Goal: Task Accomplishment & Management: Manage account settings

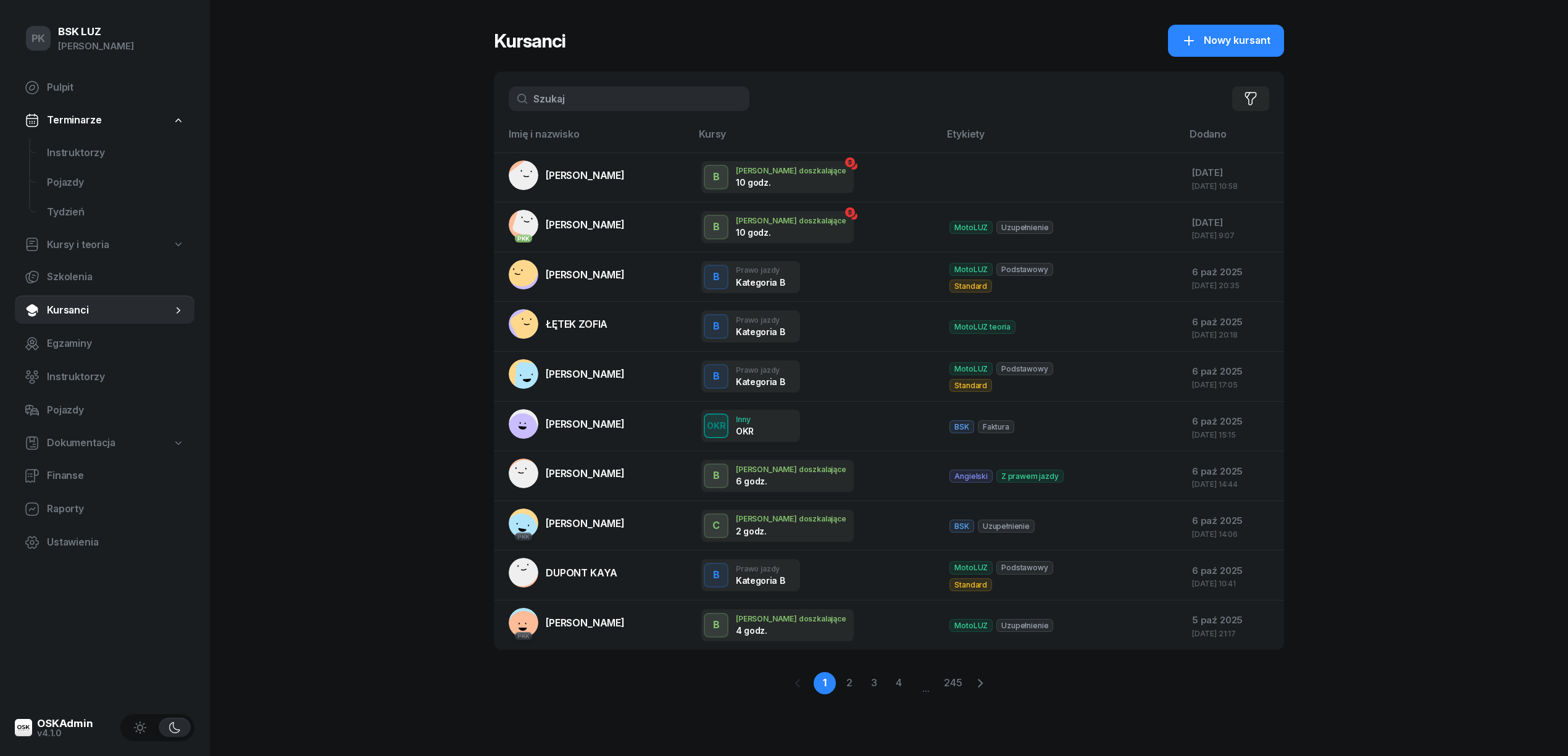
click at [562, 93] on input "text" at bounding box center [629, 99] width 241 height 25
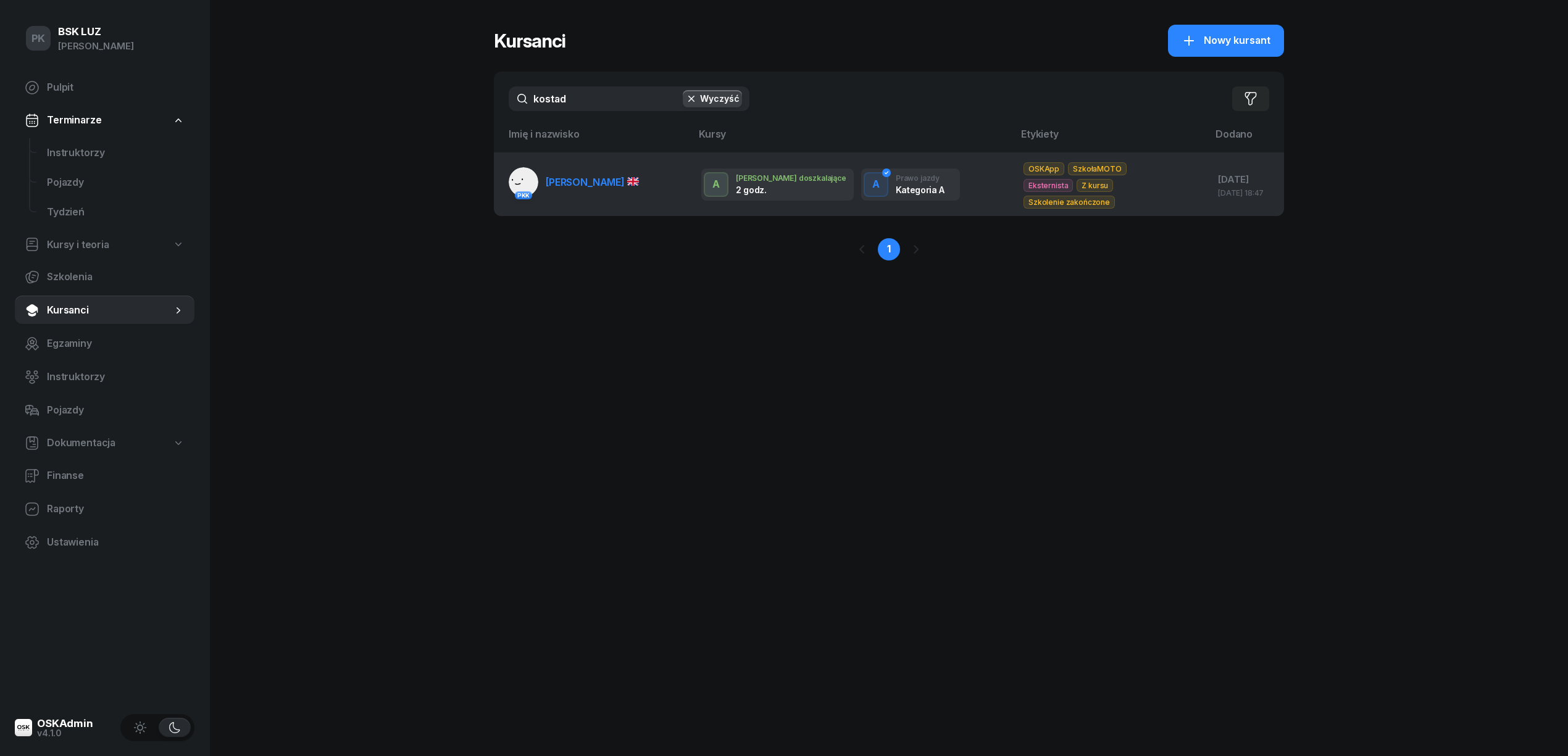
type input "kostad"
click at [590, 194] on link "PKK KOSTADINOV VASIL" at bounding box center [574, 182] width 130 height 30
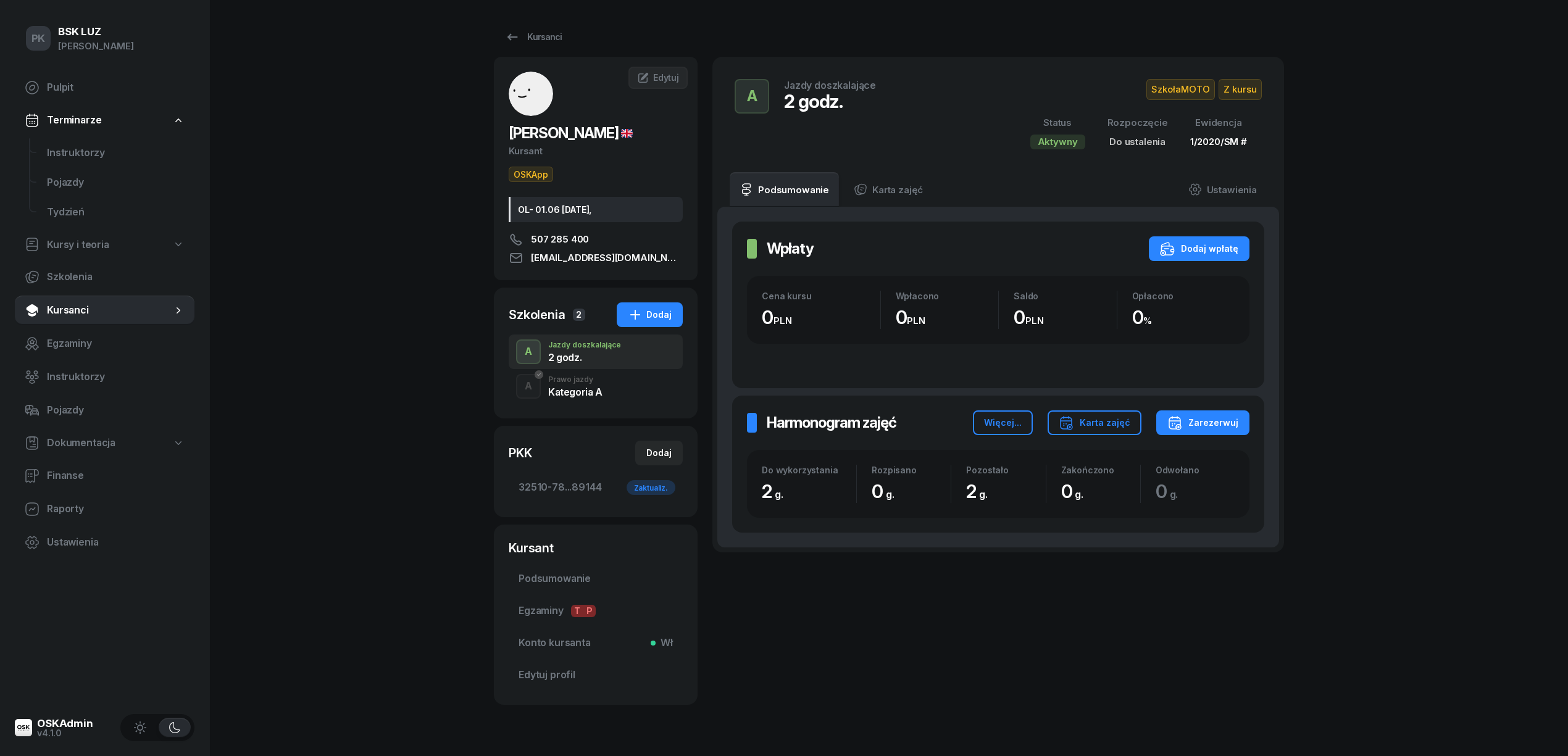
click at [596, 393] on div "Kategoria A" at bounding box center [575, 392] width 54 height 10
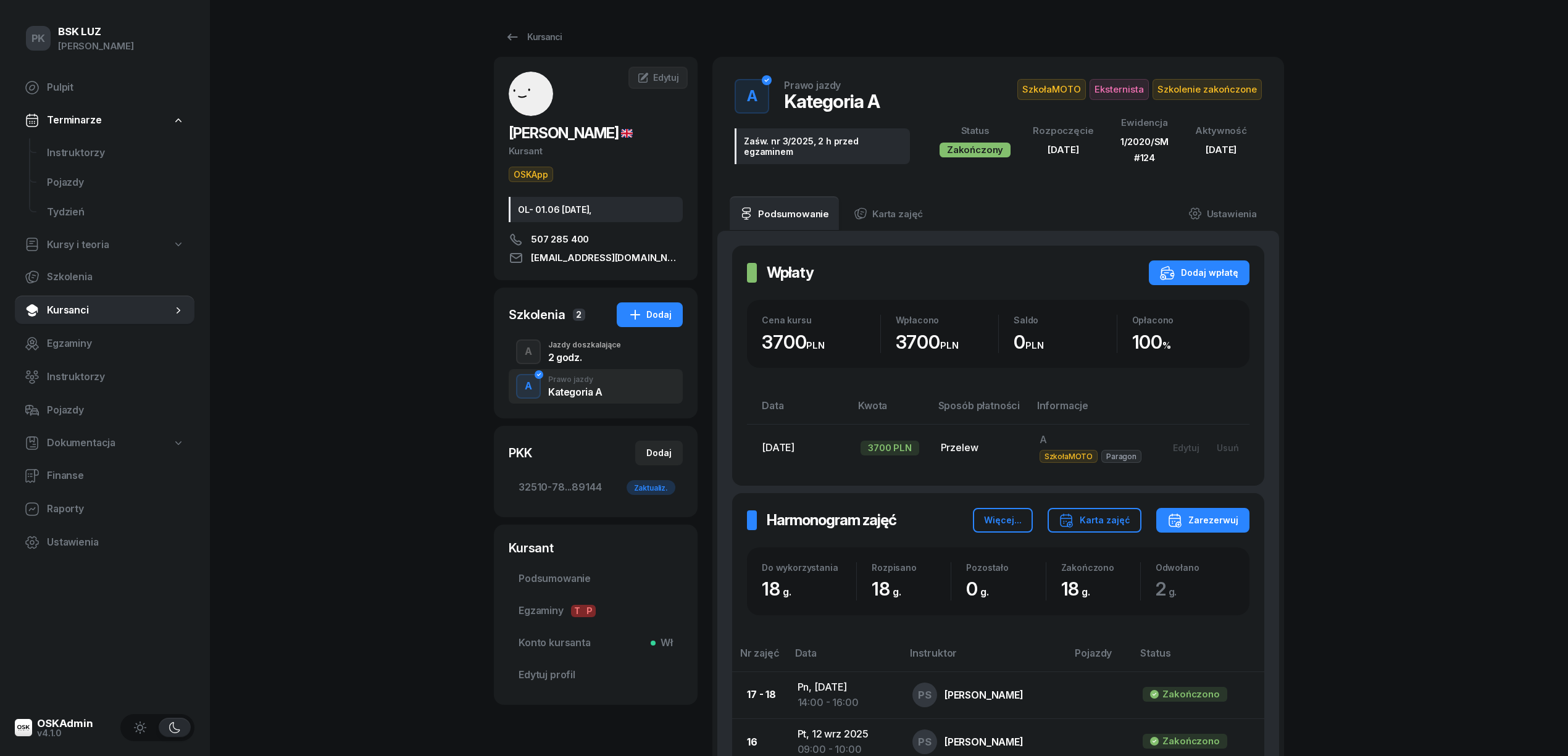
click at [576, 354] on div "2 godz." at bounding box center [584, 357] width 73 height 10
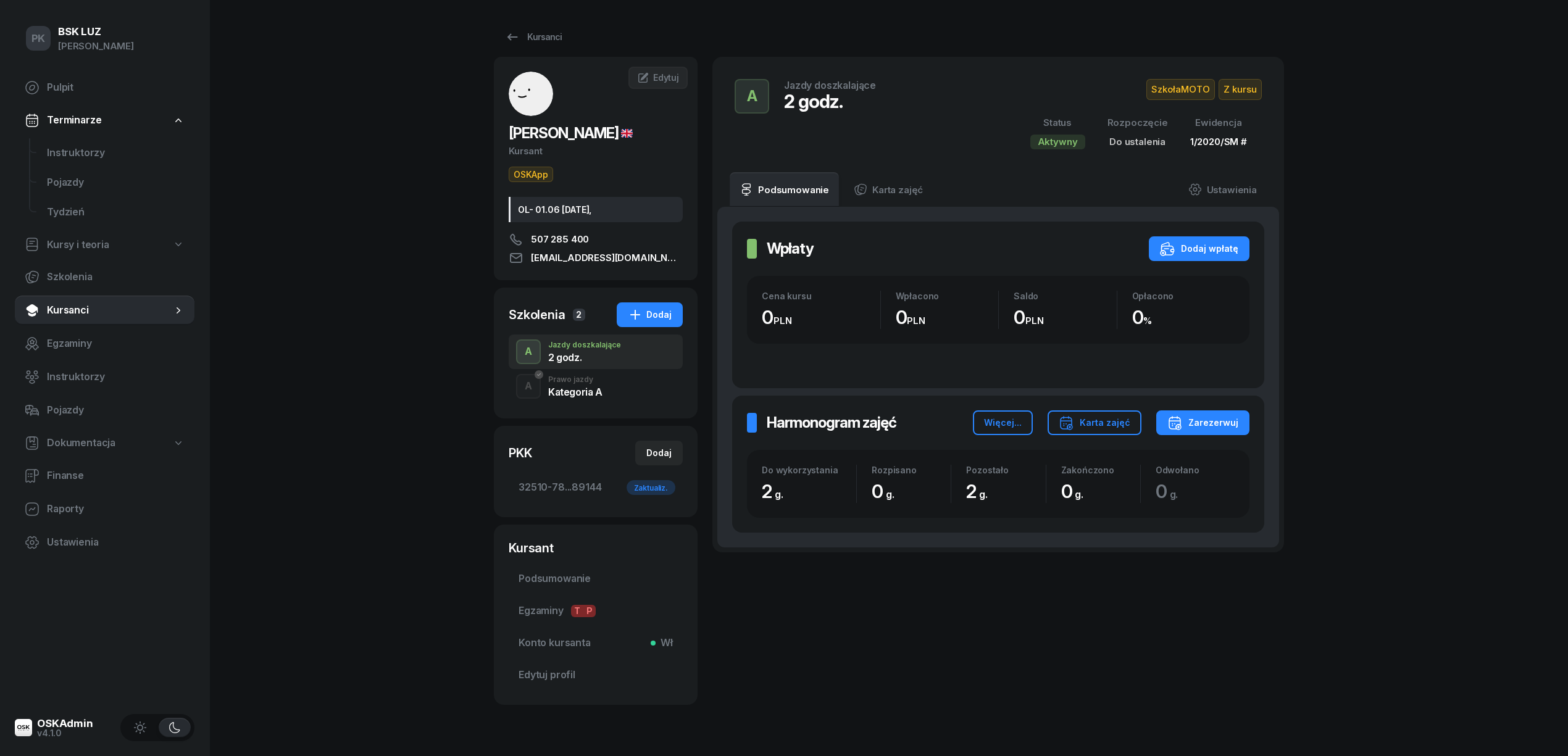
click at [575, 382] on div "Prawo jazdy" at bounding box center [575, 379] width 54 height 7
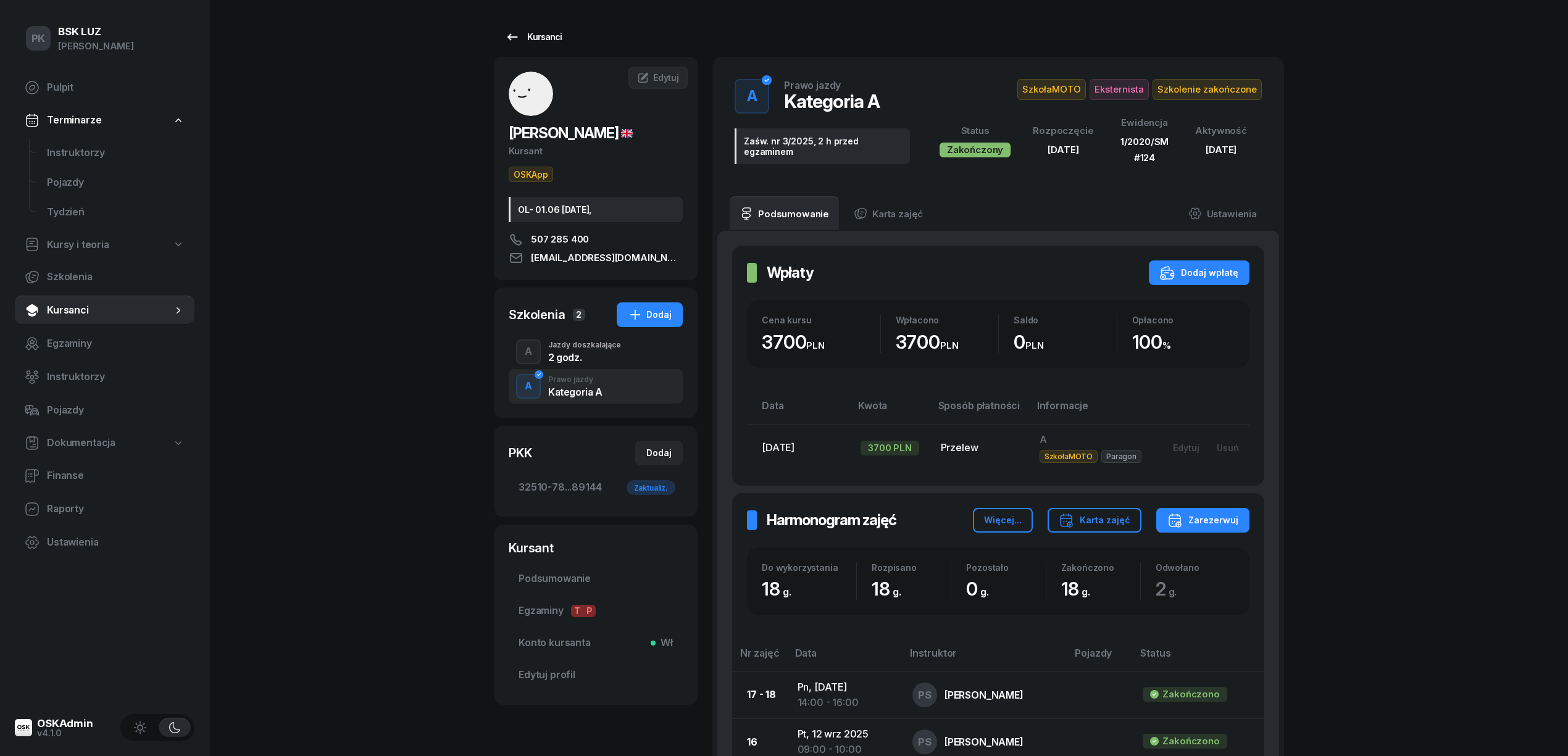
click at [531, 35] on div "Kursanci" at bounding box center [533, 37] width 57 height 15
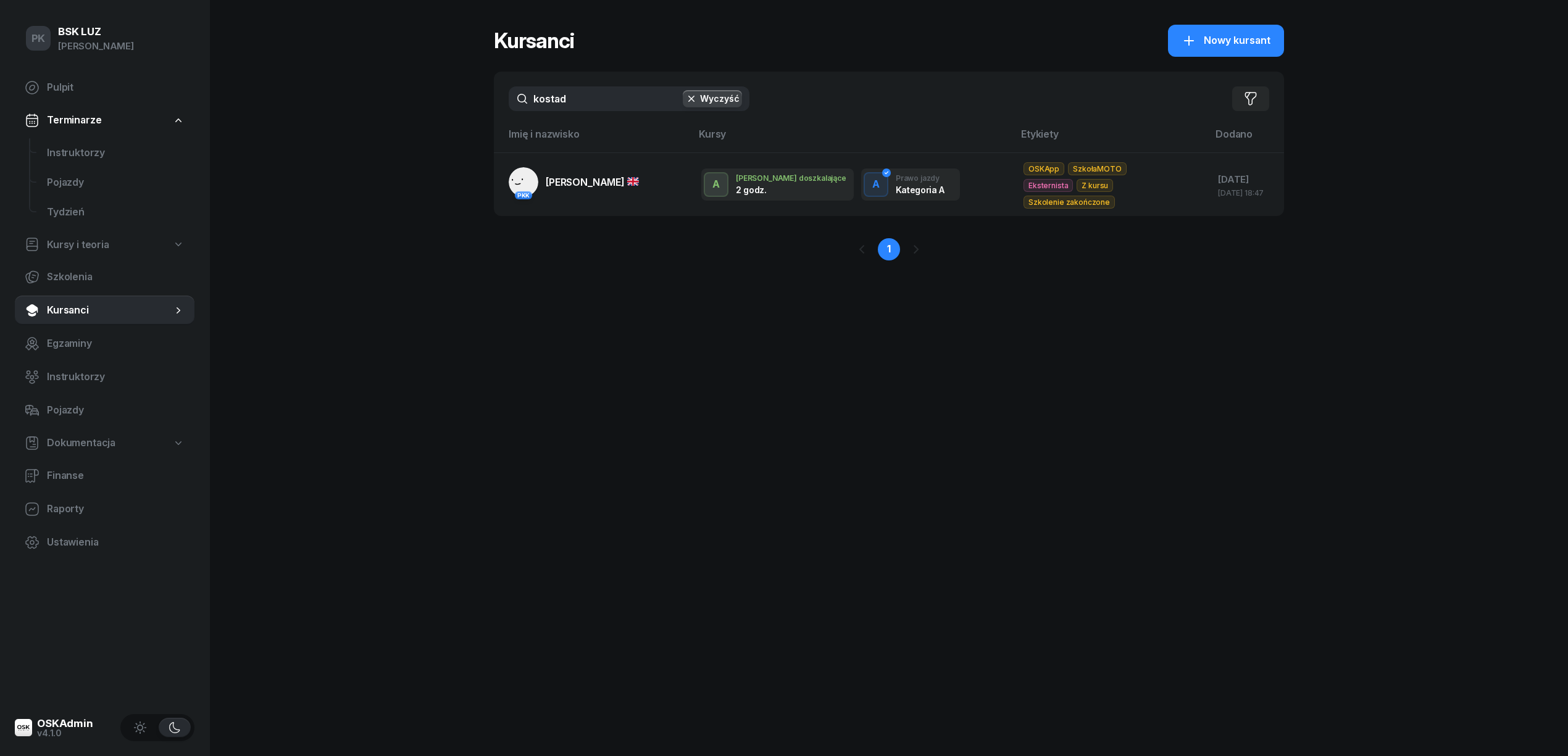
drag, startPoint x: 574, startPoint y: 99, endPoint x: 401, endPoint y: 110, distance: 173.3
click at [401, 110] on div "PK BSK LUZ Piotr Klimek Pulpit Terminarze Instruktorzy Pojazdy Tydzień Kursy i …" at bounding box center [784, 378] width 1568 height 756
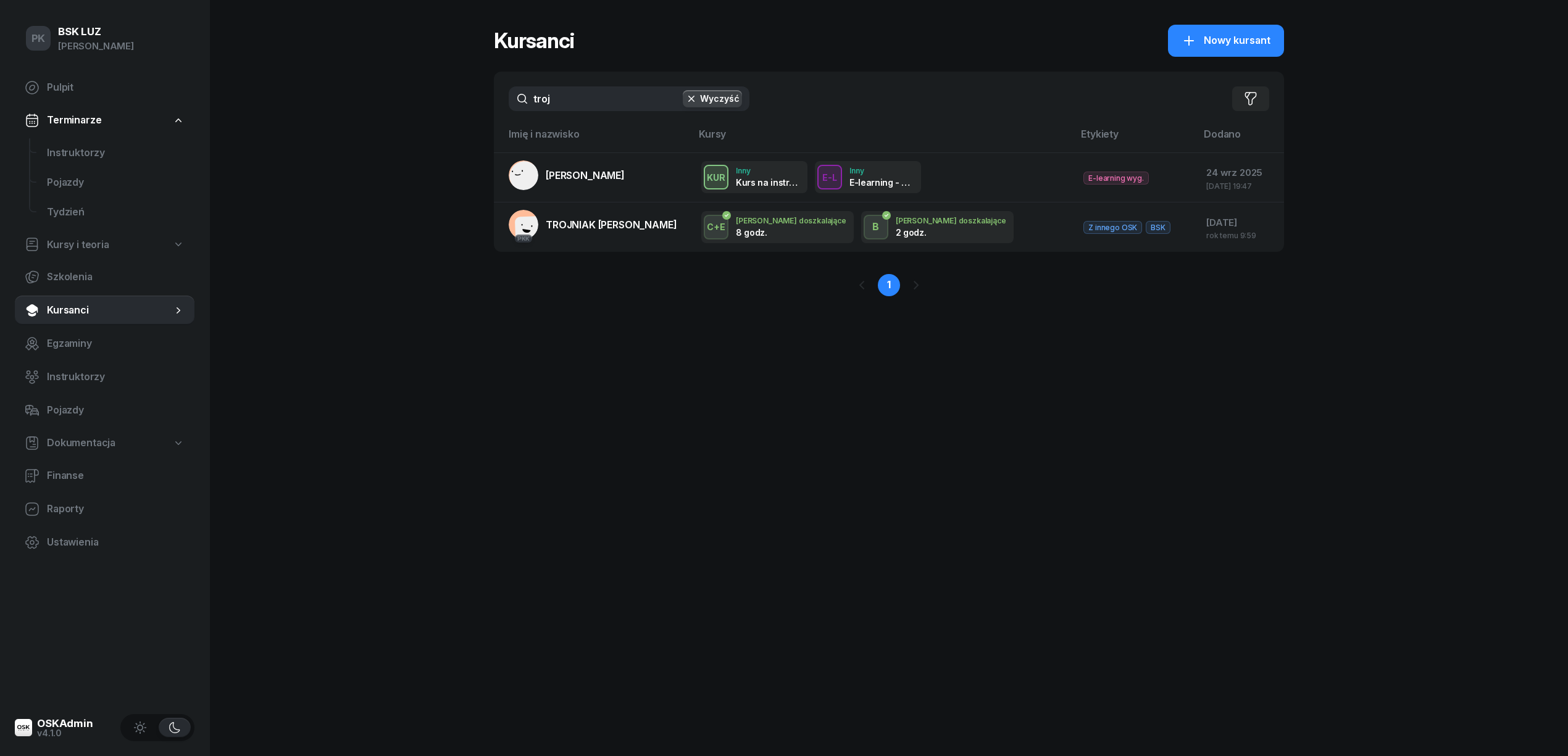
click at [588, 99] on input "troj" at bounding box center [629, 99] width 241 height 25
type input "t"
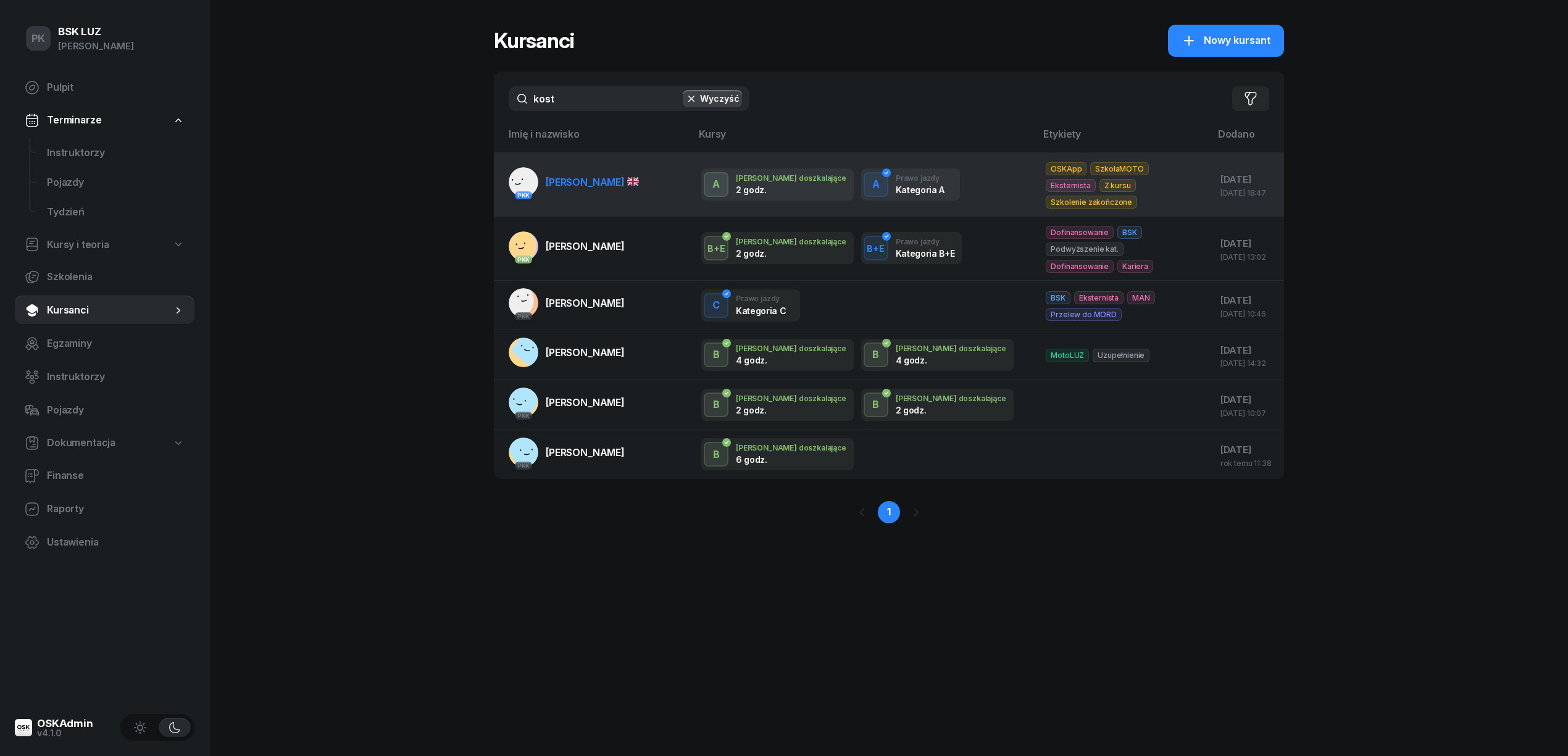
type input "kost"
click at [547, 176] on span "[PERSON_NAME]" at bounding box center [592, 182] width 93 height 12
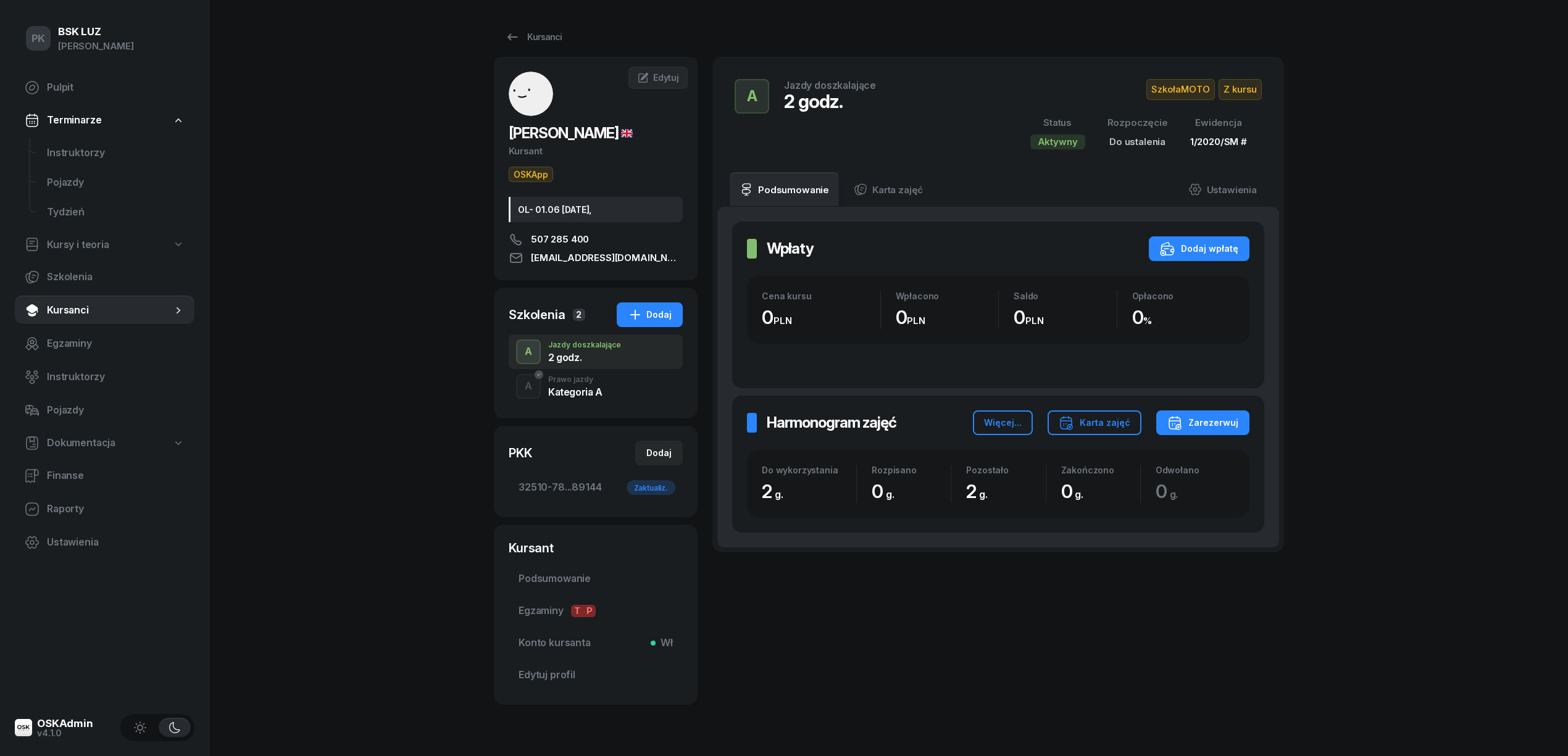
click at [594, 356] on div "2 godz." at bounding box center [584, 357] width 73 height 10
click at [1227, 423] on div "Zarezerwuj" at bounding box center [1203, 423] width 71 height 15
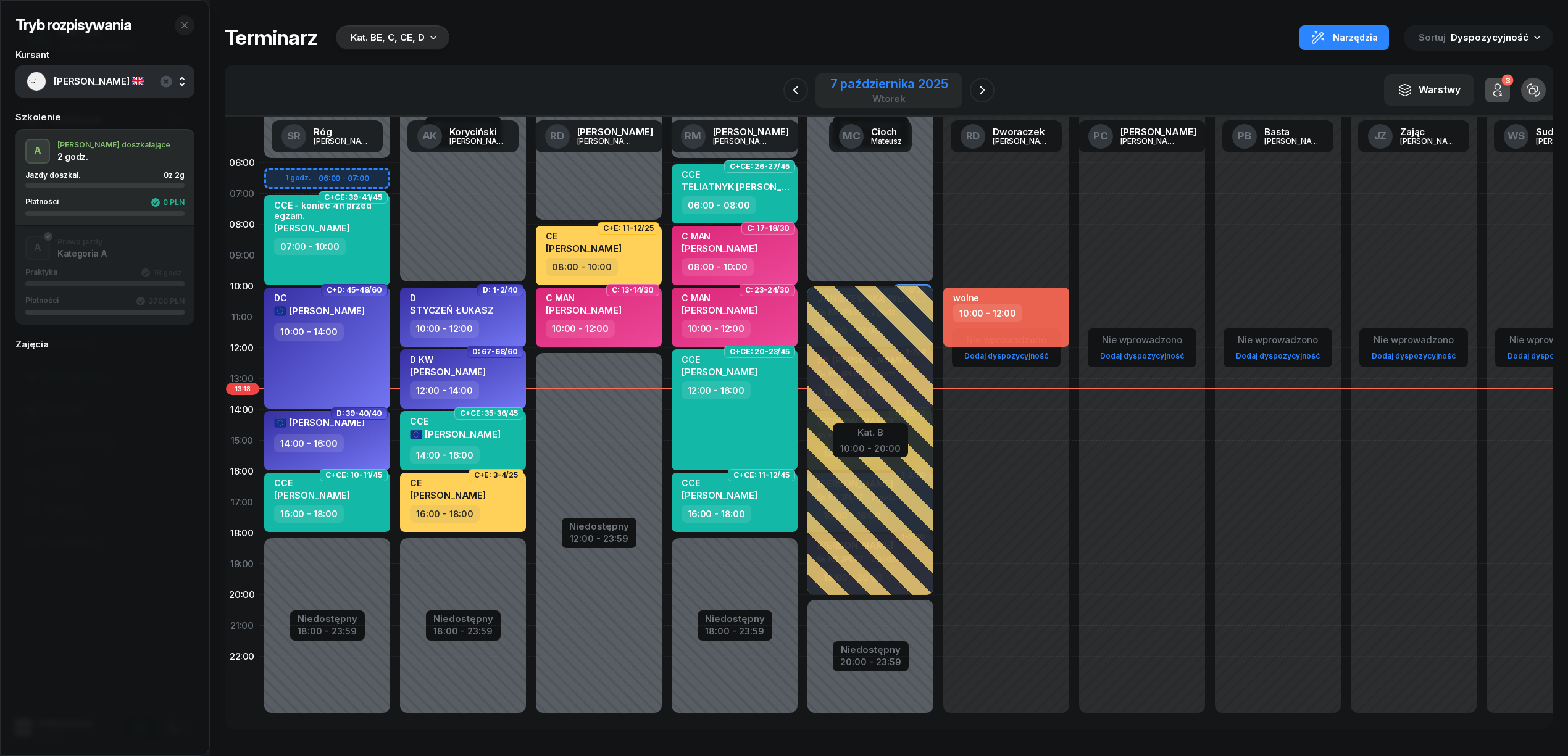
click at [851, 78] on div "7 października 2025" at bounding box center [889, 84] width 118 height 12
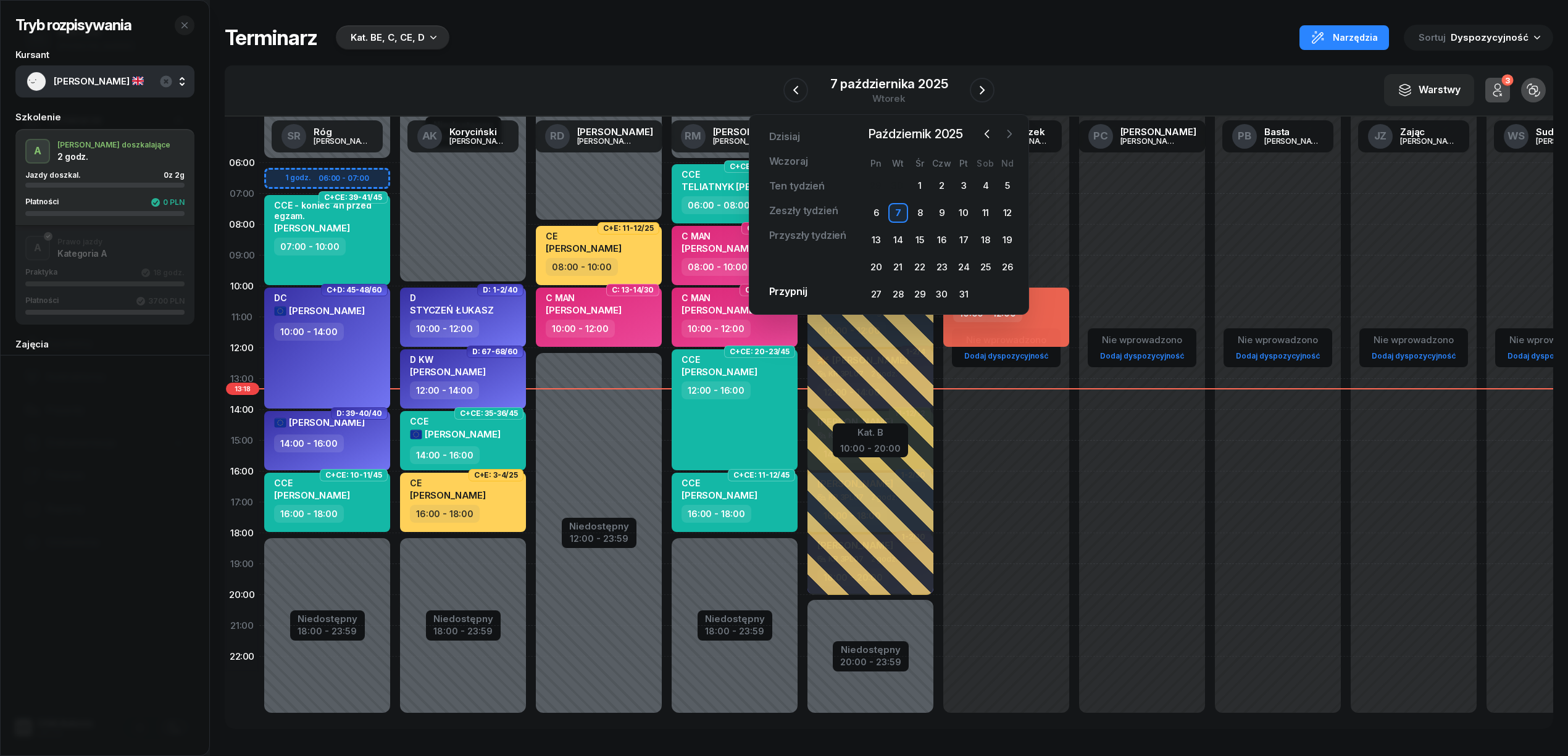
click at [1008, 133] on icon "button" at bounding box center [1009, 133] width 12 height 12
click at [978, 129] on button "button" at bounding box center [987, 134] width 19 height 19
click at [979, 90] on icon "button" at bounding box center [982, 90] width 15 height 15
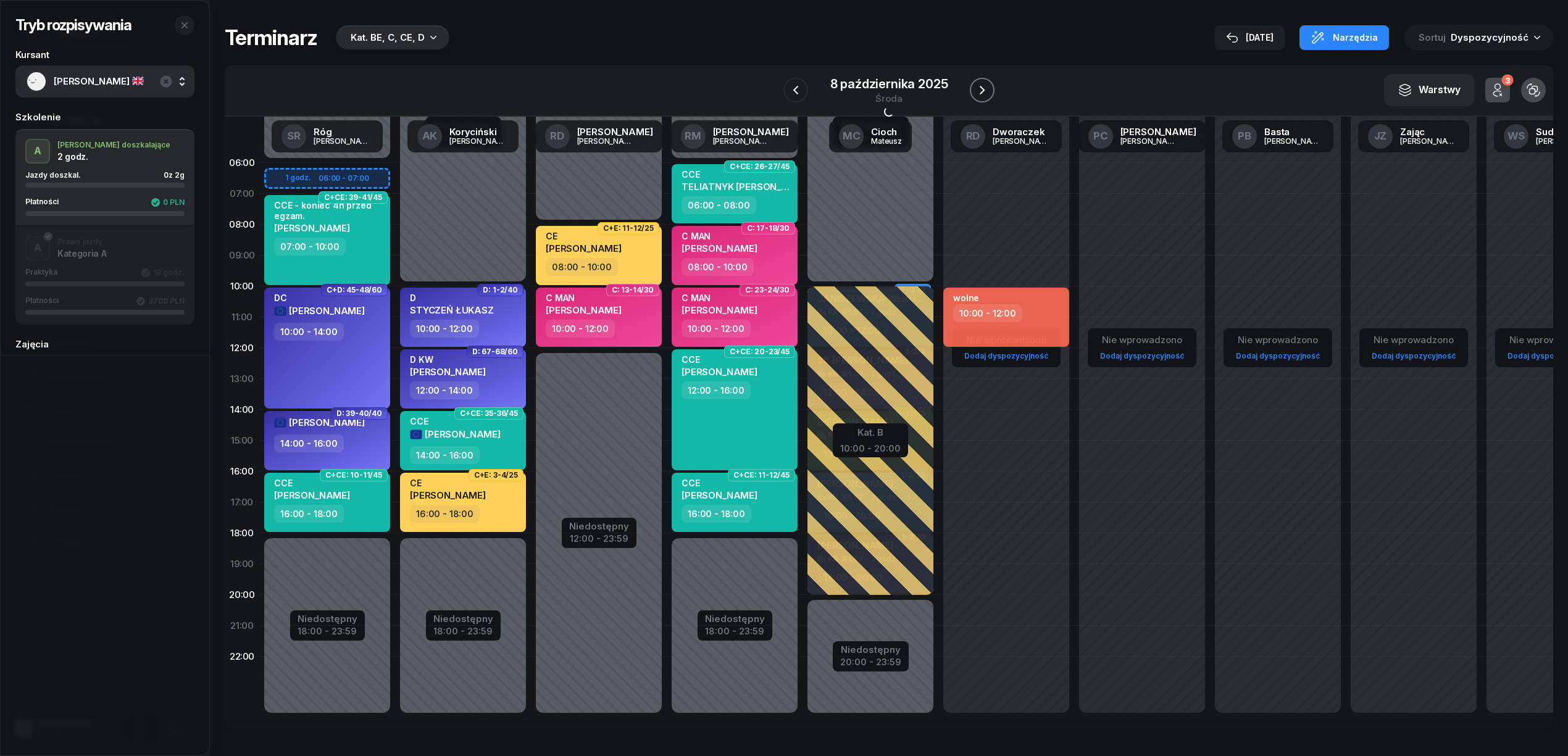
click at [979, 90] on icon "button" at bounding box center [982, 90] width 15 height 15
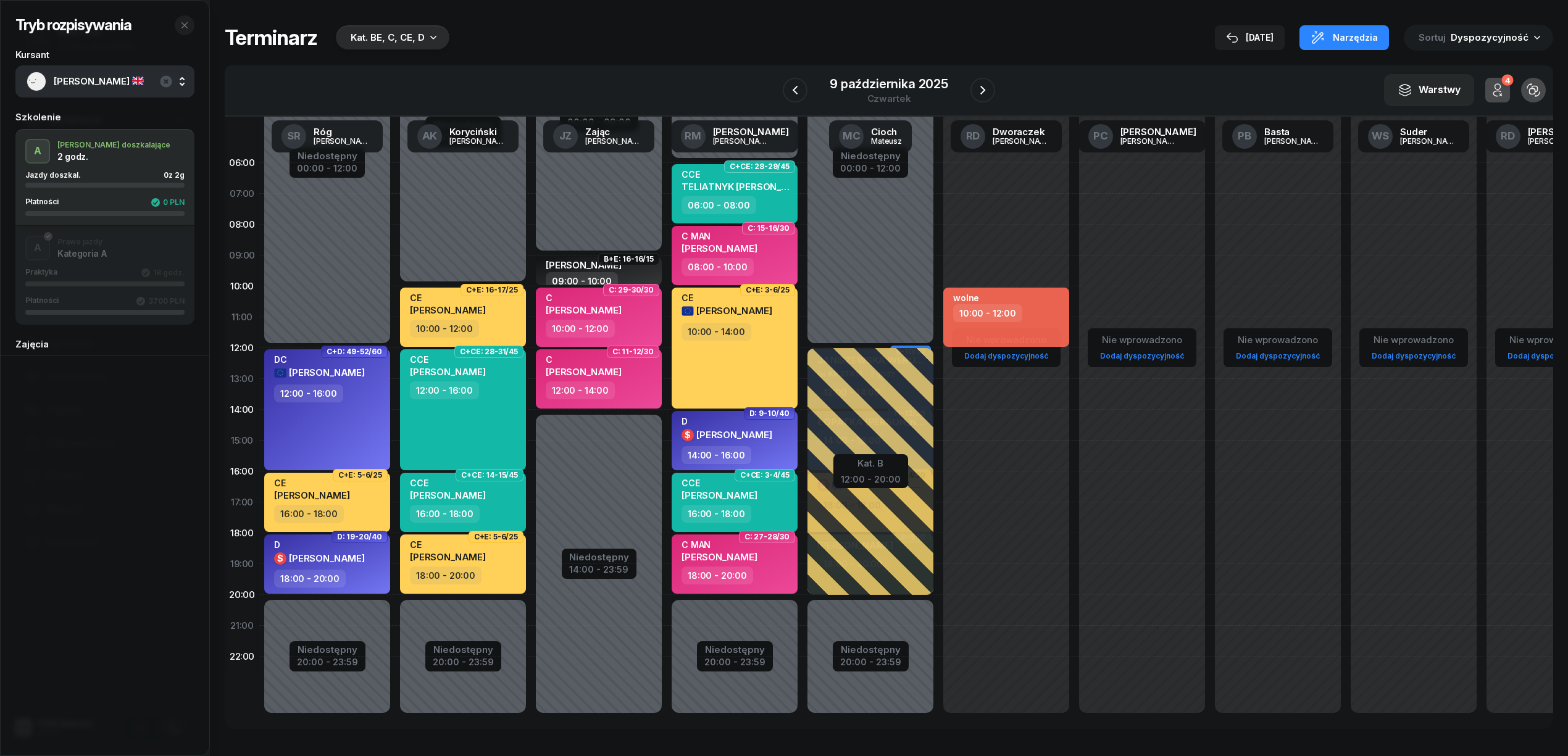
click at [368, 37] on div "Kat. BE, C, CE, D" at bounding box center [388, 38] width 74 height 15
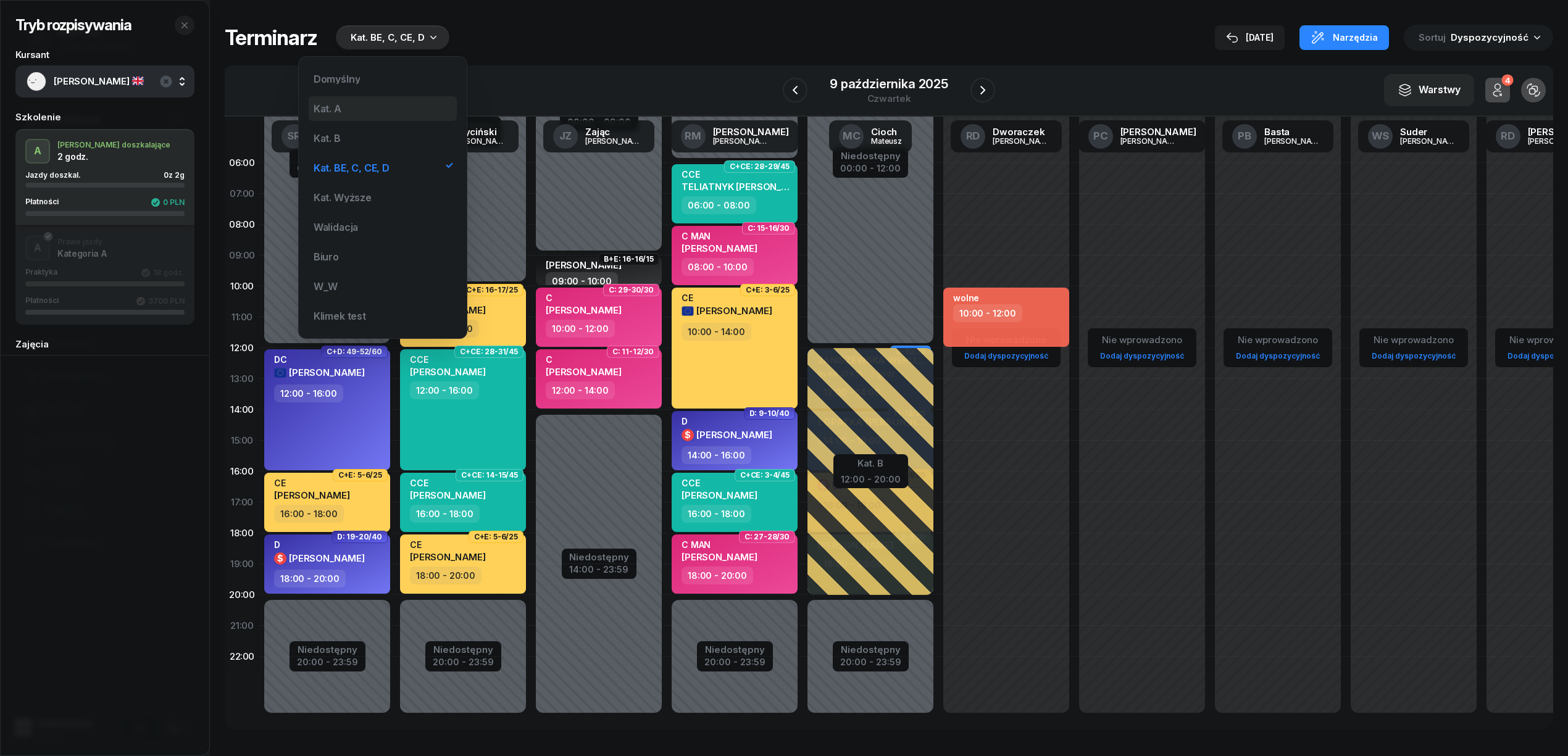
click at [371, 104] on div "Kat. A" at bounding box center [382, 109] width 148 height 25
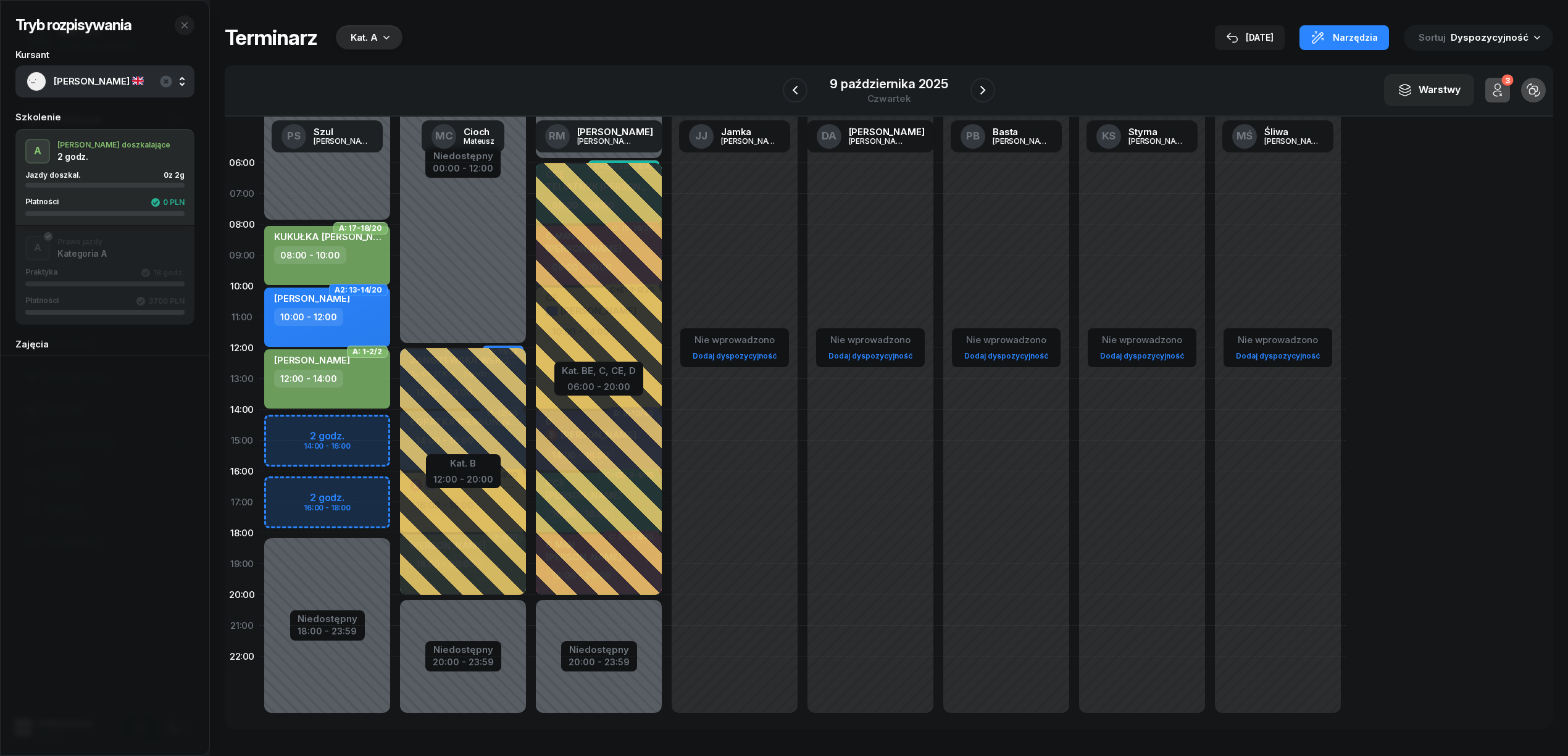
click at [360, 429] on div "Niedostępny 00:00 - 08:00 Niedostępny 18:00 - 23:59 2 godz. 14:00 - 16:00 2 god…" at bounding box center [327, 441] width 136 height 586
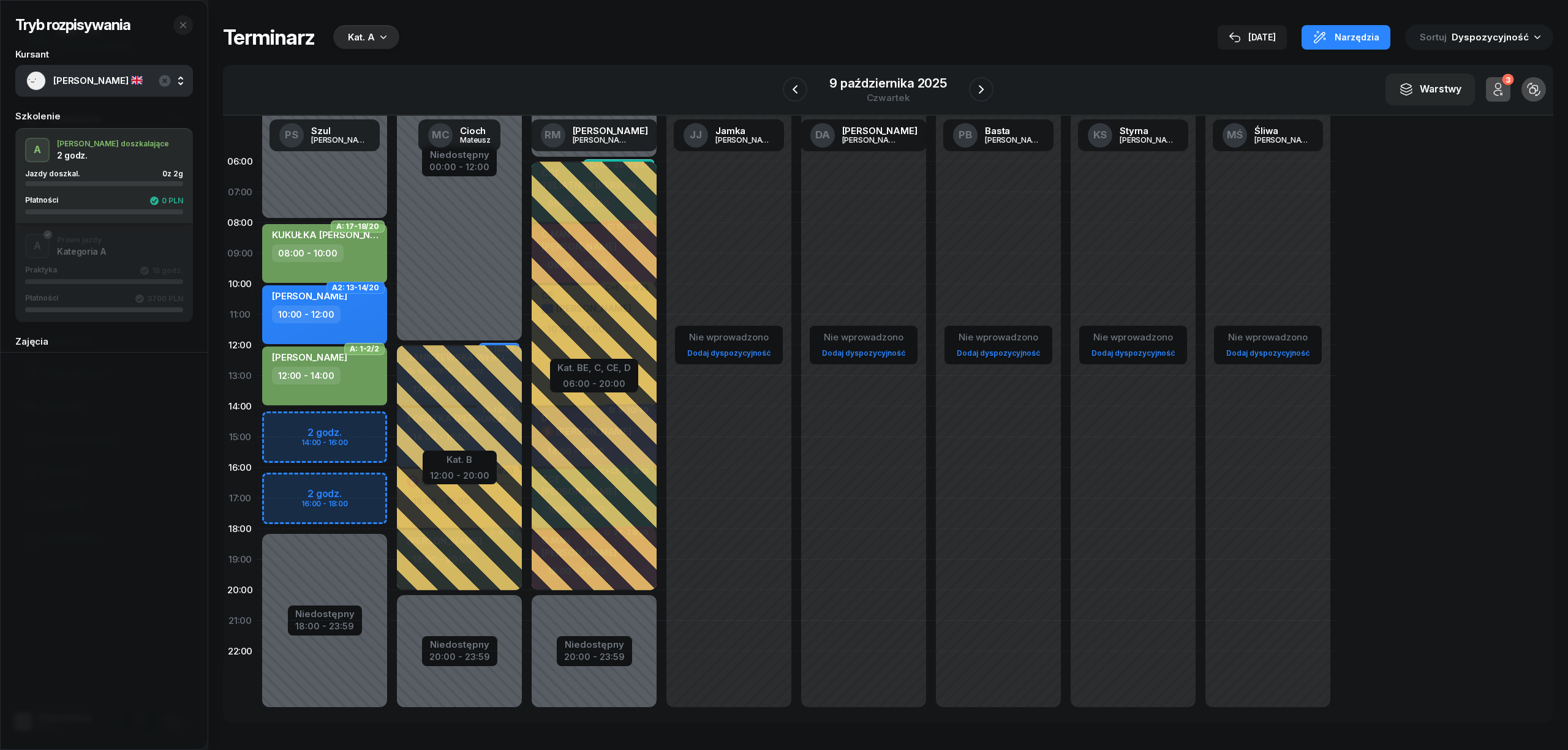
select select "14"
select select "16"
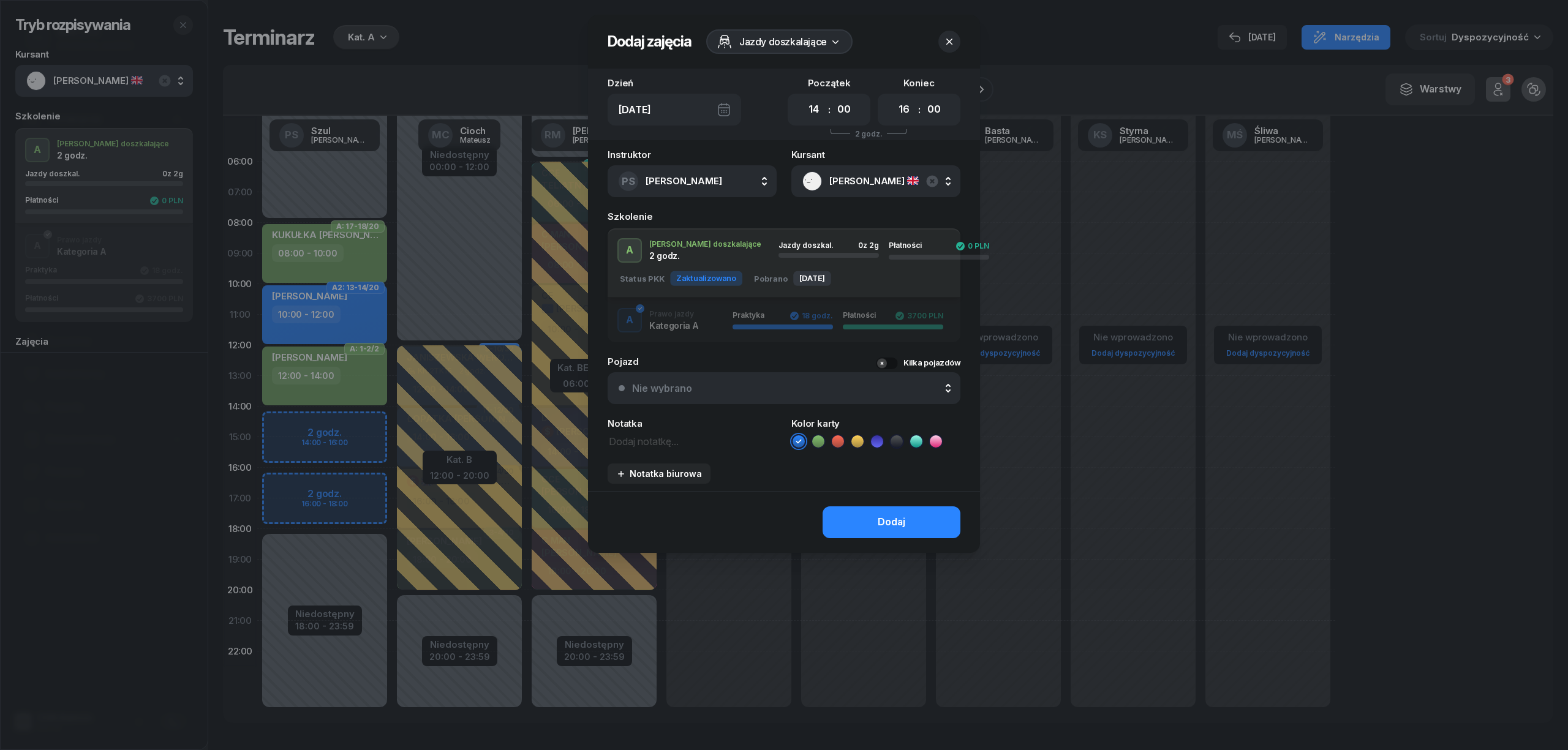
drag, startPoint x: 821, startPoint y: 437, endPoint x: 820, endPoint y: 447, distance: 10.0
click at [821, 441] on icon at bounding box center [818, 441] width 12 height 12
click at [846, 516] on button "Dodaj" at bounding box center [891, 522] width 138 height 32
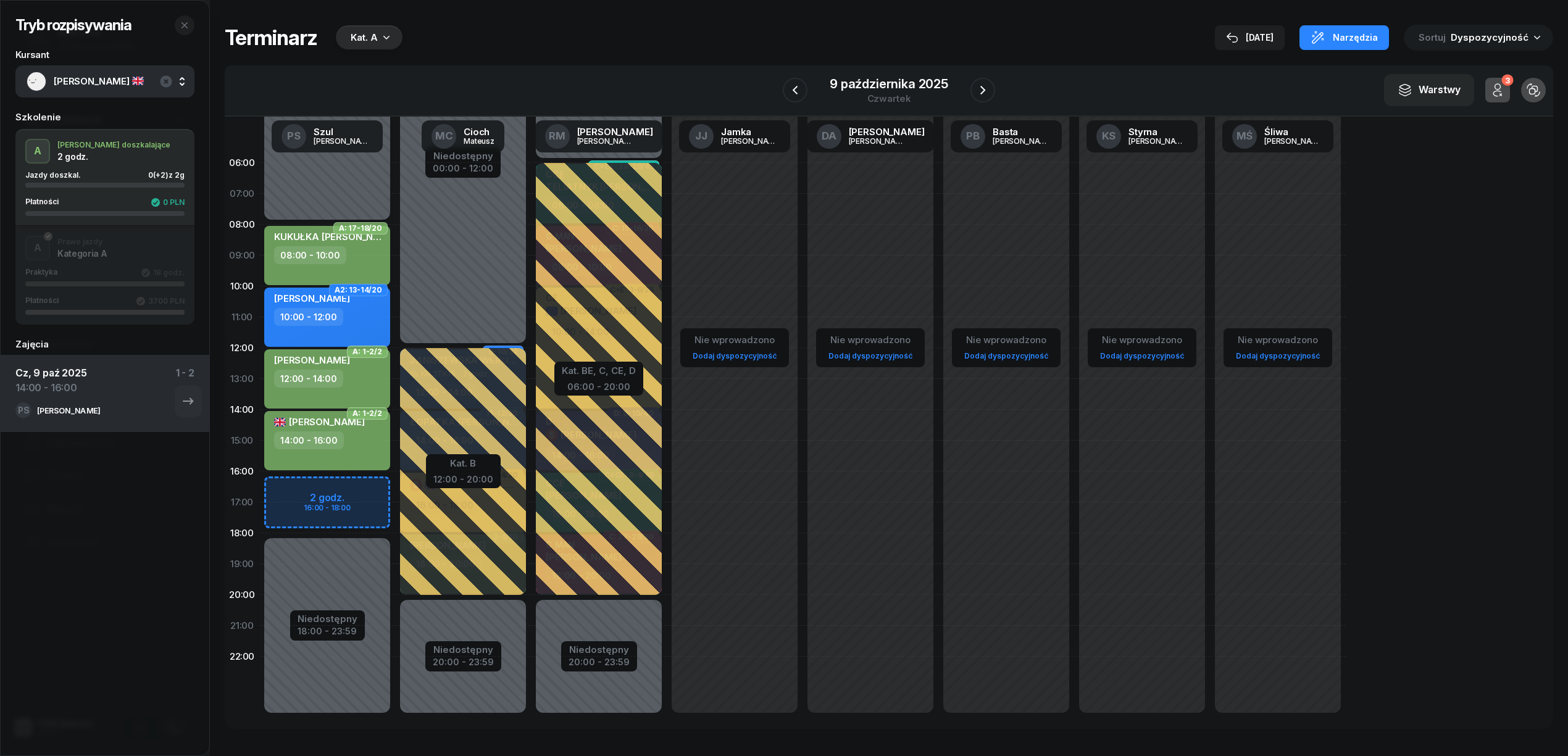
click at [117, 256] on div "A Prawo jazdy Kategoria A Praktyka 18 godz. Płatności 3700 PLN" at bounding box center [105, 275] width 179 height 79
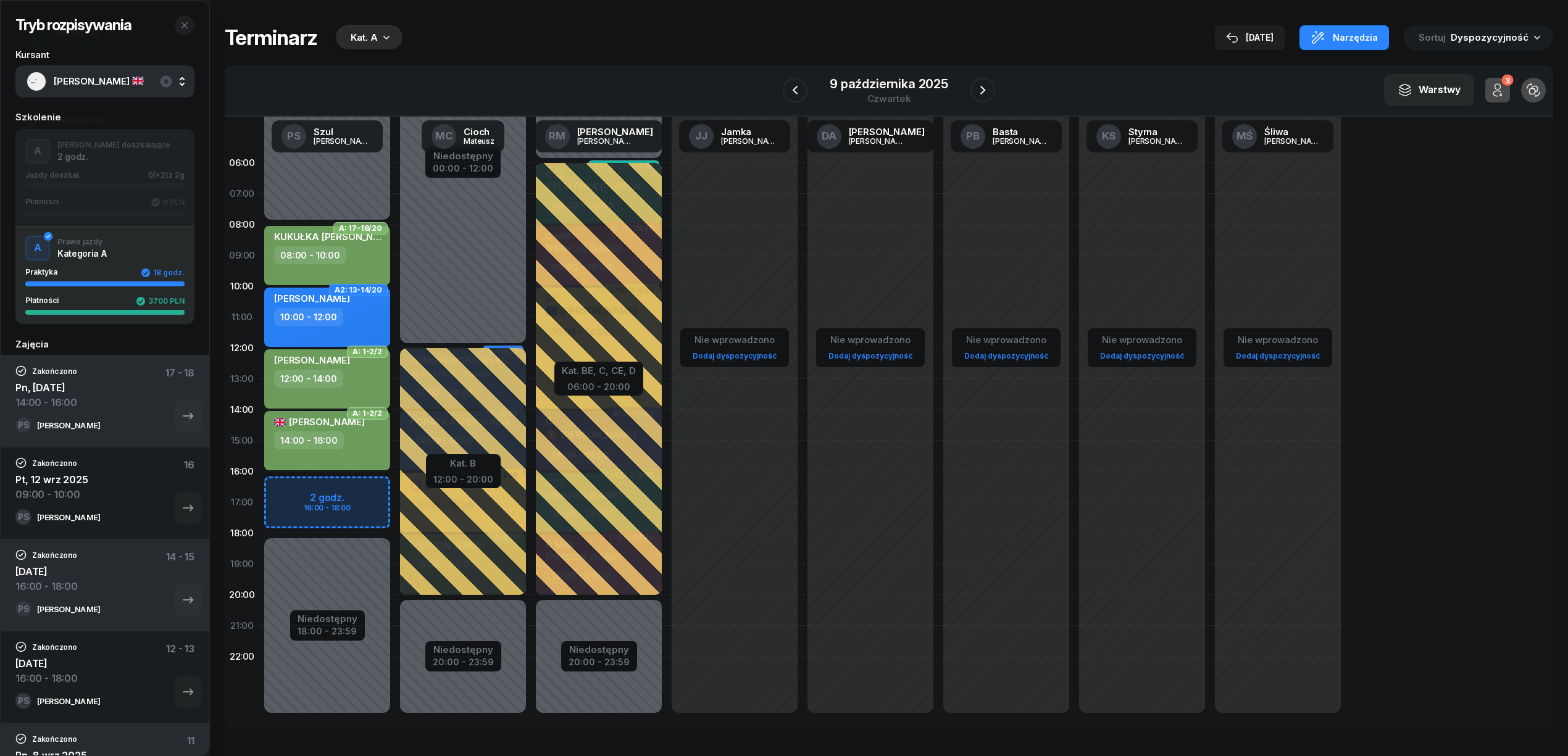
click at [121, 199] on div "Płatności 0 PLN" at bounding box center [105, 202] width 159 height 10
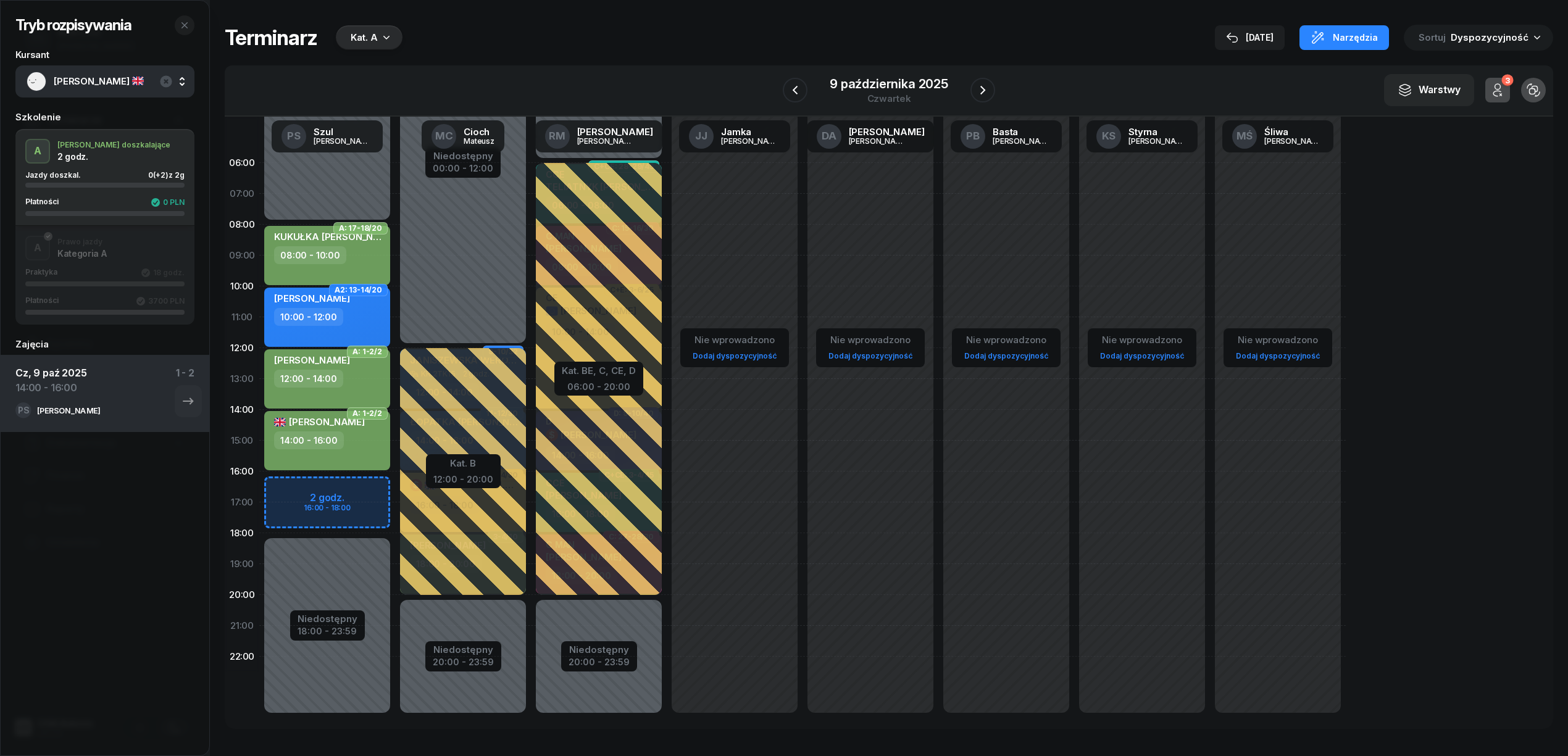
click at [121, 76] on span "[PERSON_NAME]" at bounding box center [118, 81] width 129 height 16
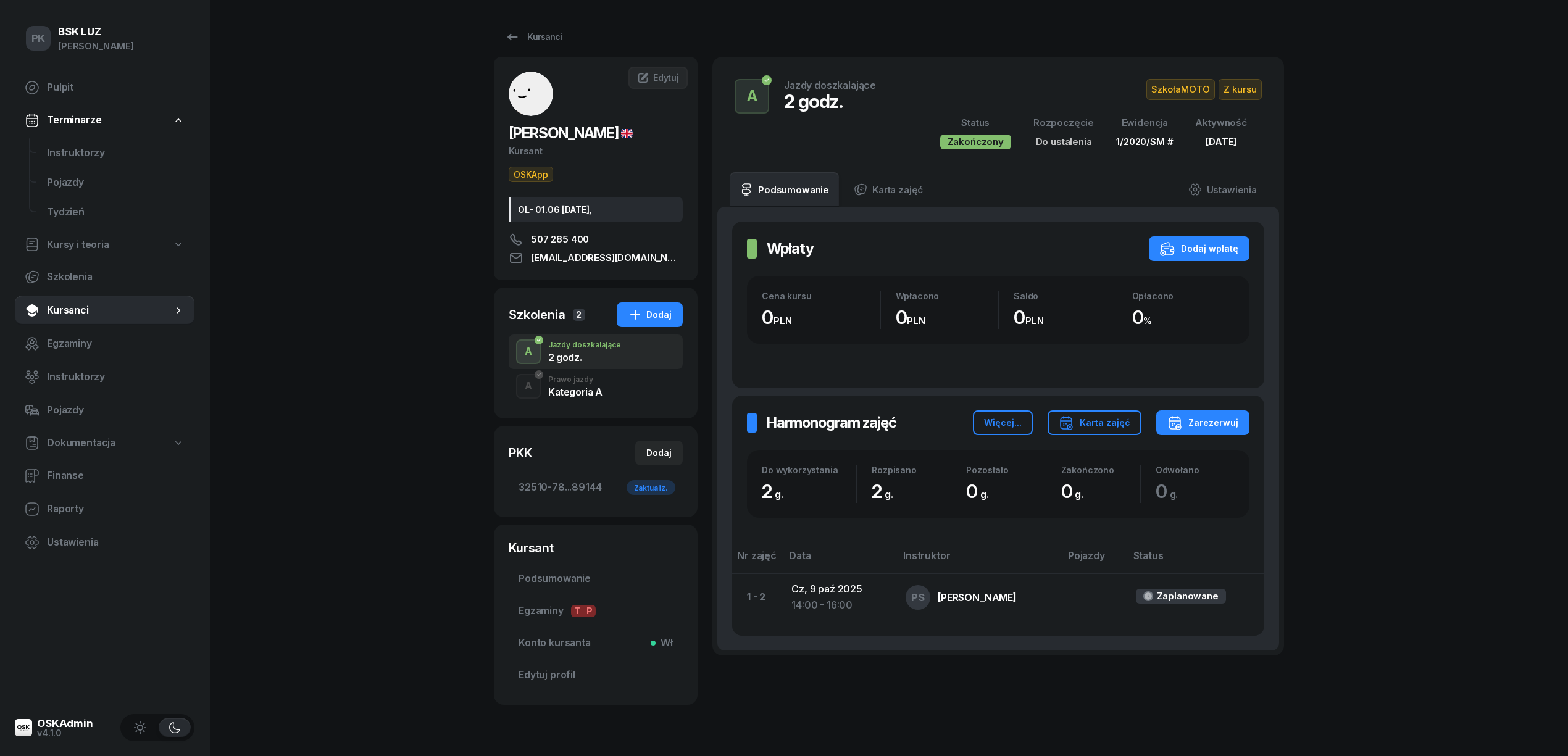
click at [563, 383] on div "Prawo jazdy" at bounding box center [575, 379] width 54 height 7
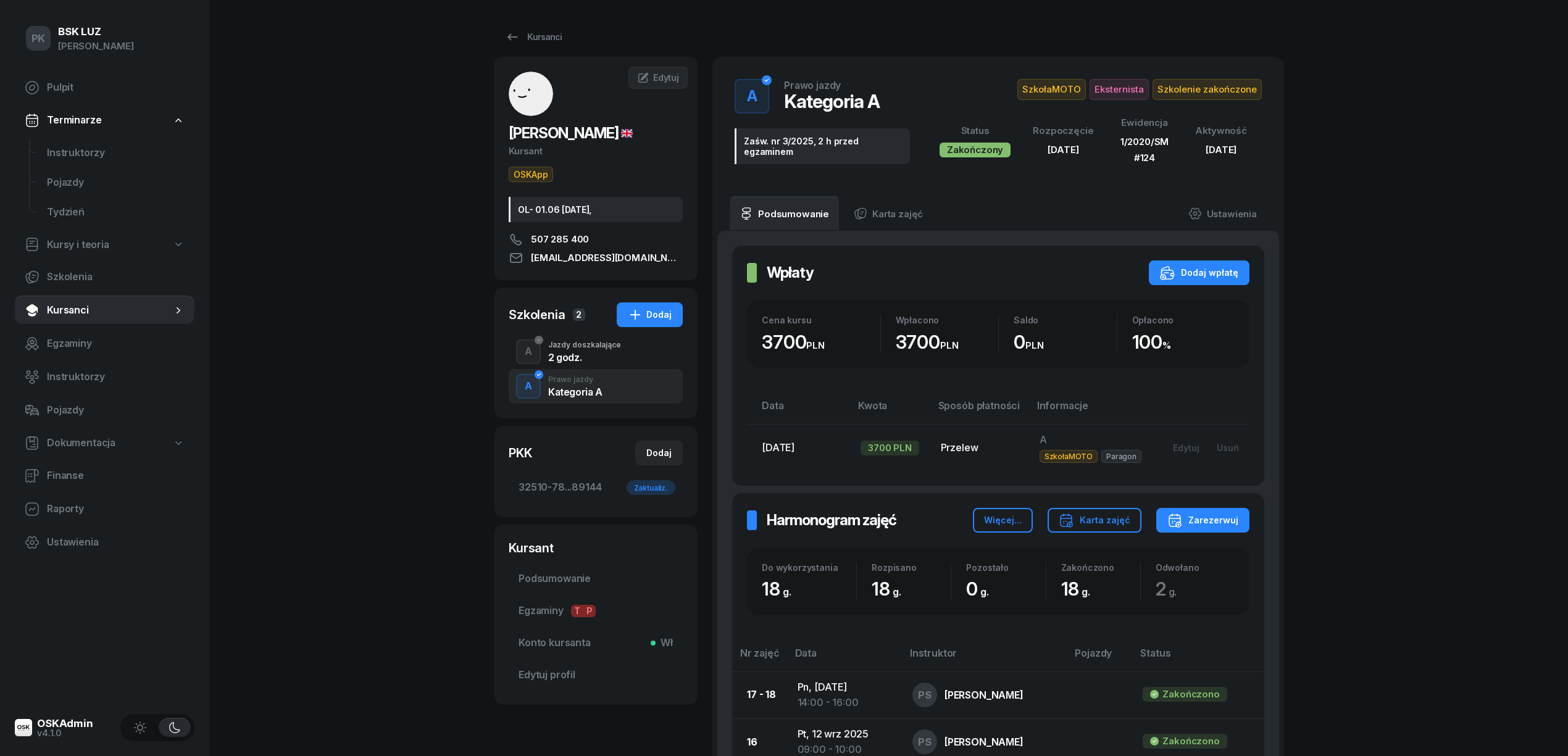
click at [588, 360] on div "2 godz." at bounding box center [584, 357] width 73 height 10
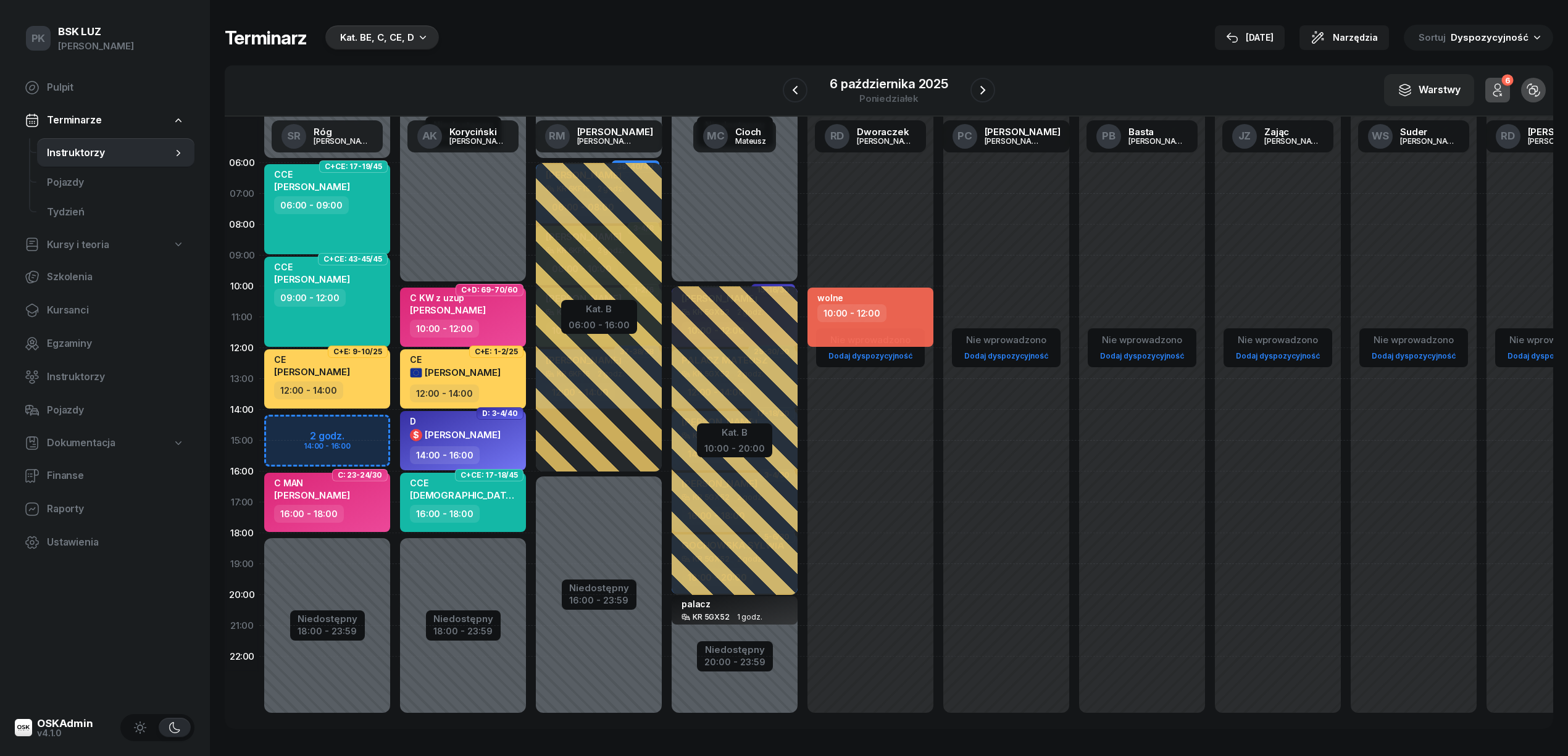
click at [423, 41] on icon "button" at bounding box center [423, 37] width 12 height 12
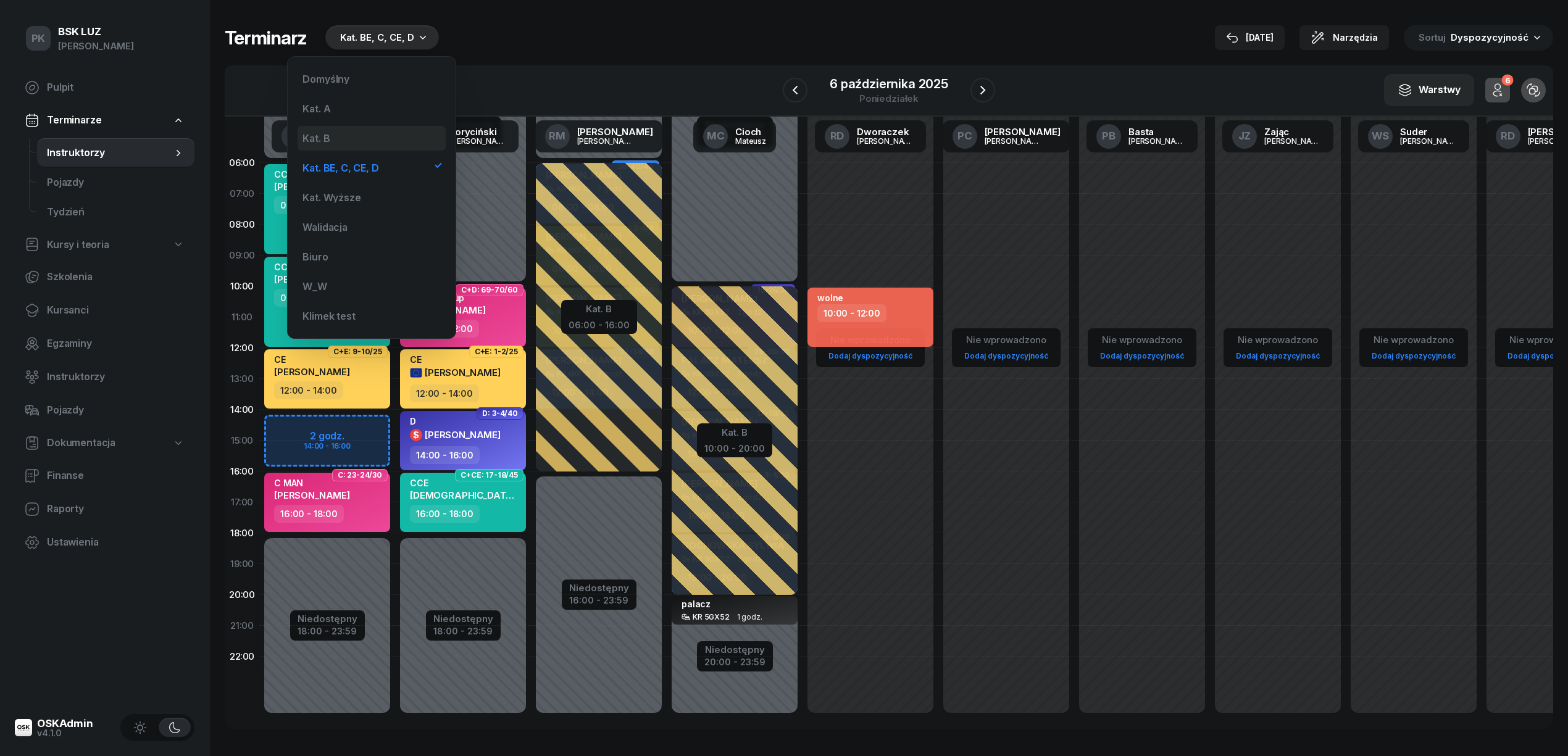
click at [393, 133] on div "Kat. B" at bounding box center [371, 138] width 148 height 25
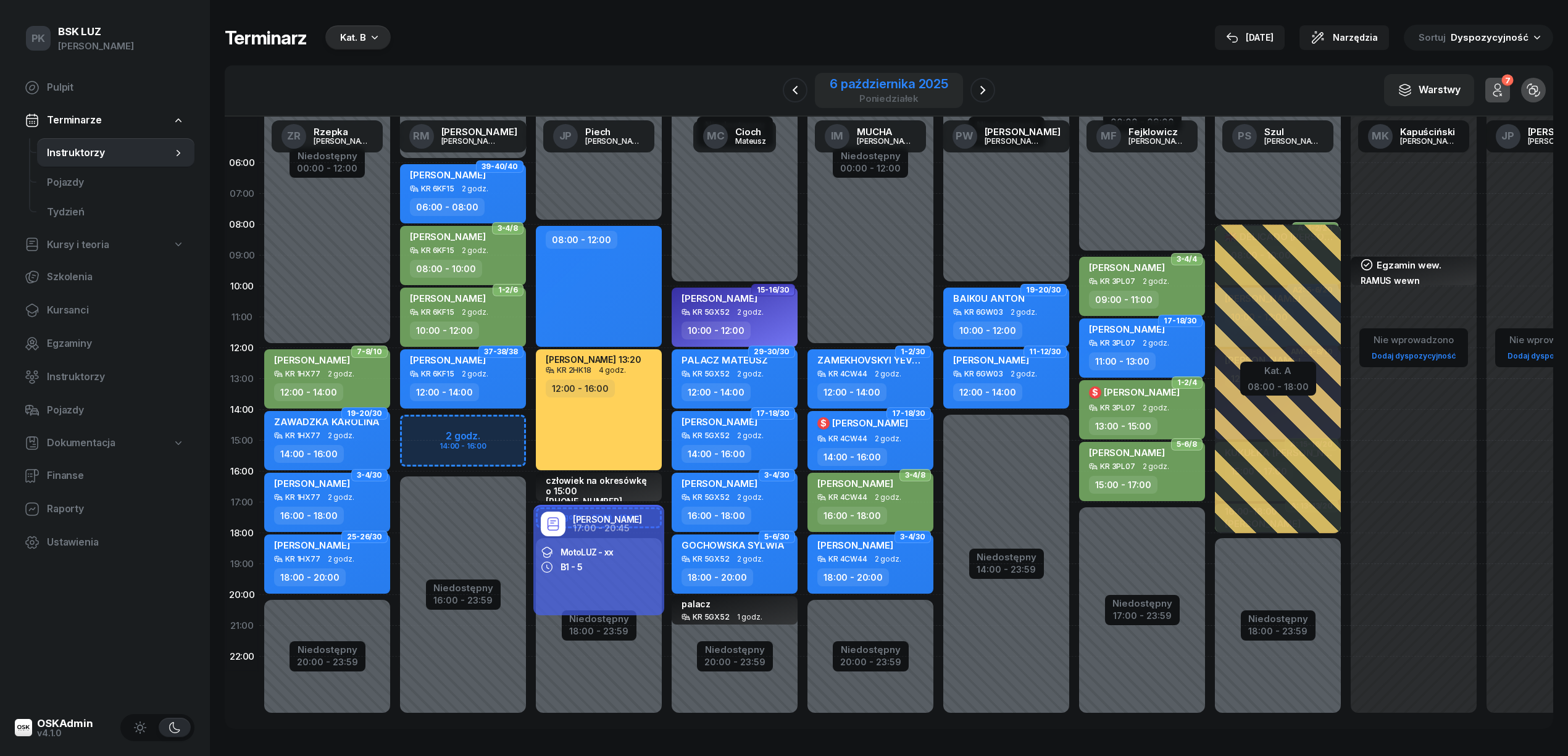
click at [916, 80] on div "6 października 2025" at bounding box center [888, 84] width 119 height 12
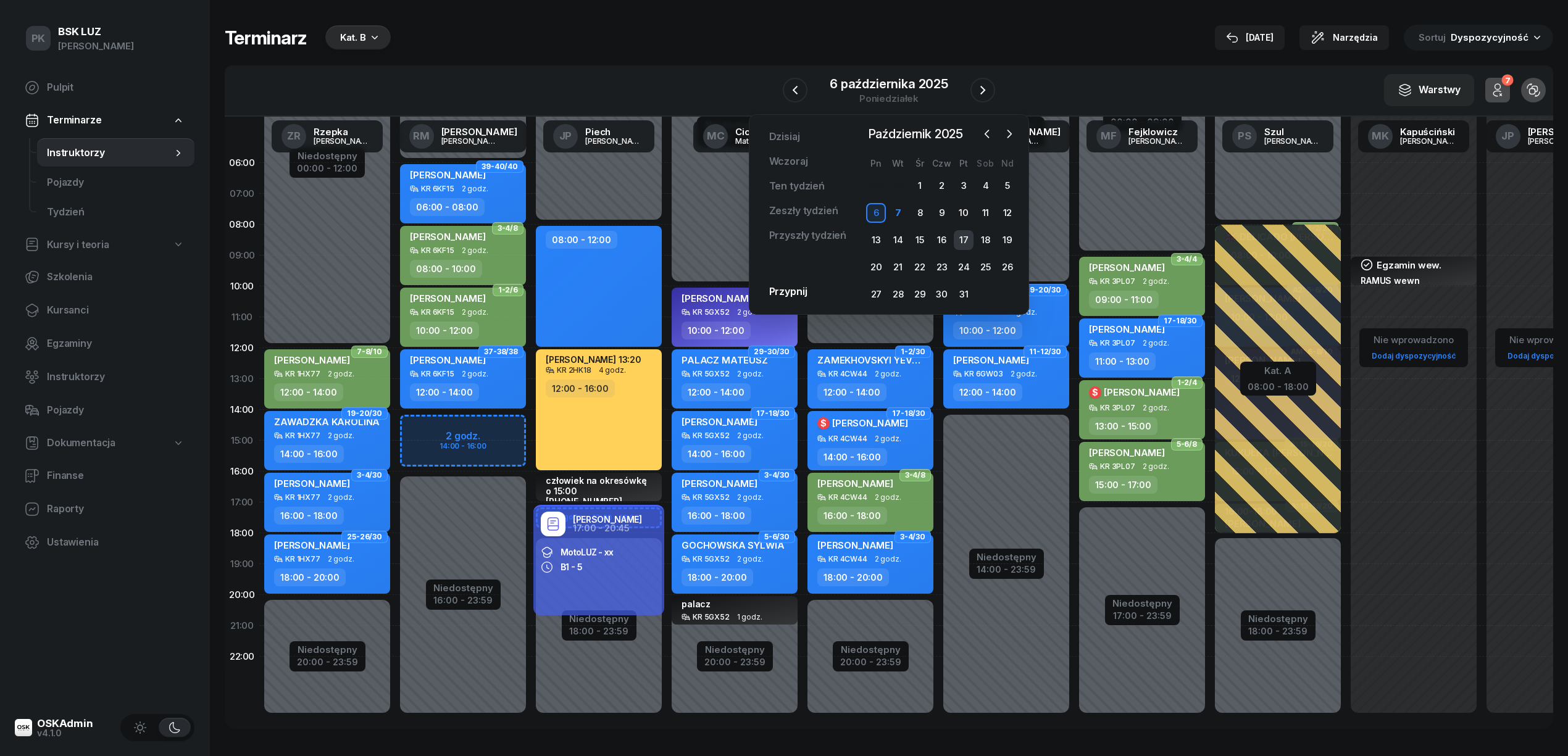
click at [964, 235] on div "17" at bounding box center [963, 239] width 19 height 19
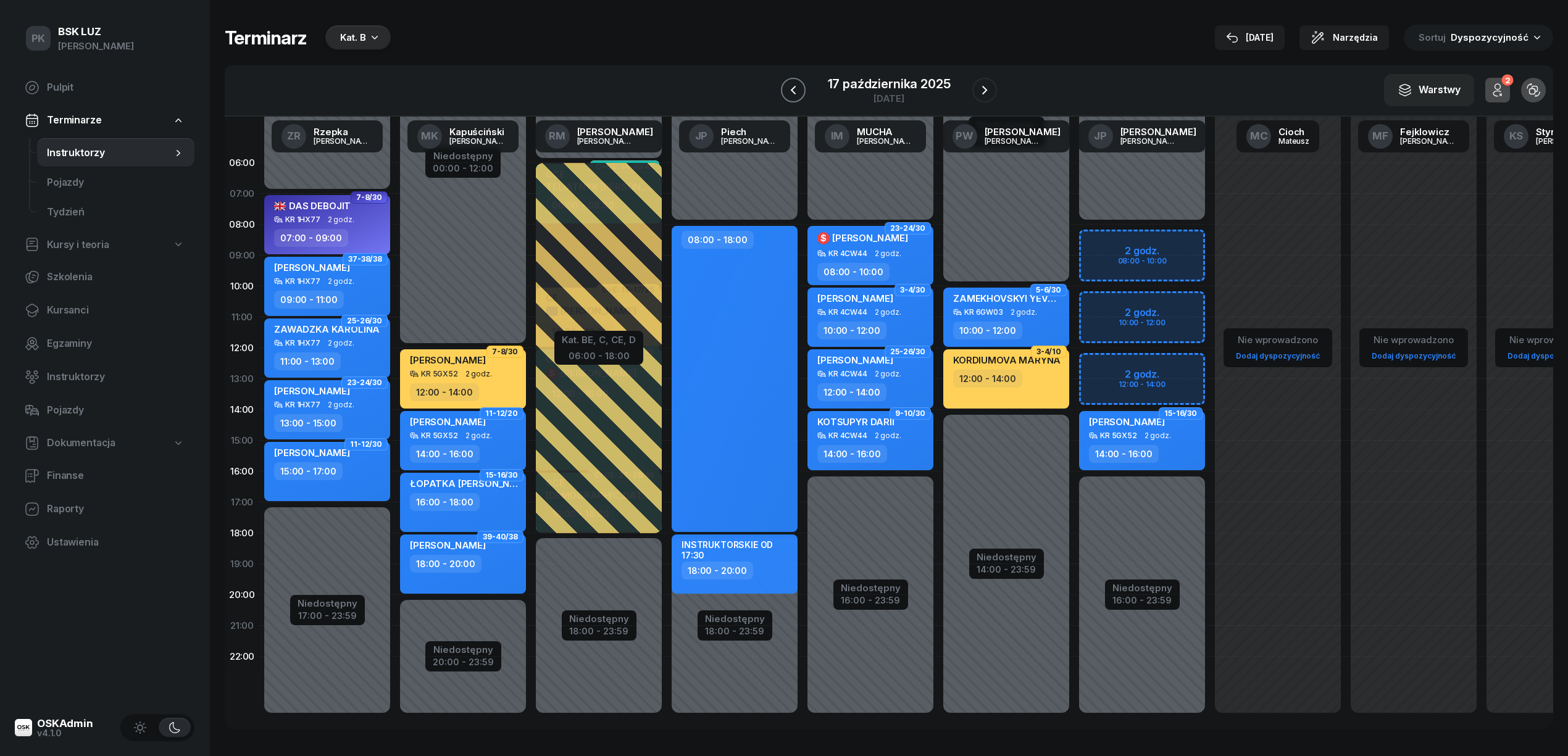
click at [798, 90] on icon "button" at bounding box center [793, 90] width 15 height 15
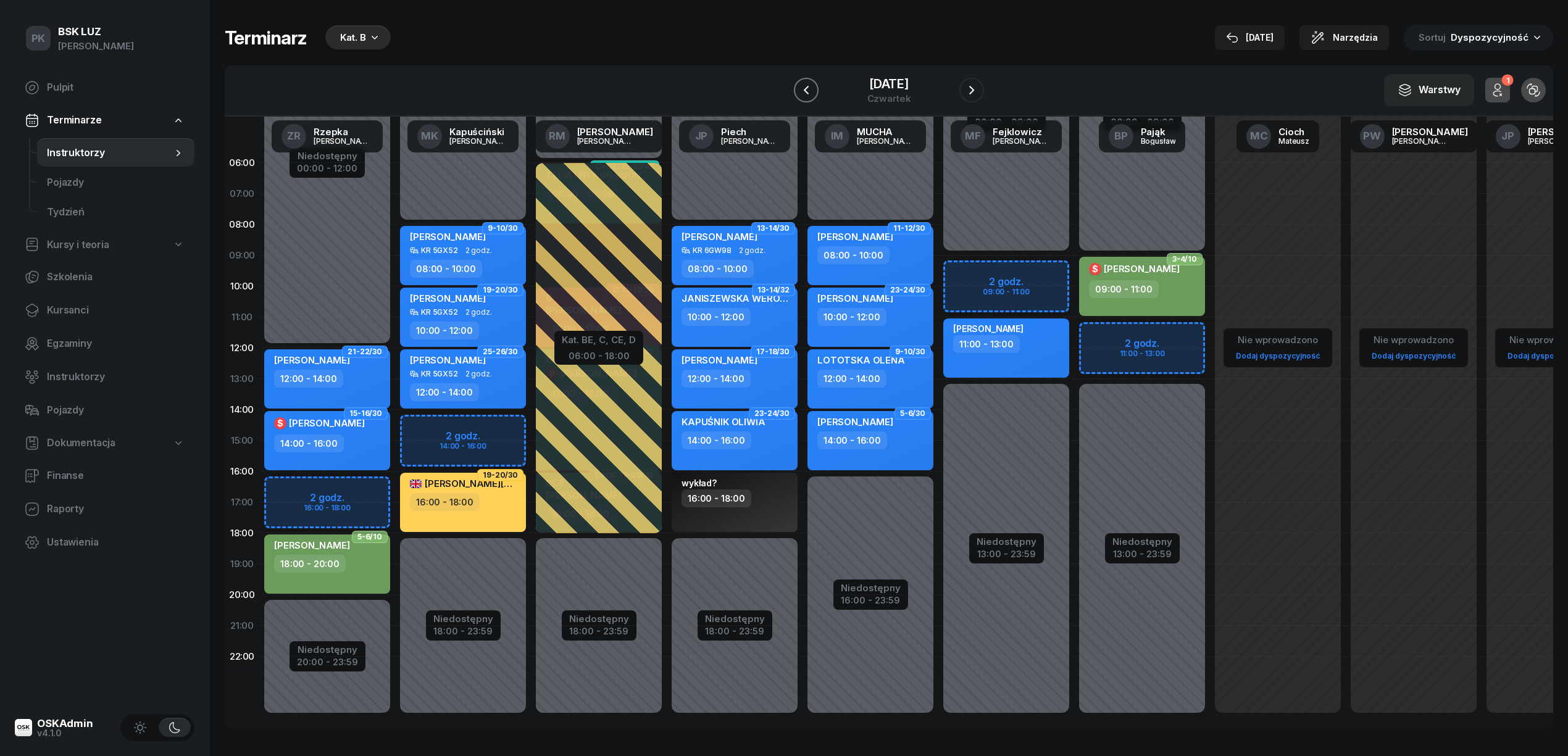
click at [798, 85] on icon "button" at bounding box center [806, 90] width 15 height 15
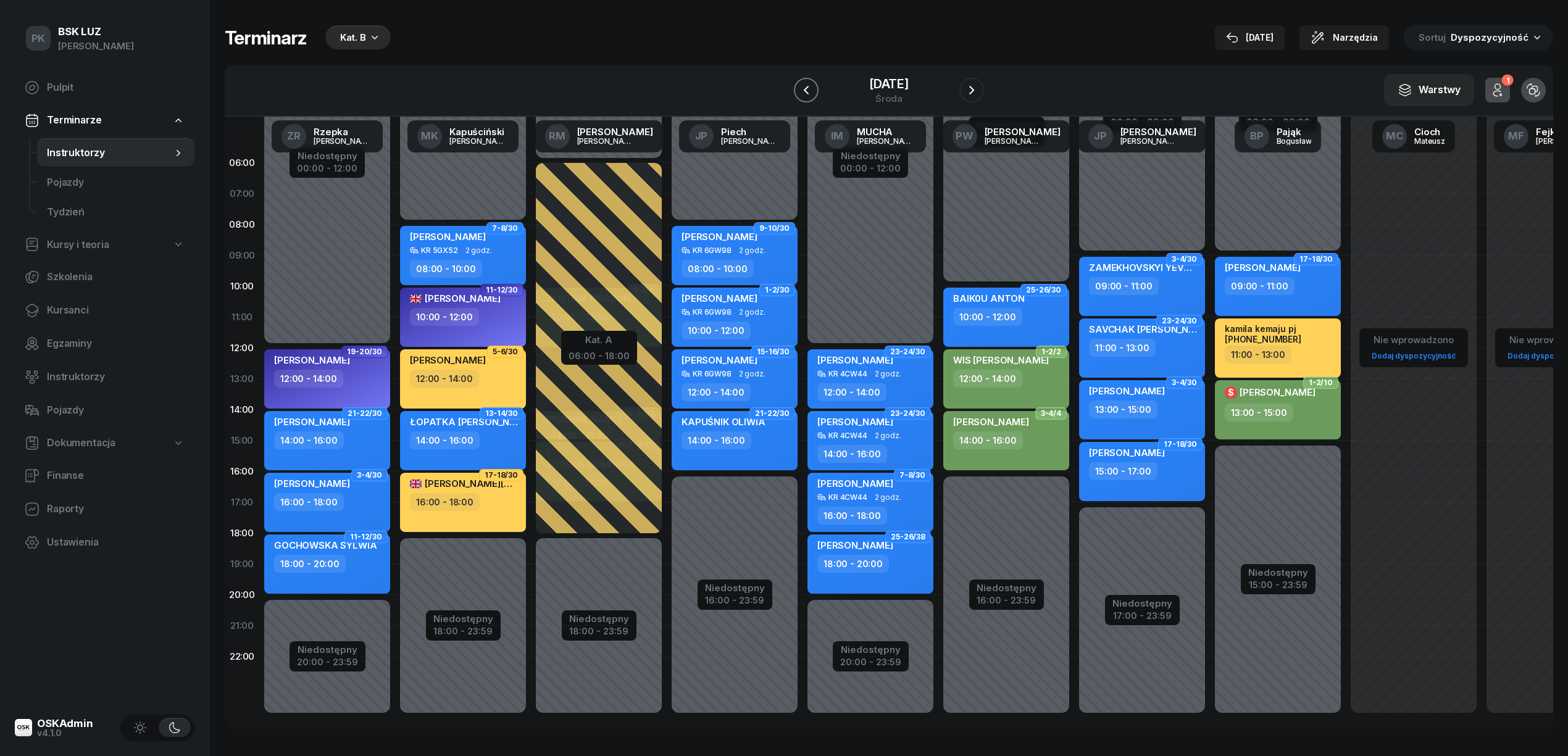
click at [800, 89] on button "button" at bounding box center [806, 90] width 25 height 25
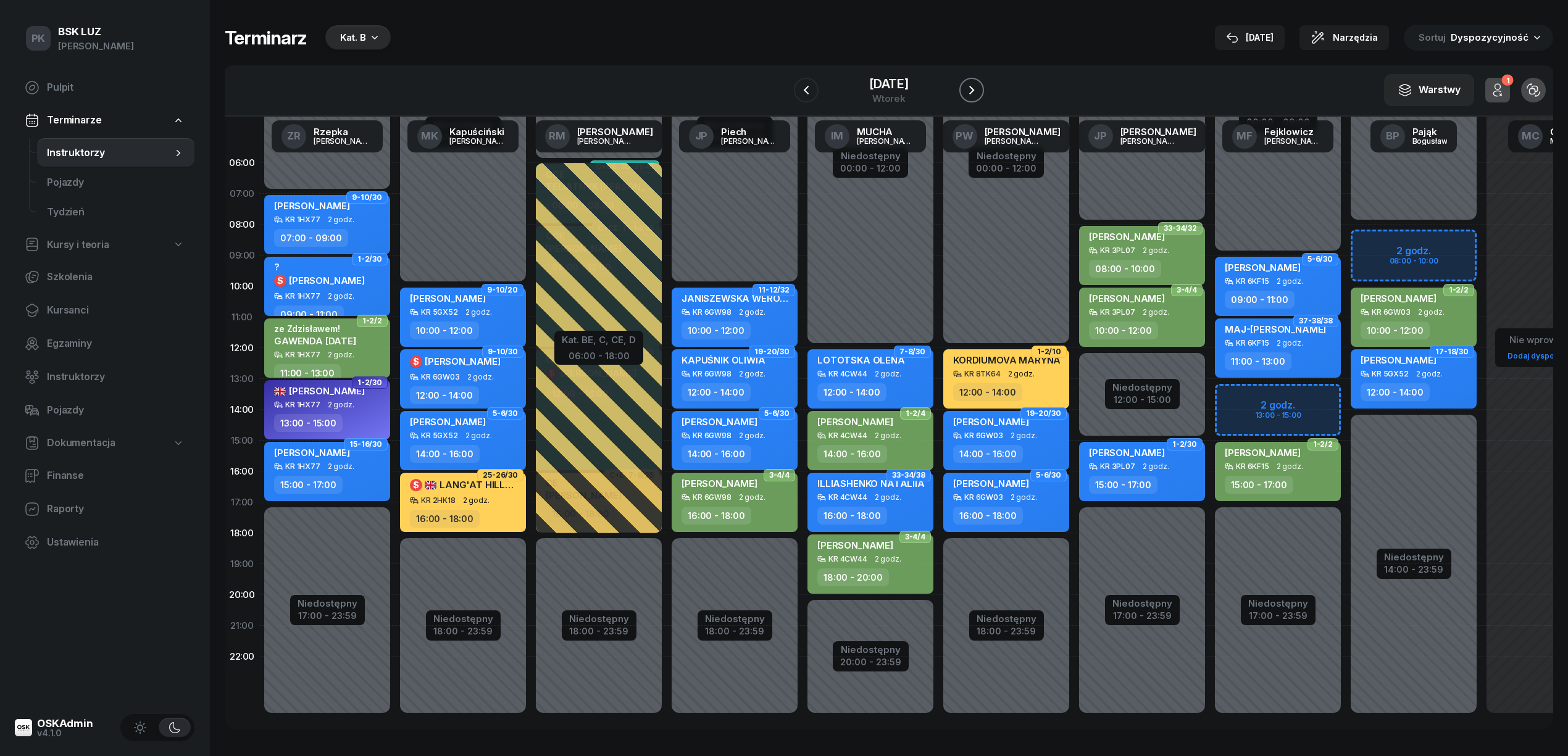
click at [979, 85] on icon "button" at bounding box center [972, 90] width 15 height 15
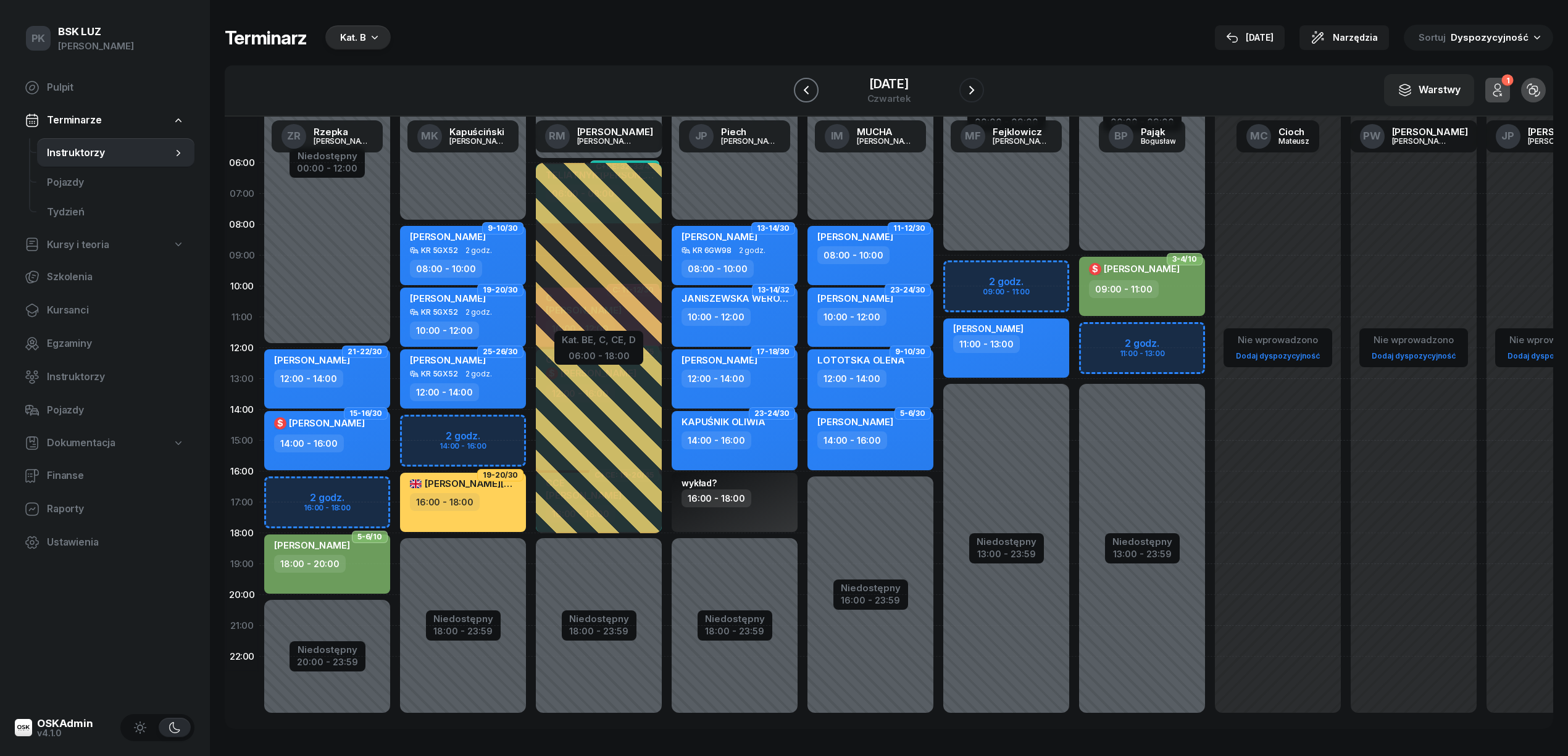
click at [804, 90] on icon "button" at bounding box center [806, 90] width 5 height 9
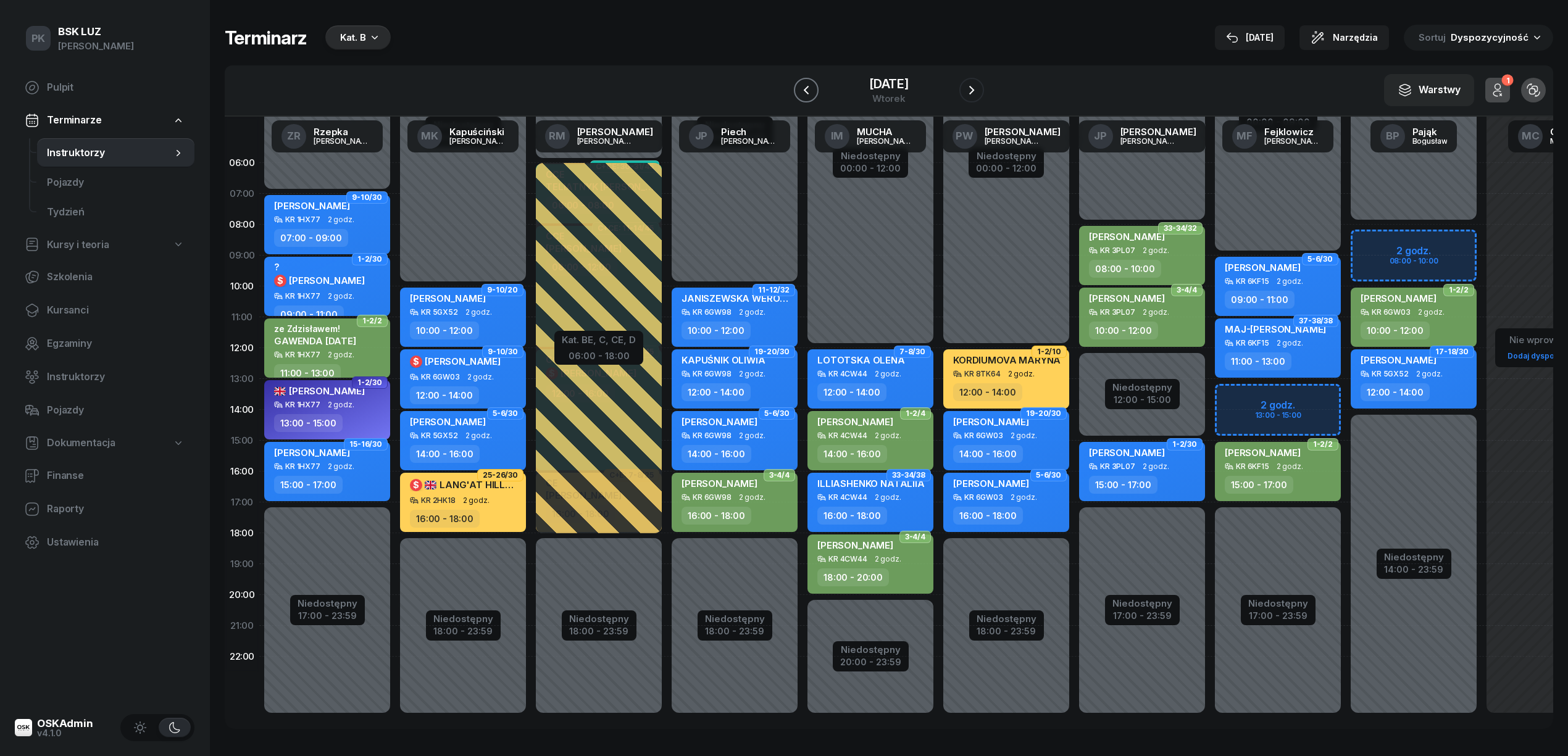
click at [804, 93] on icon "button" at bounding box center [806, 90] width 5 height 9
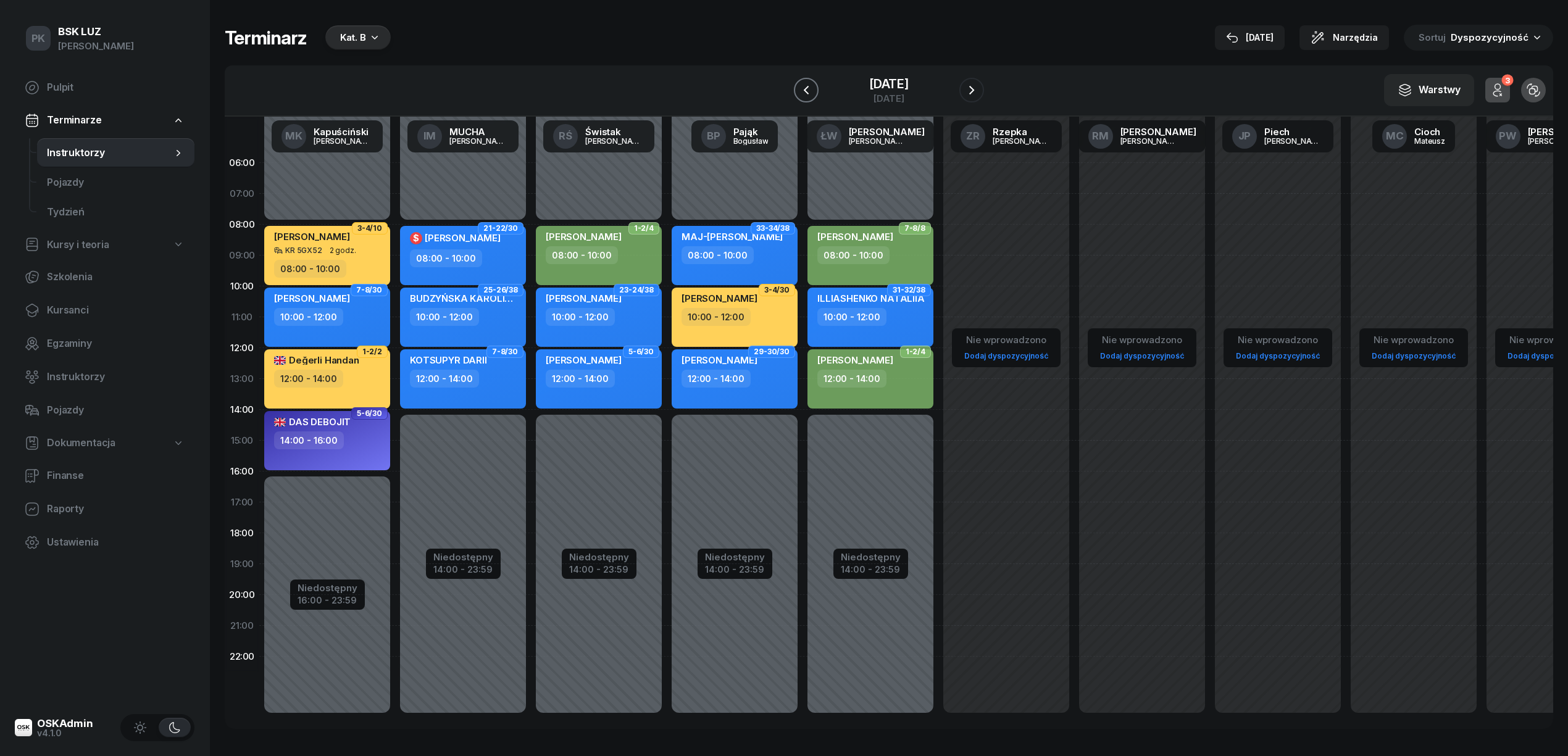
click at [798, 93] on icon "button" at bounding box center [806, 90] width 15 height 15
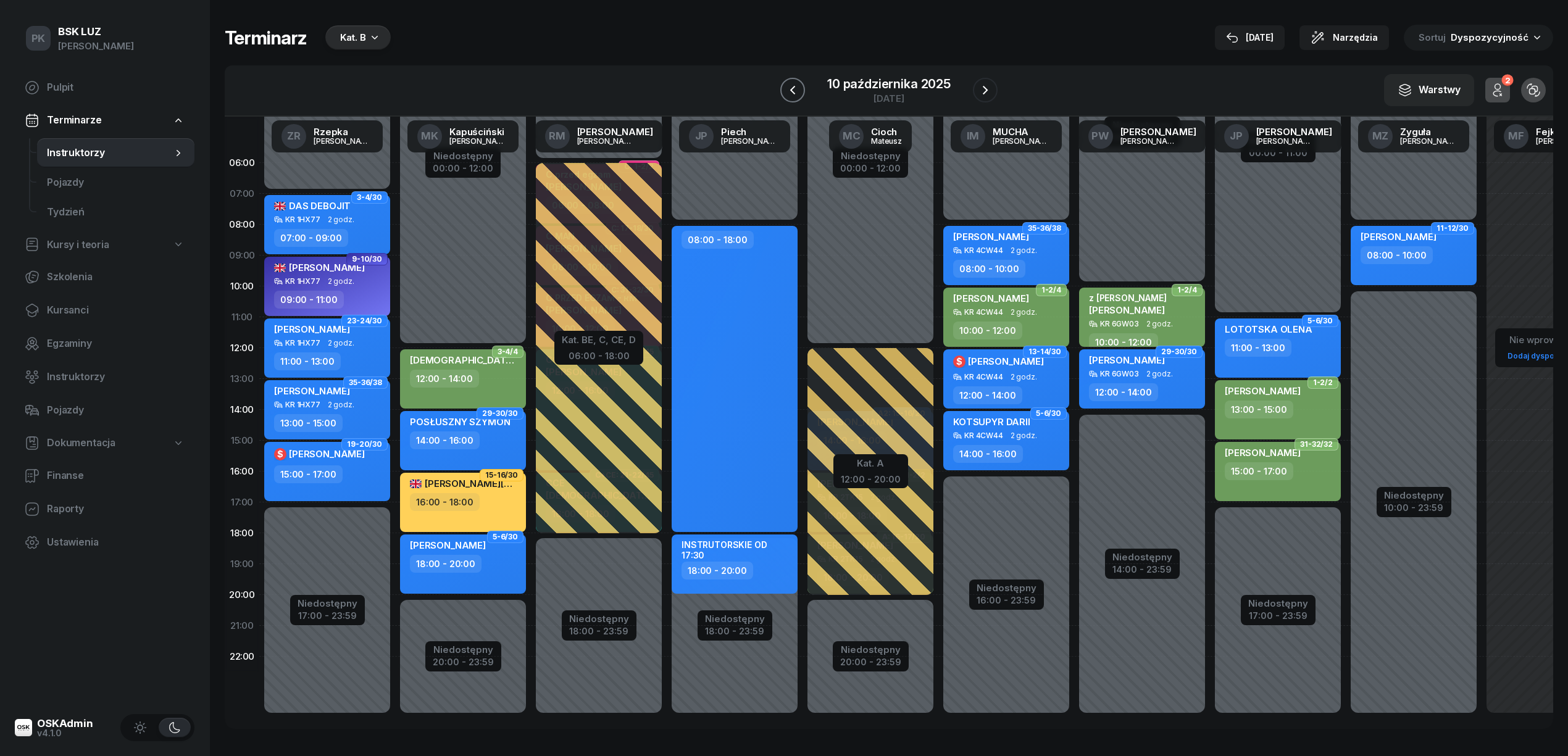
click at [793, 93] on icon "button" at bounding box center [792, 90] width 5 height 9
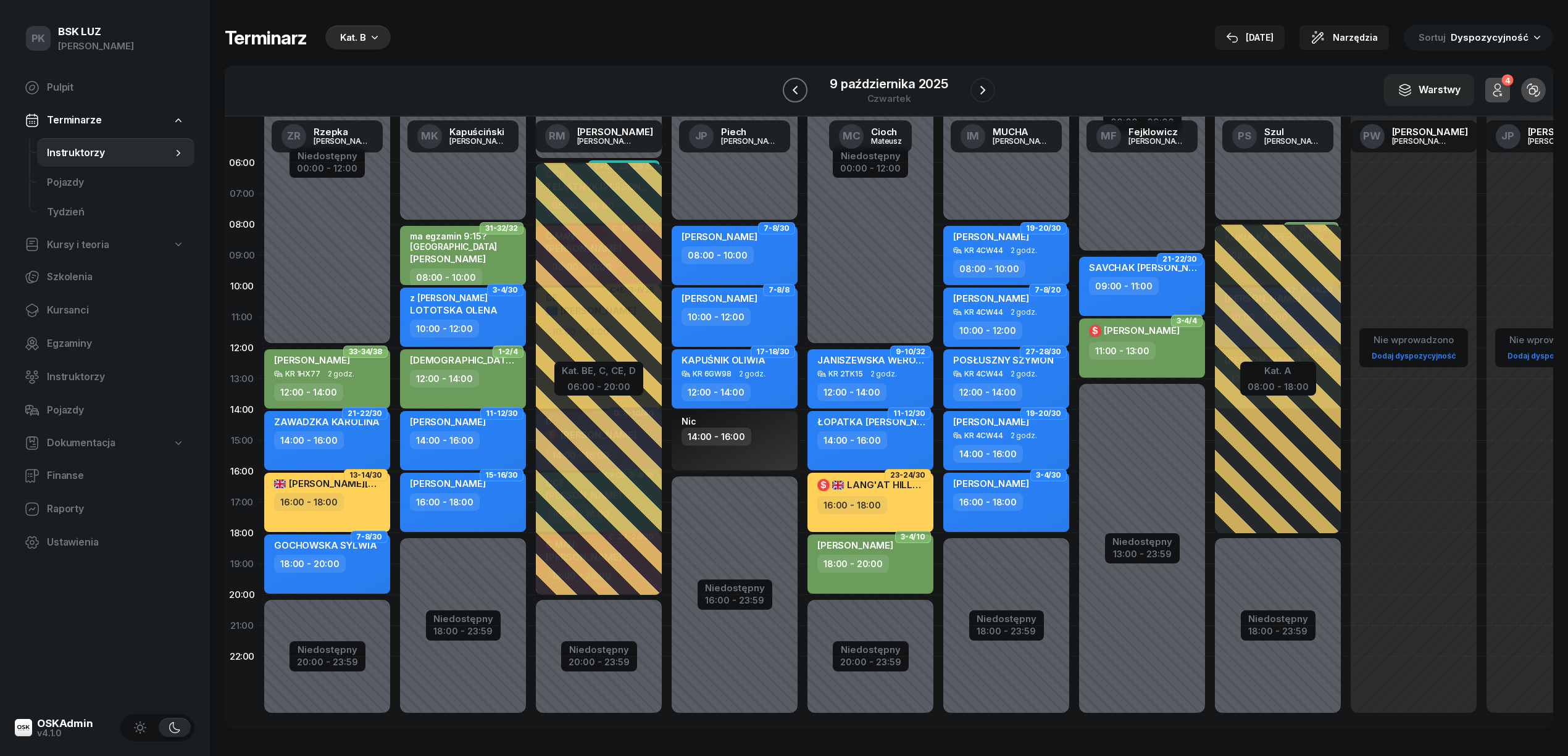
click at [793, 93] on icon "button" at bounding box center [795, 90] width 15 height 15
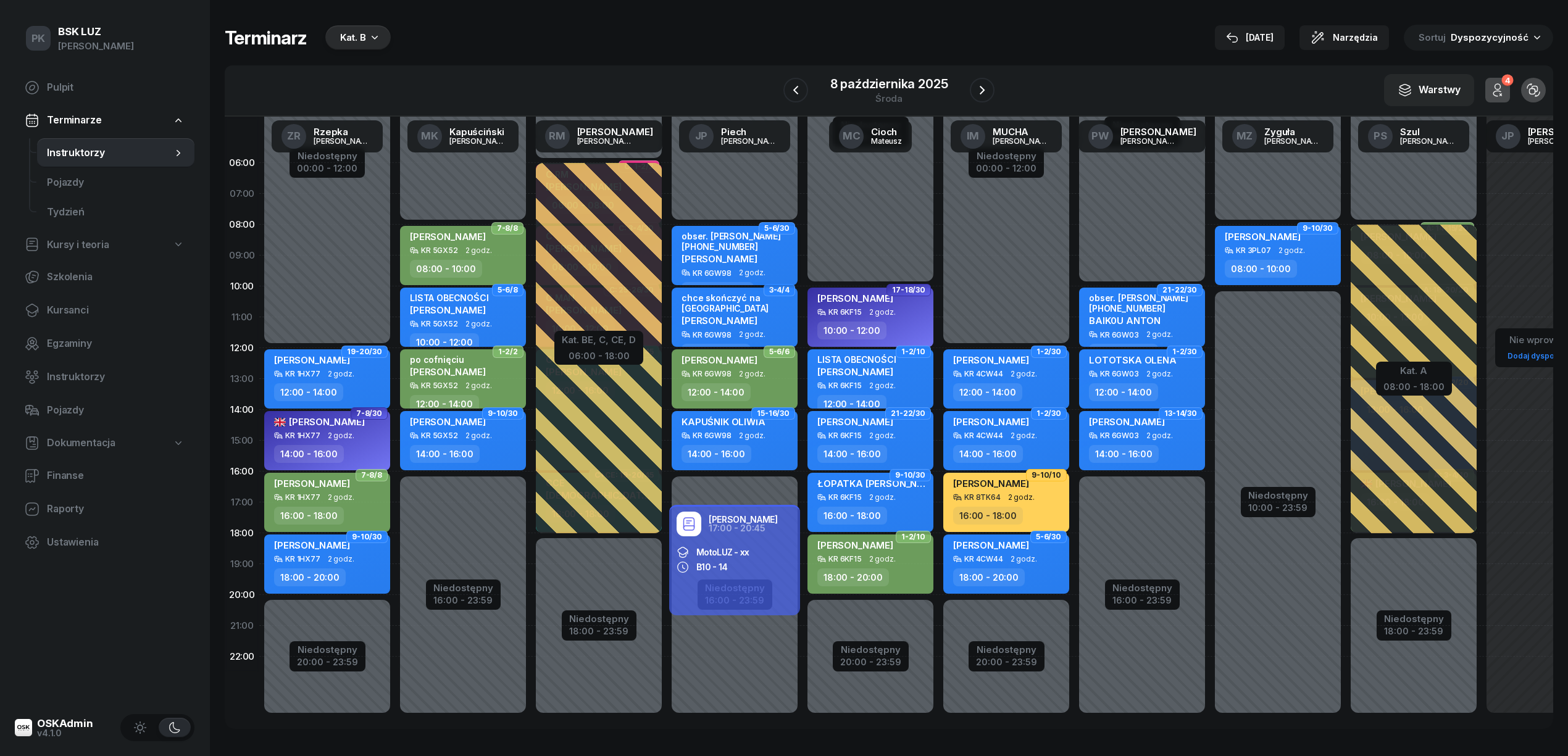
click at [743, 256] on span "ZIELIŃSKA MARCELINA" at bounding box center [719, 258] width 76 height 11
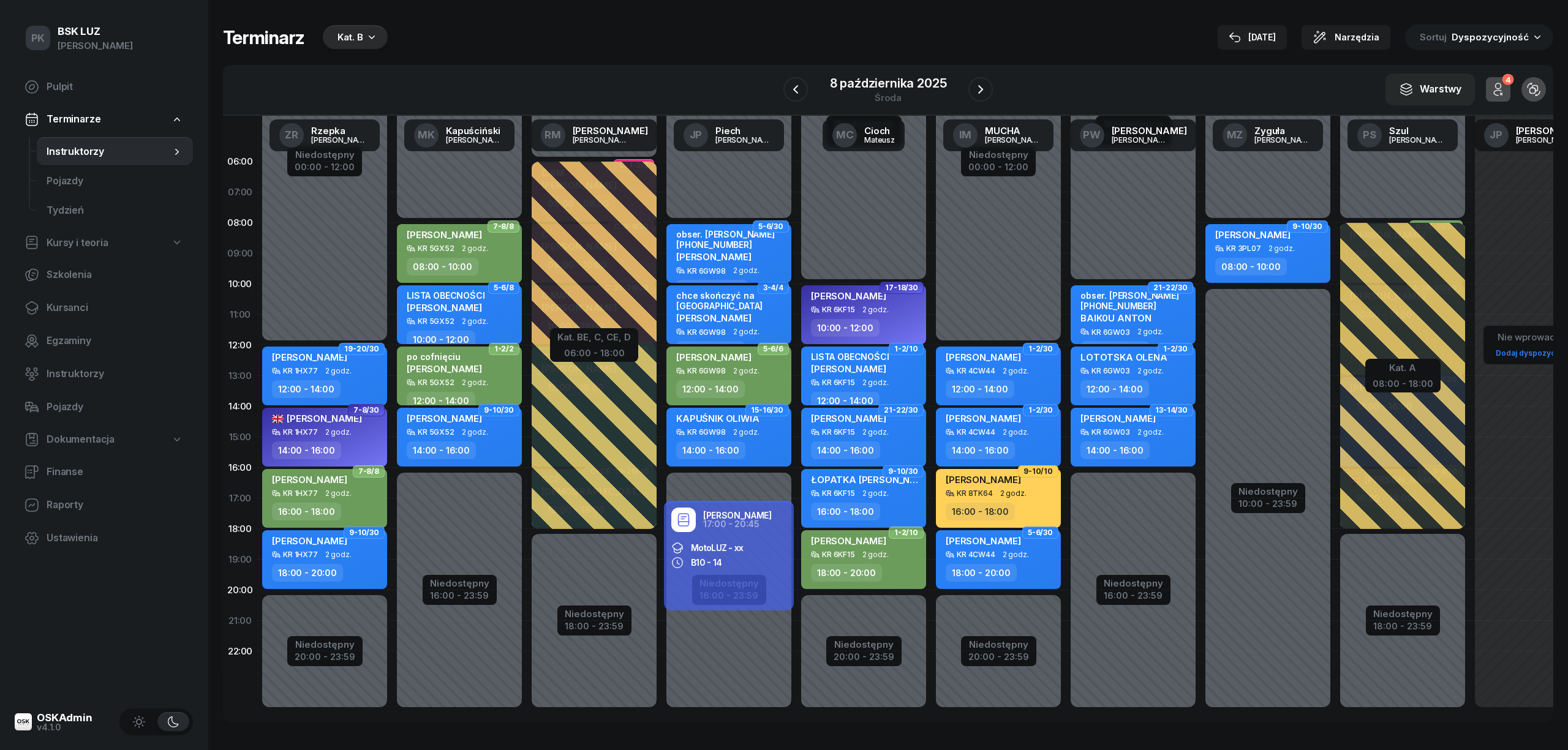
select select "08"
select select "10"
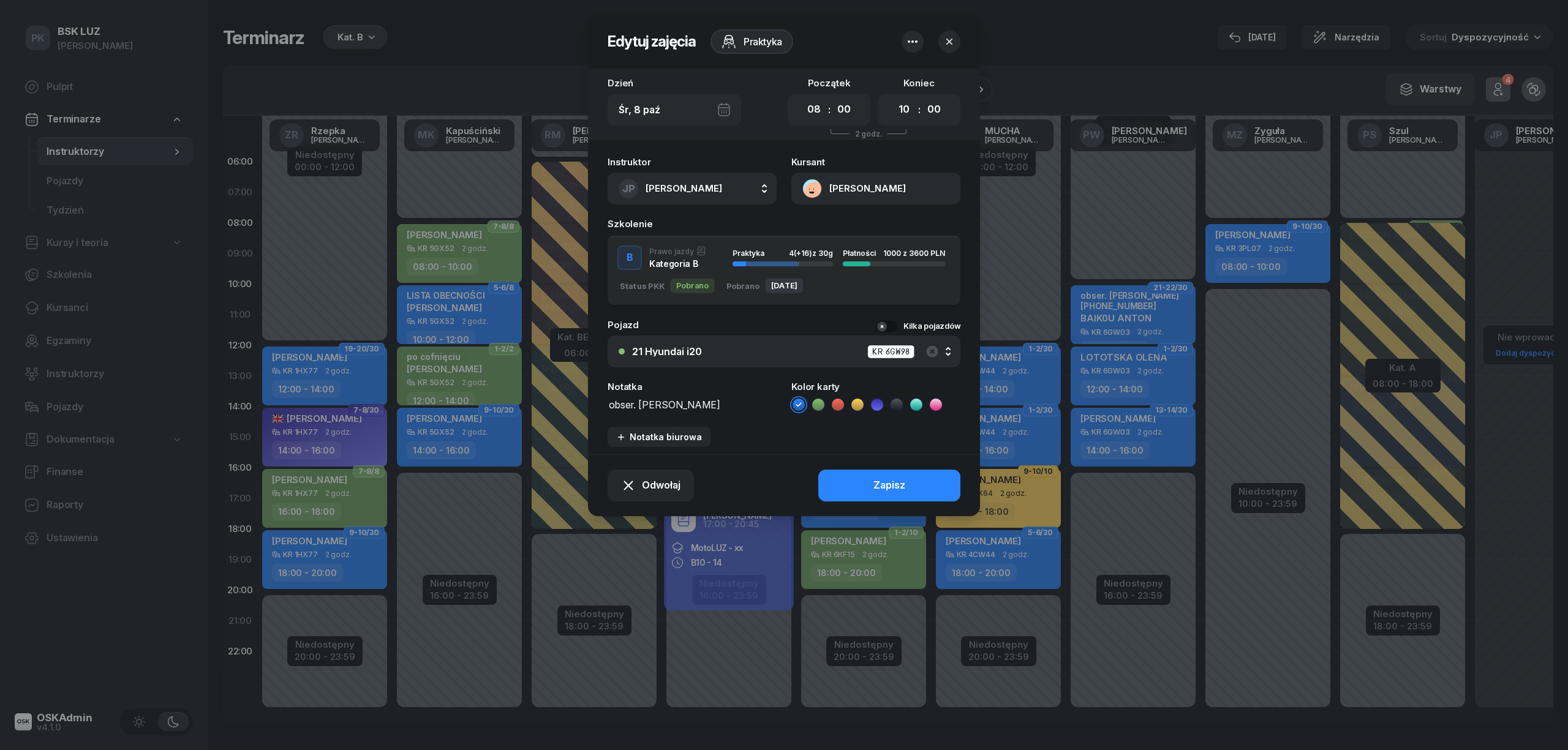
click at [515, 31] on div at bounding box center [784, 375] width 1568 height 750
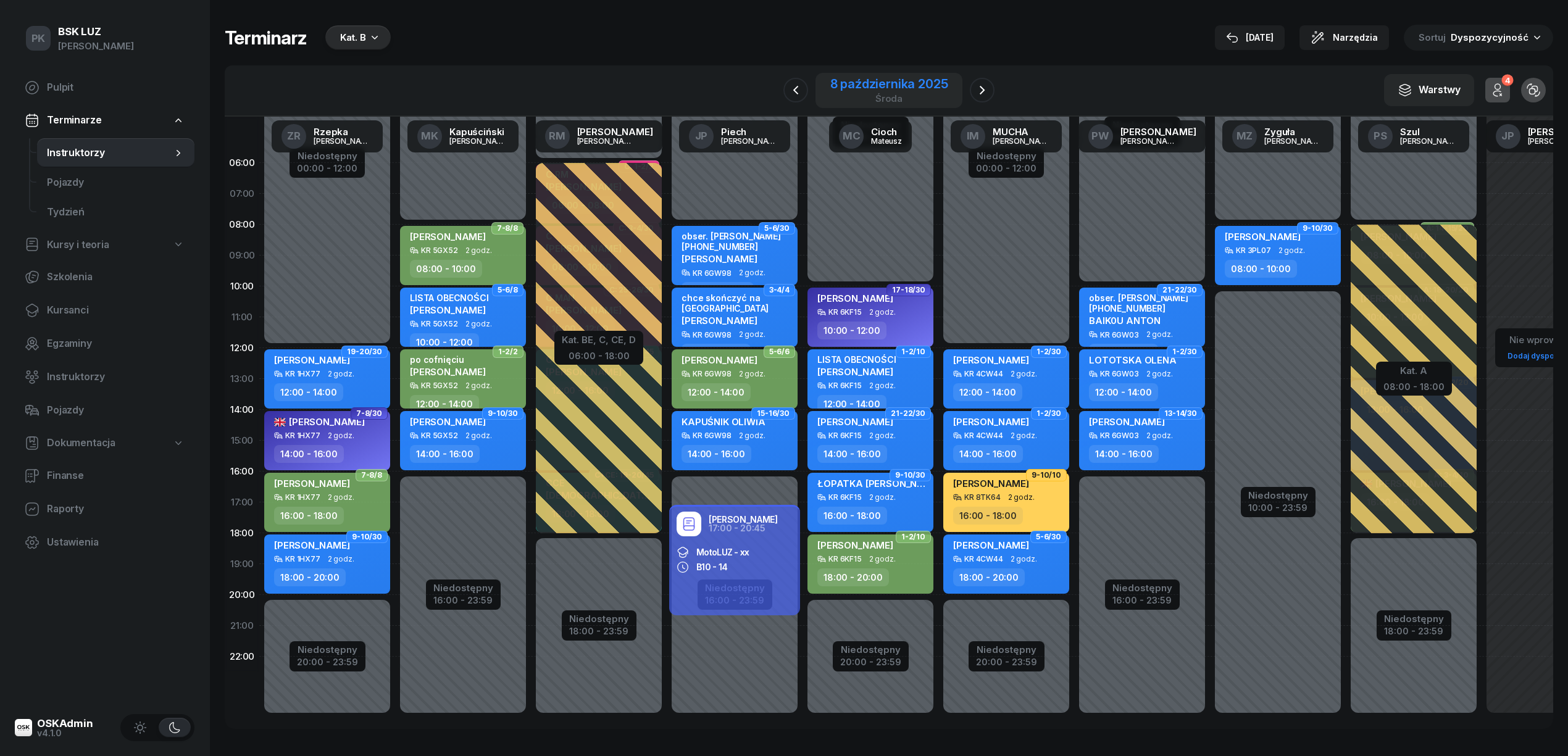
click at [919, 95] on div "środa" at bounding box center [889, 99] width 118 height 9
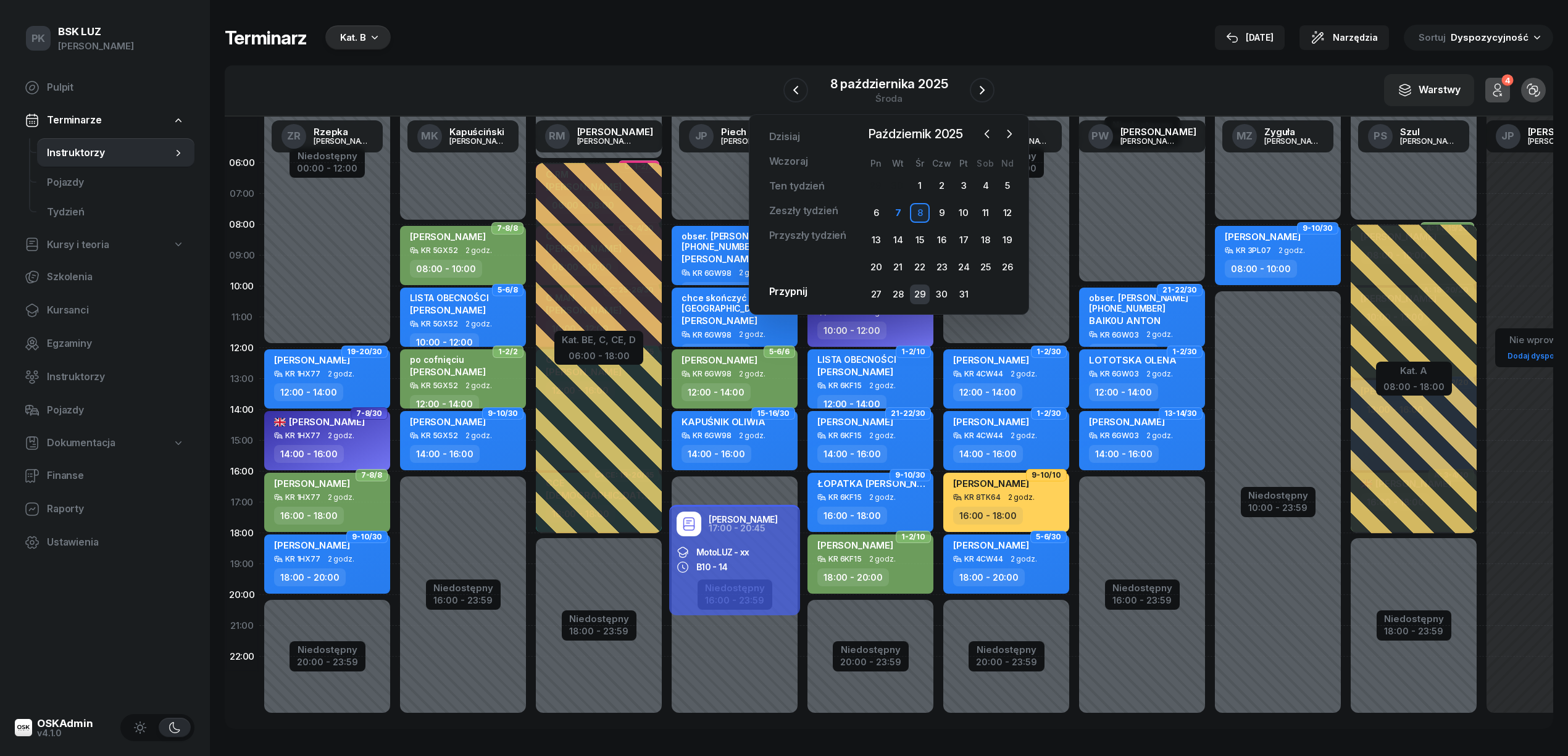
click at [921, 292] on div "29" at bounding box center [919, 294] width 19 height 19
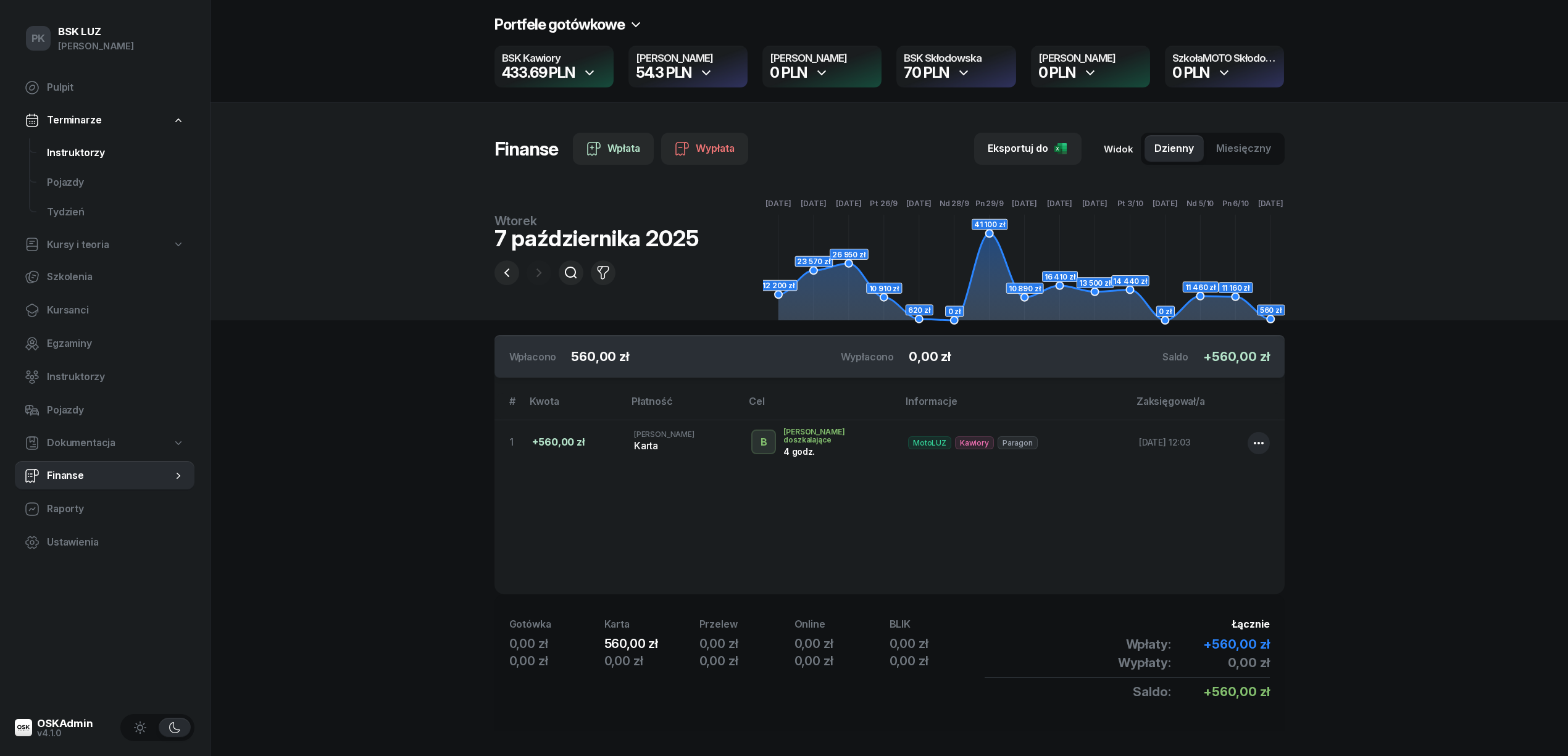
click at [104, 146] on span "Instruktorzy" at bounding box center [115, 153] width 138 height 16
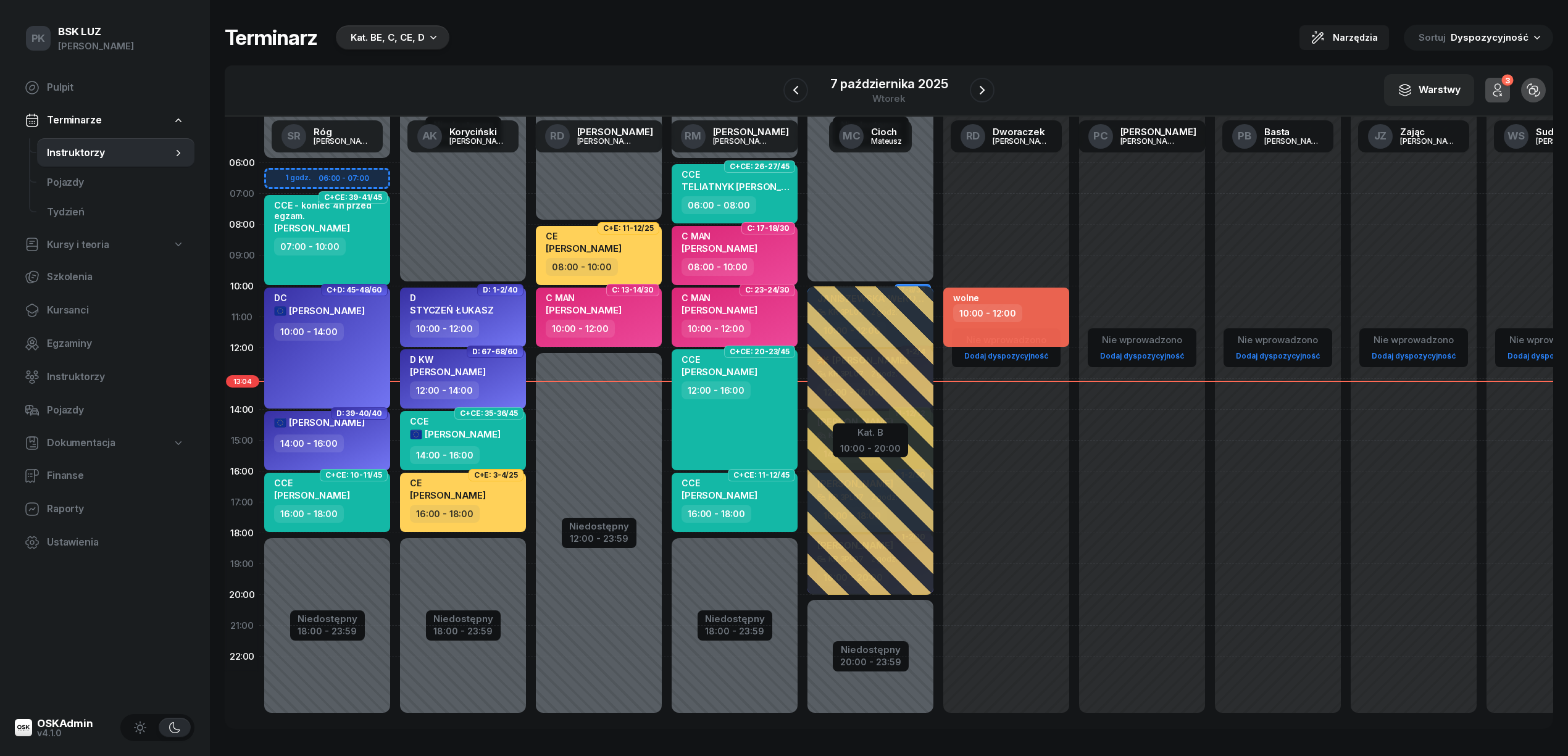
click at [390, 38] on div "Kat. BE, C, CE, D" at bounding box center [388, 38] width 74 height 15
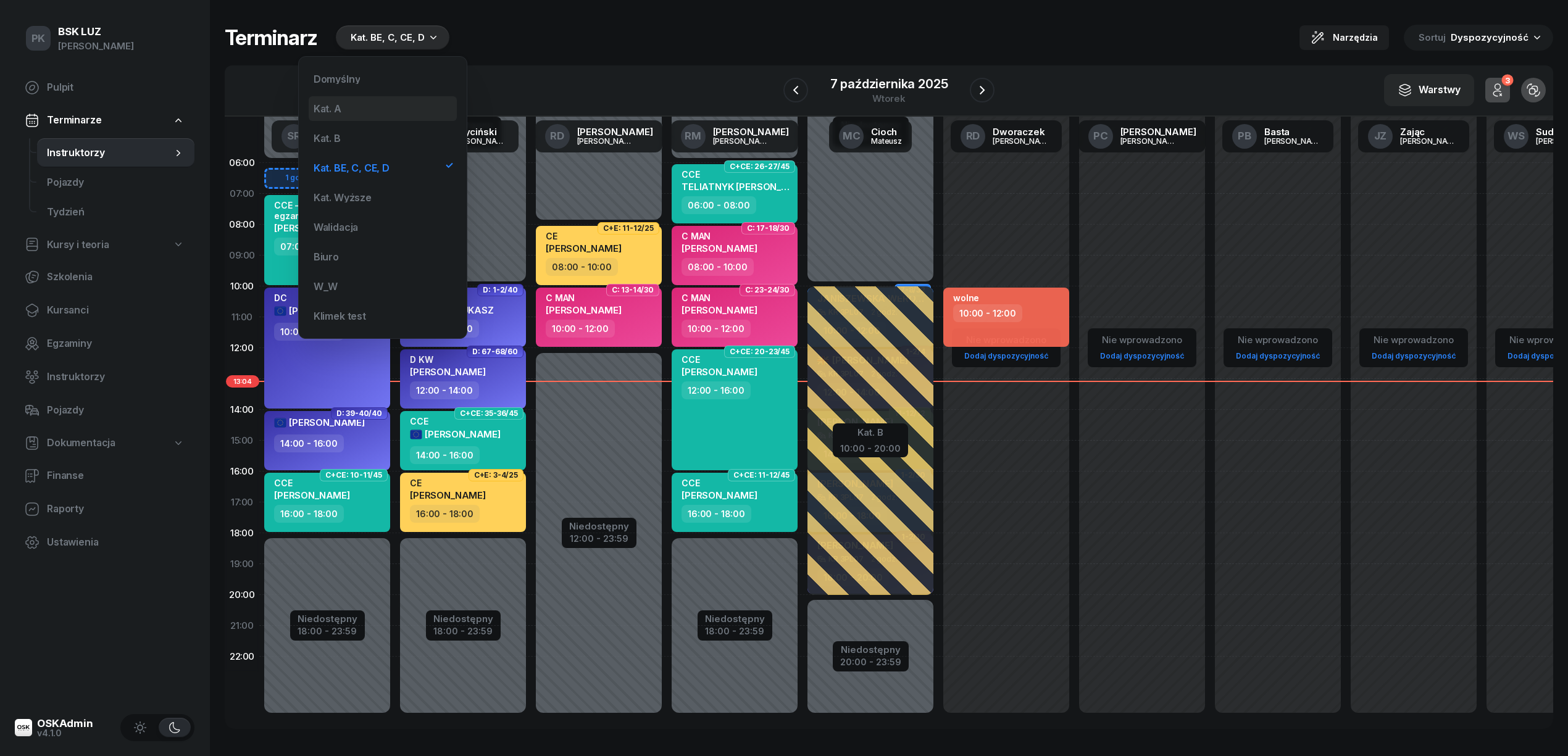
click at [359, 112] on div "Kat. A" at bounding box center [382, 109] width 148 height 25
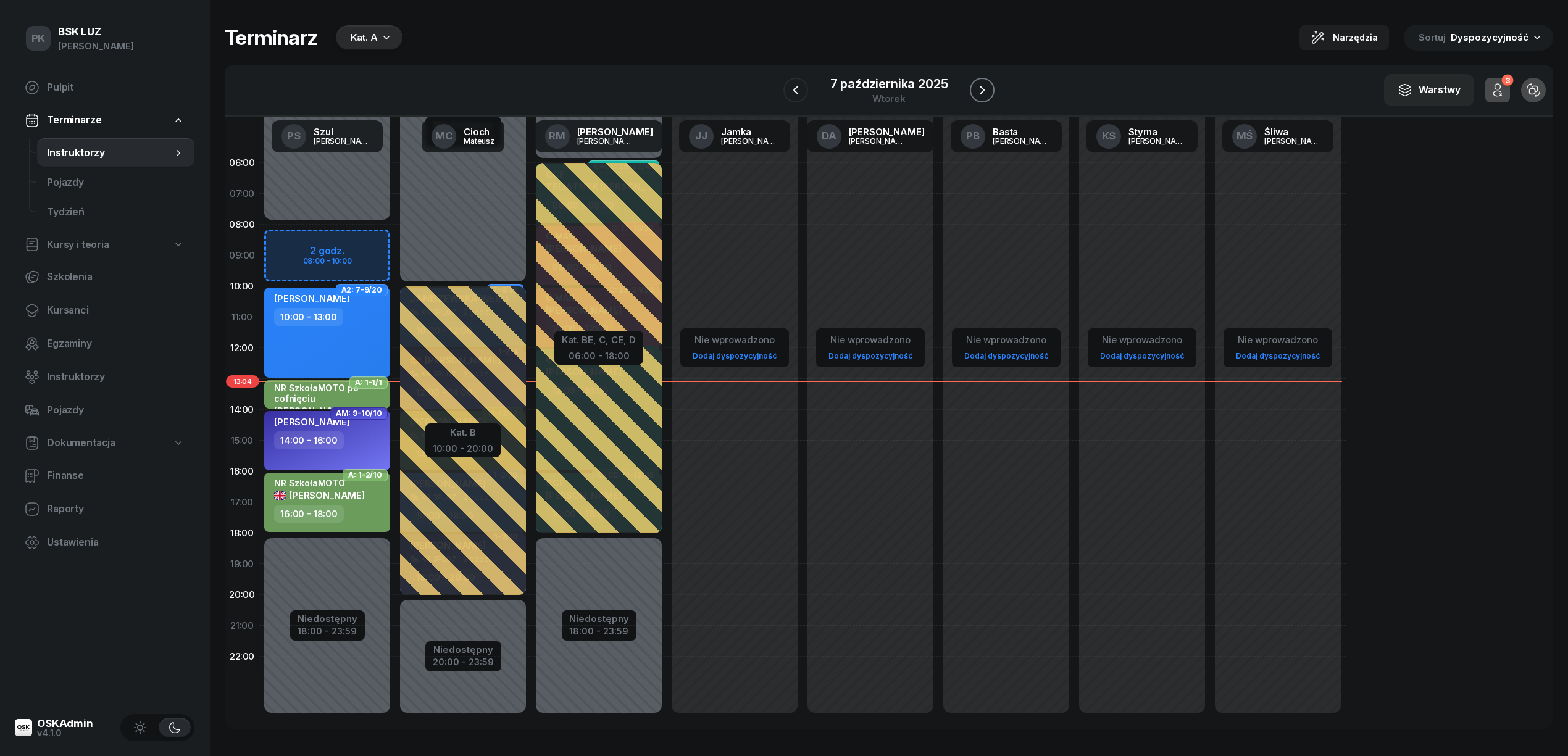
click at [978, 87] on icon "button" at bounding box center [982, 90] width 15 height 15
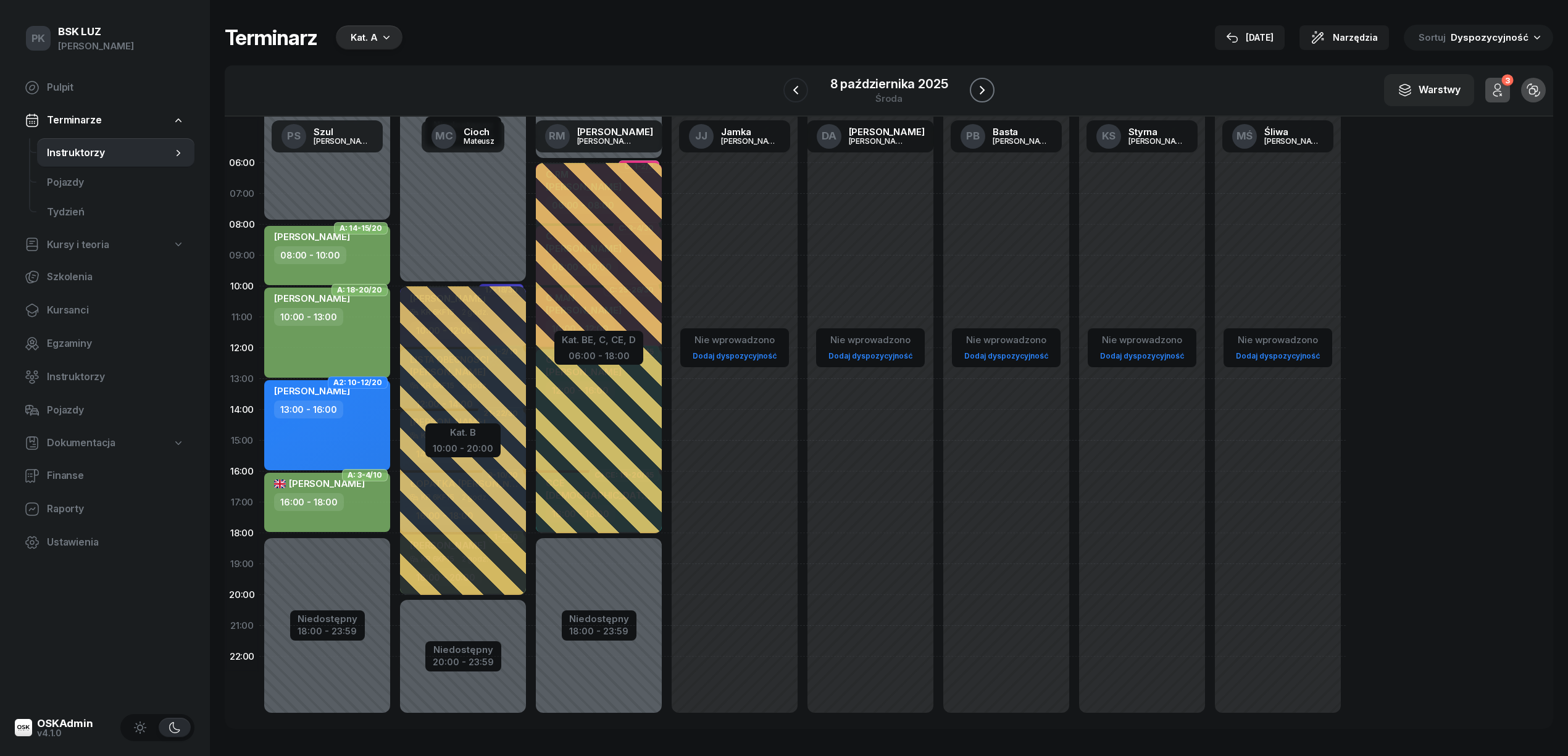
click at [978, 87] on icon "button" at bounding box center [982, 90] width 15 height 15
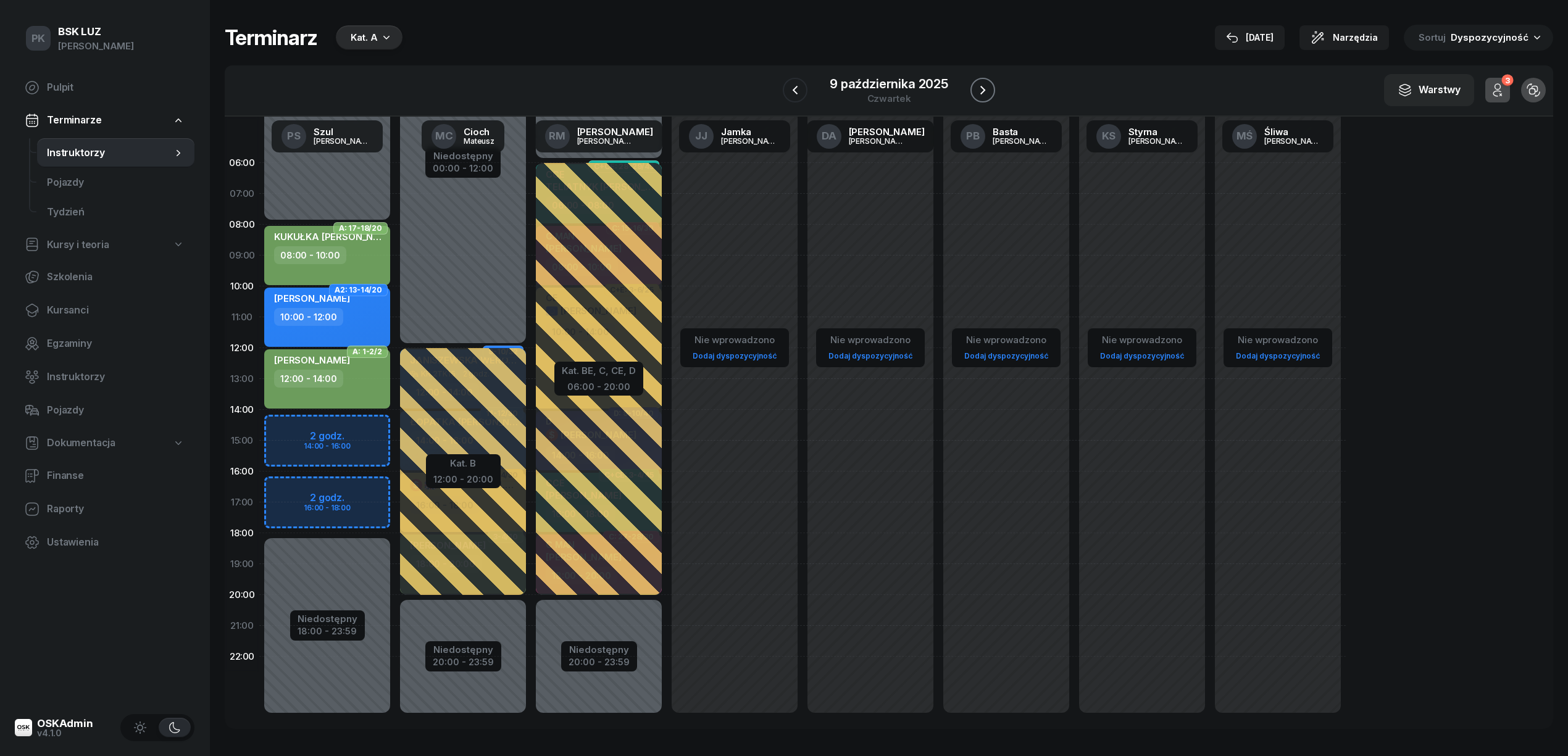
click at [978, 87] on icon "button" at bounding box center [982, 90] width 15 height 15
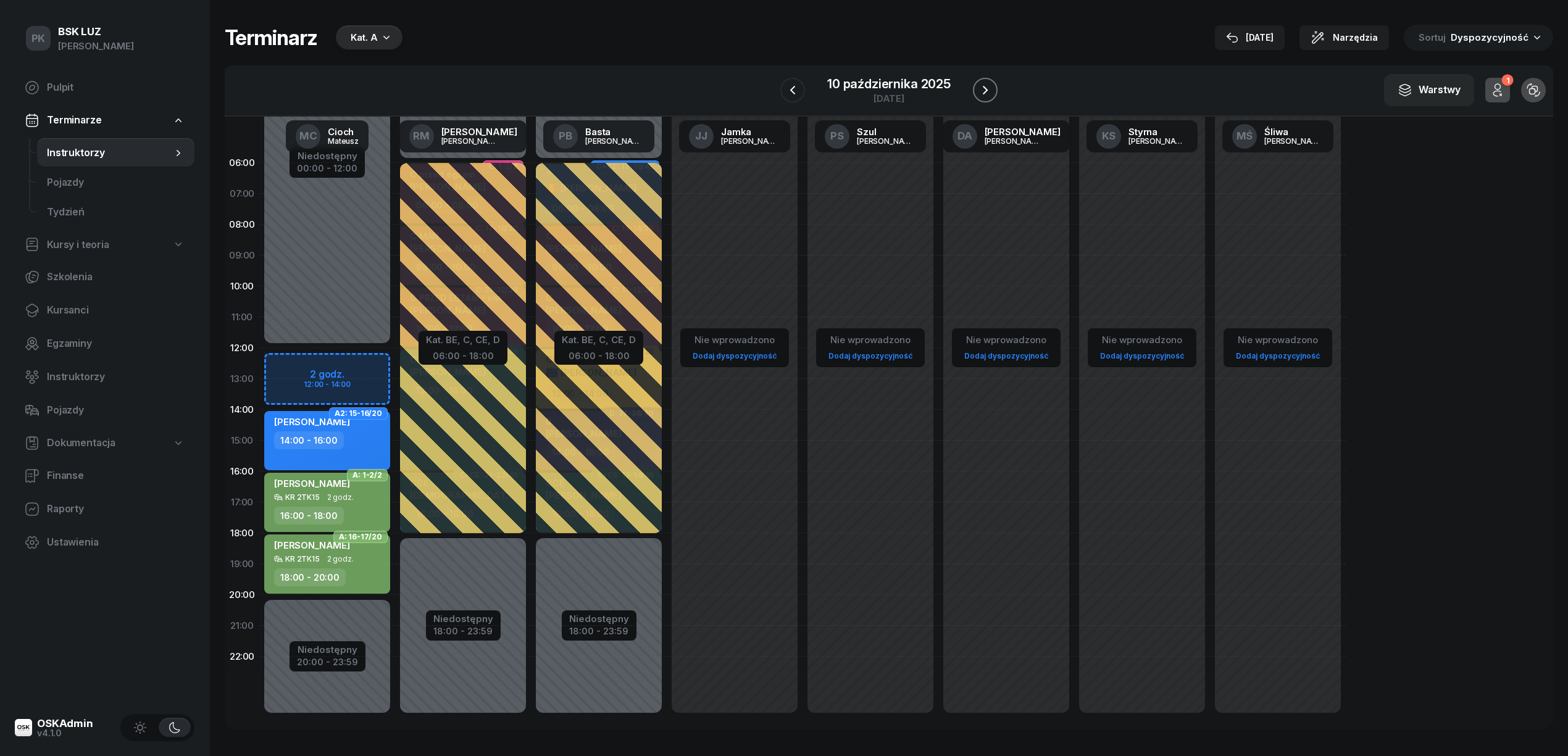
click at [993, 95] on button "button" at bounding box center [985, 90] width 25 height 25
click at [984, 95] on button "button" at bounding box center [972, 90] width 25 height 25
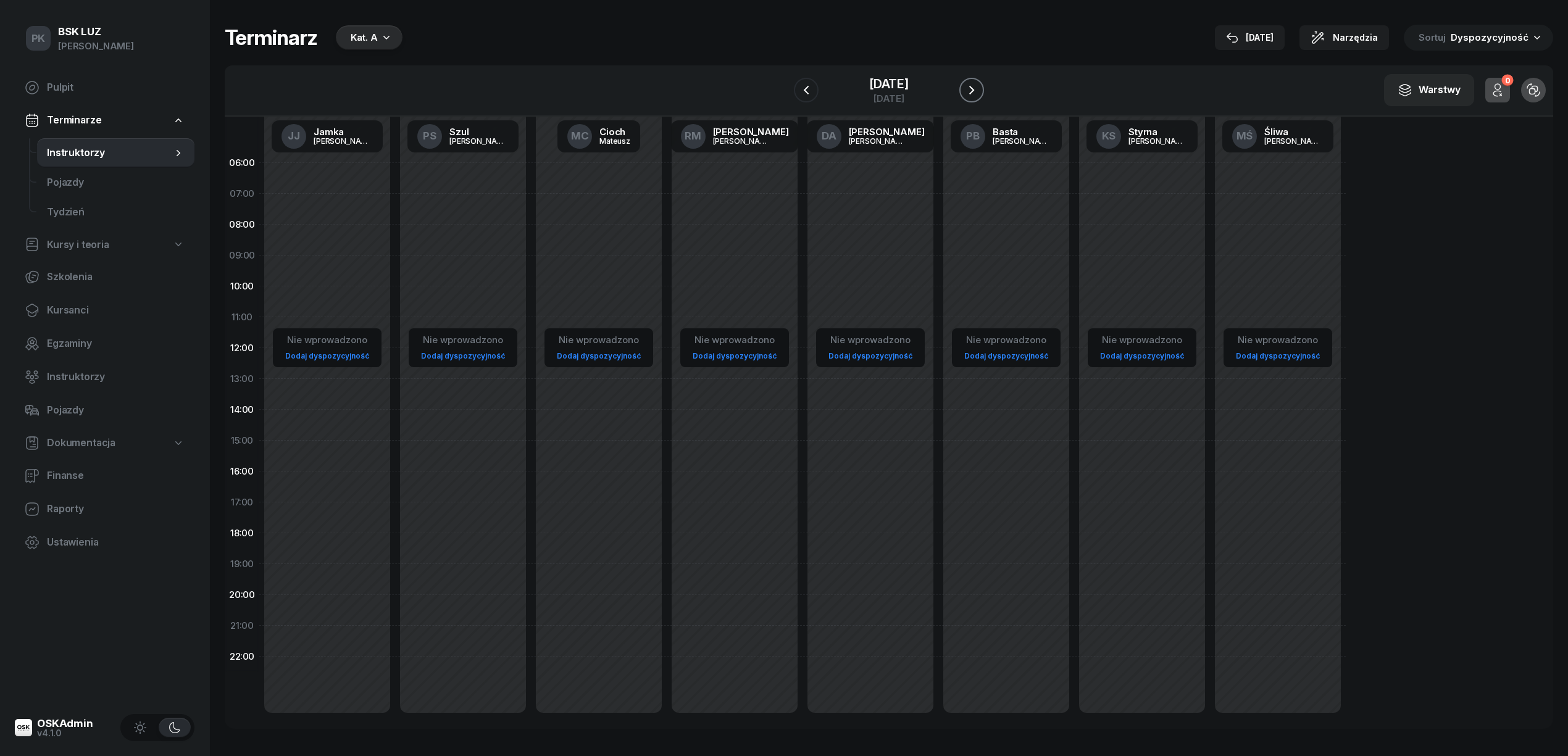
click at [984, 95] on button "button" at bounding box center [972, 90] width 25 height 25
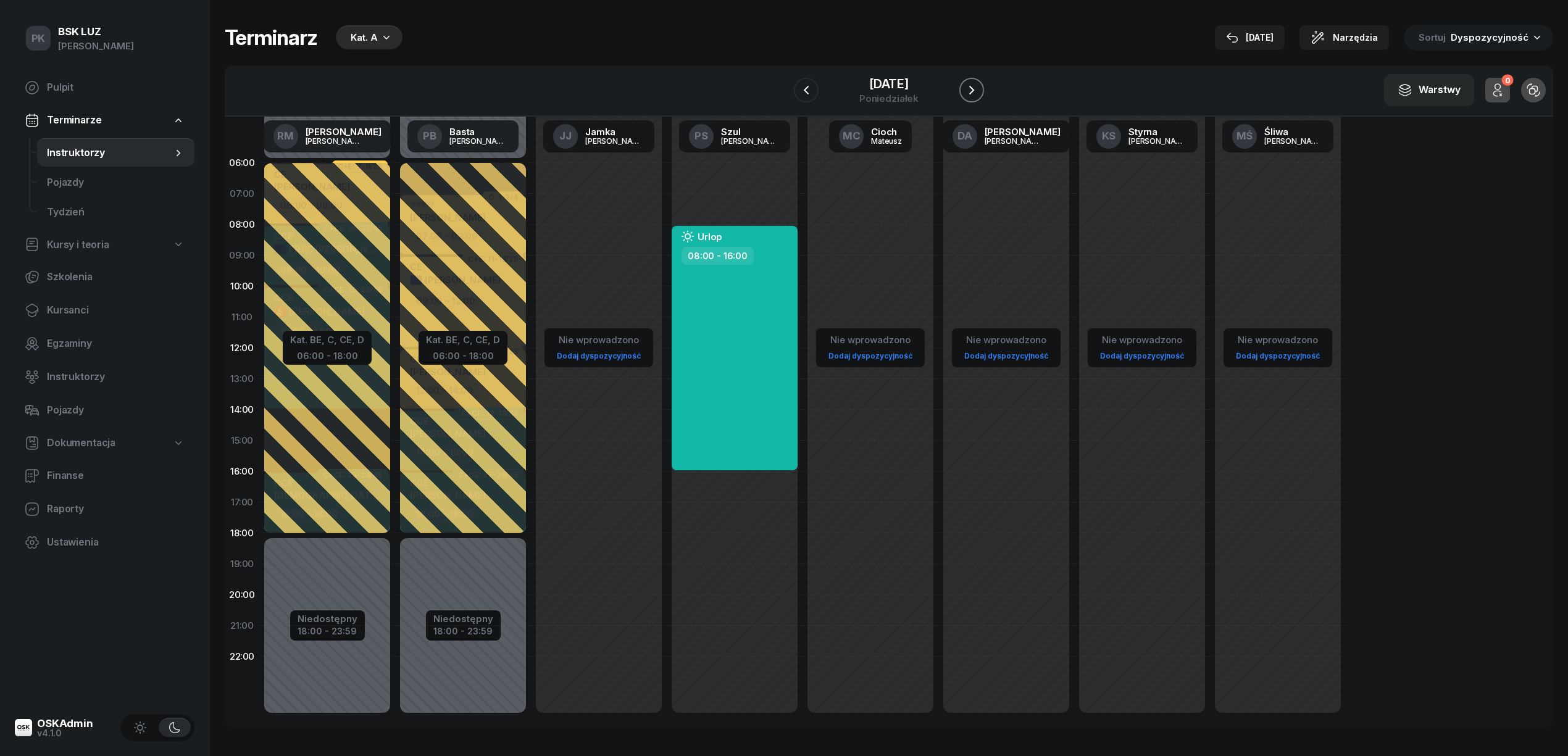
click at [984, 95] on button "button" at bounding box center [972, 90] width 25 height 25
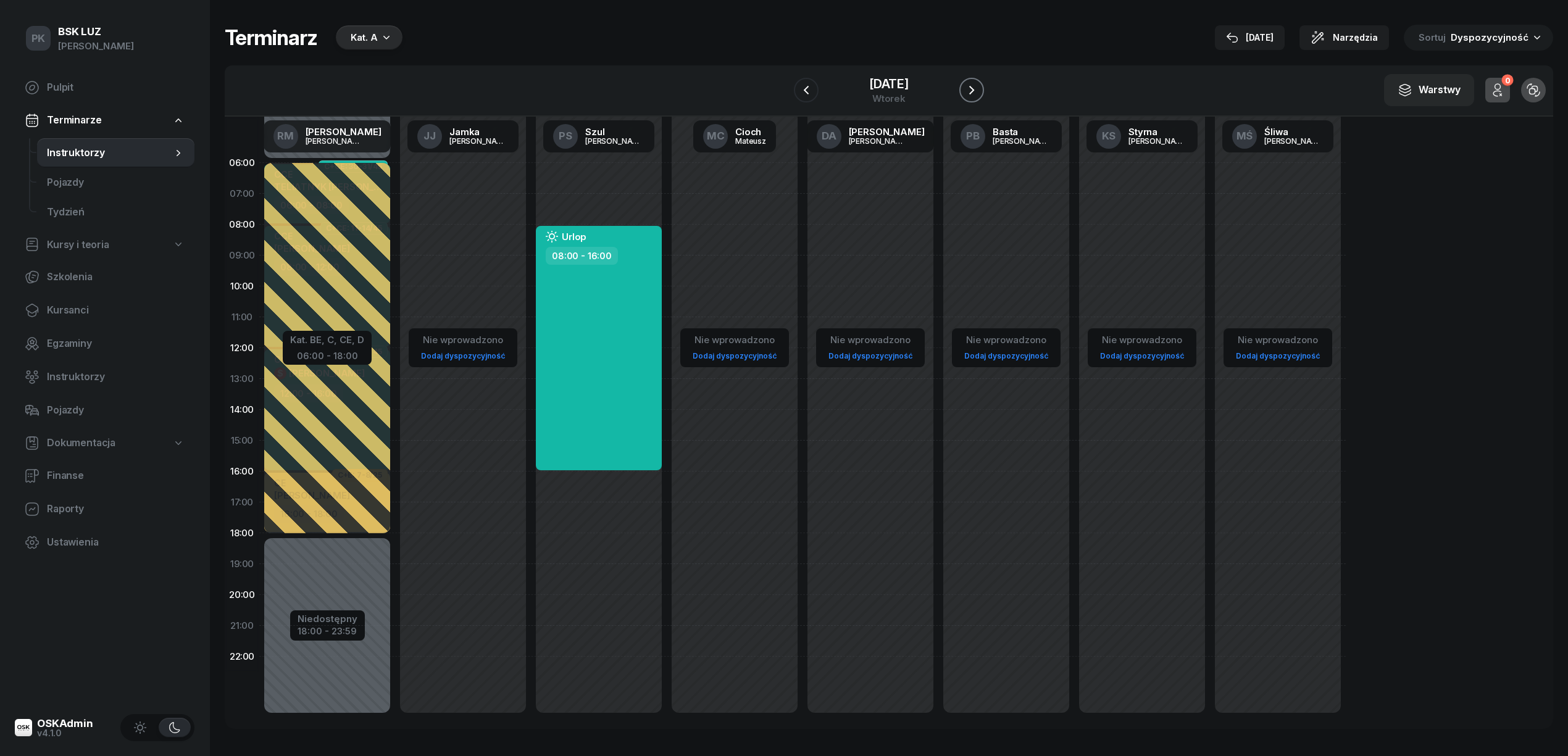
click at [984, 95] on button "button" at bounding box center [972, 90] width 25 height 25
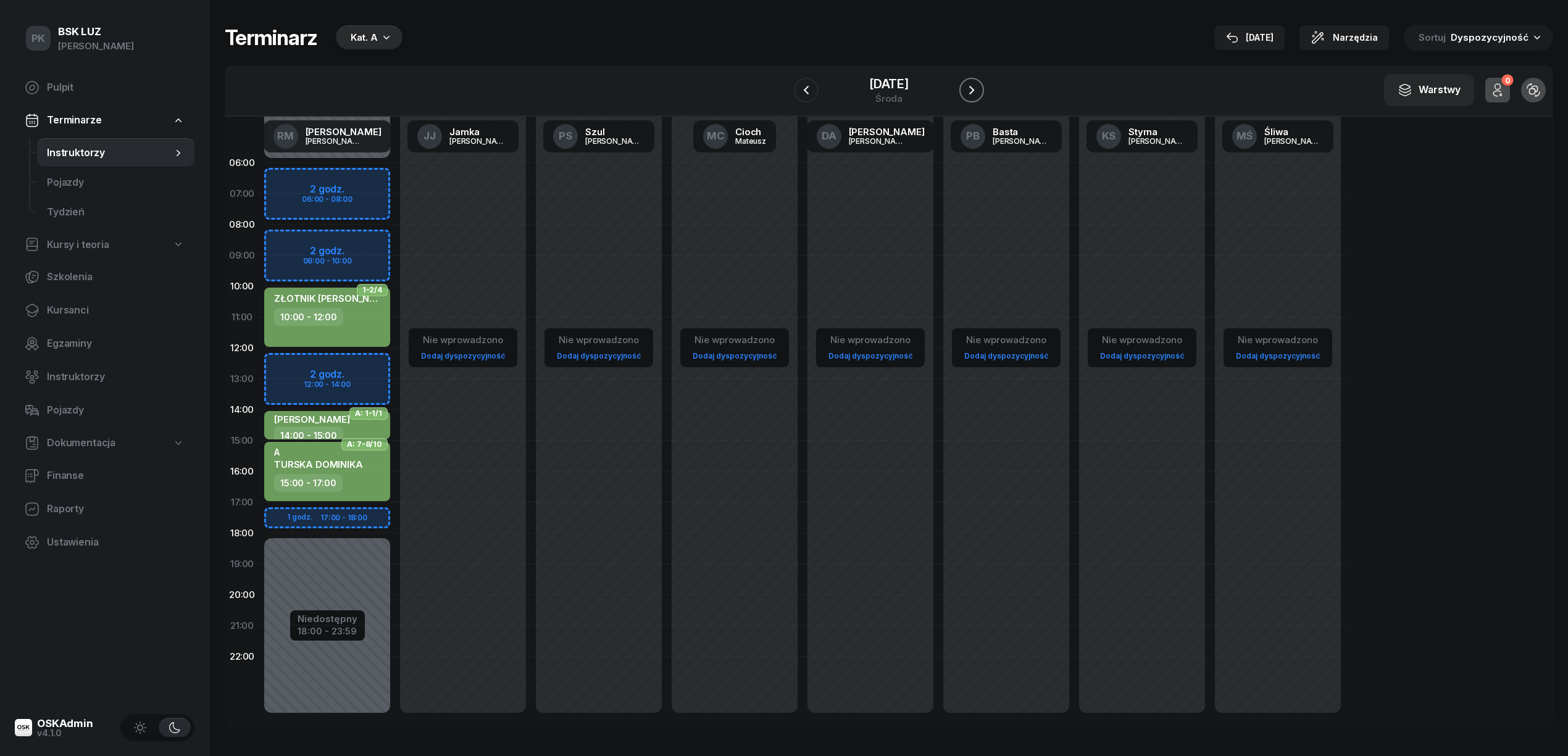
click at [984, 95] on button "button" at bounding box center [972, 90] width 25 height 25
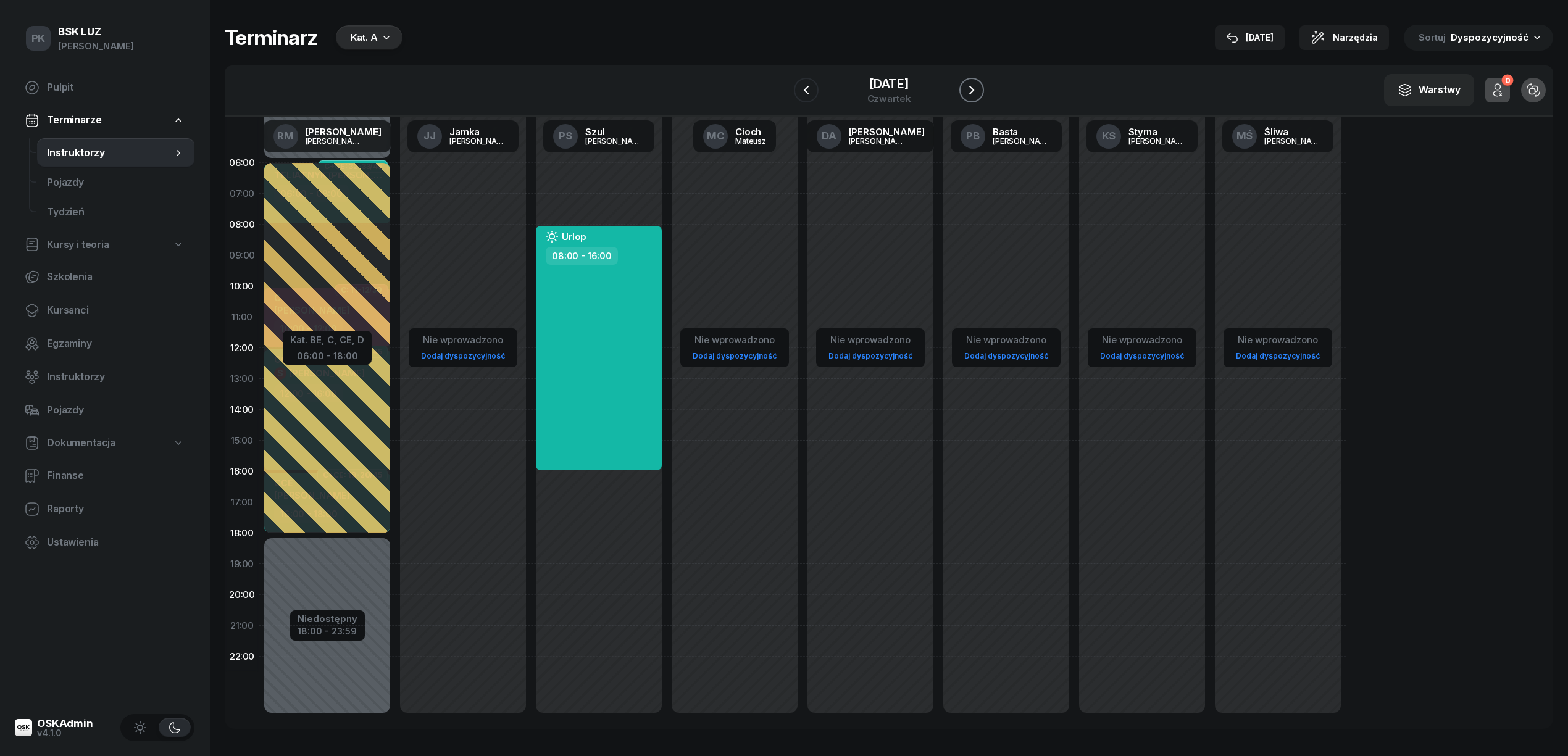
click at [984, 95] on button "button" at bounding box center [972, 90] width 25 height 25
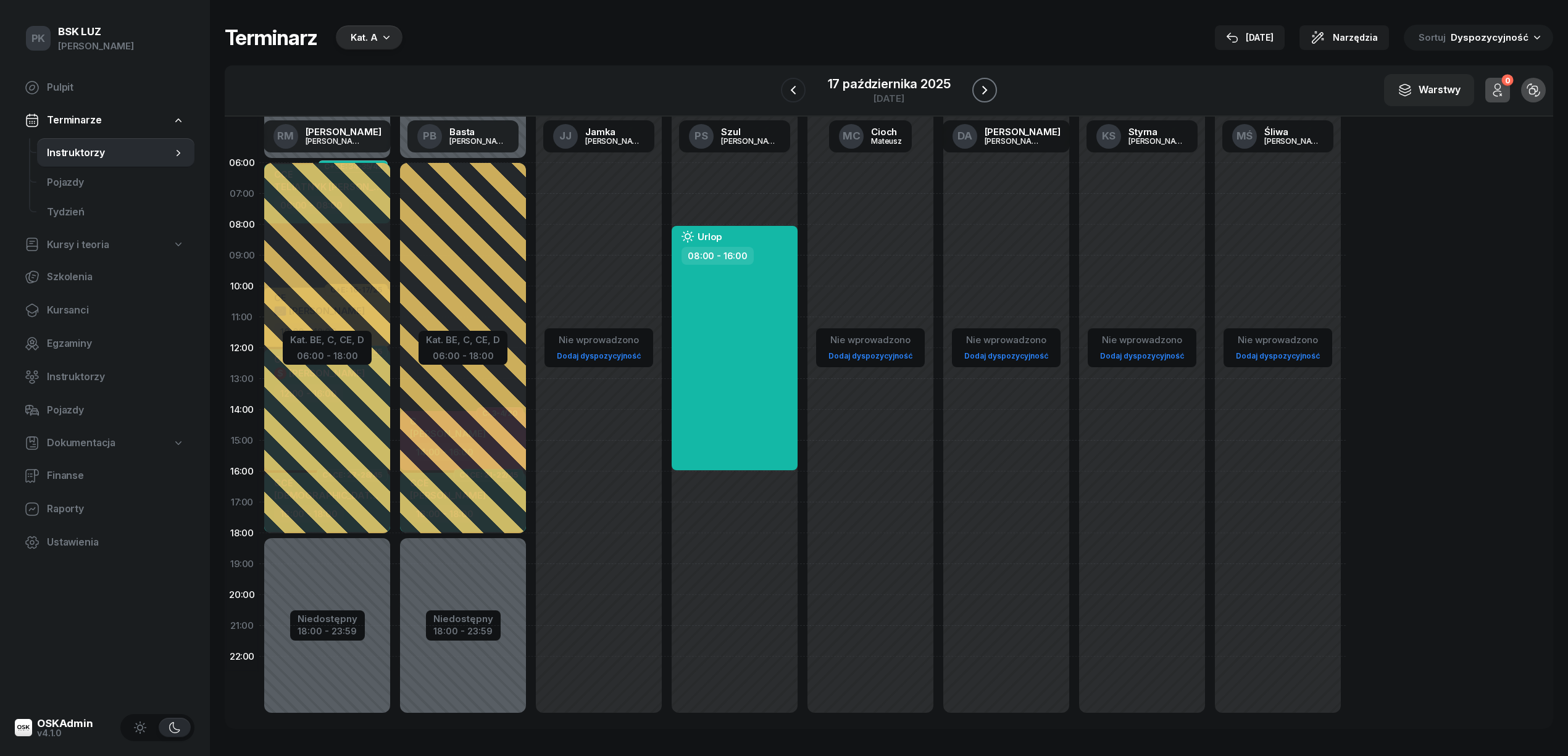
click at [993, 95] on button "button" at bounding box center [984, 90] width 25 height 25
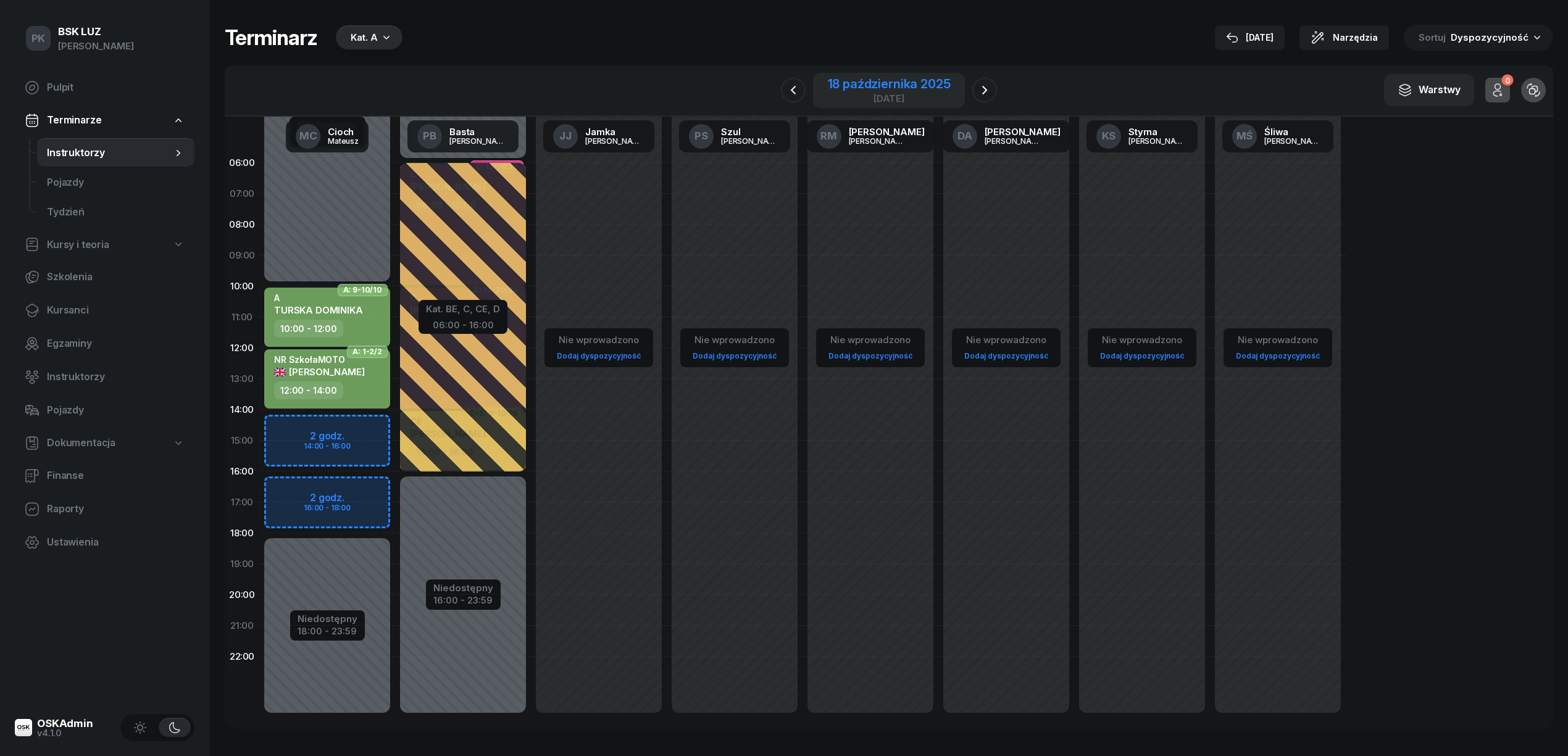
click at [833, 83] on div "18 października 2025" at bounding box center [889, 84] width 123 height 12
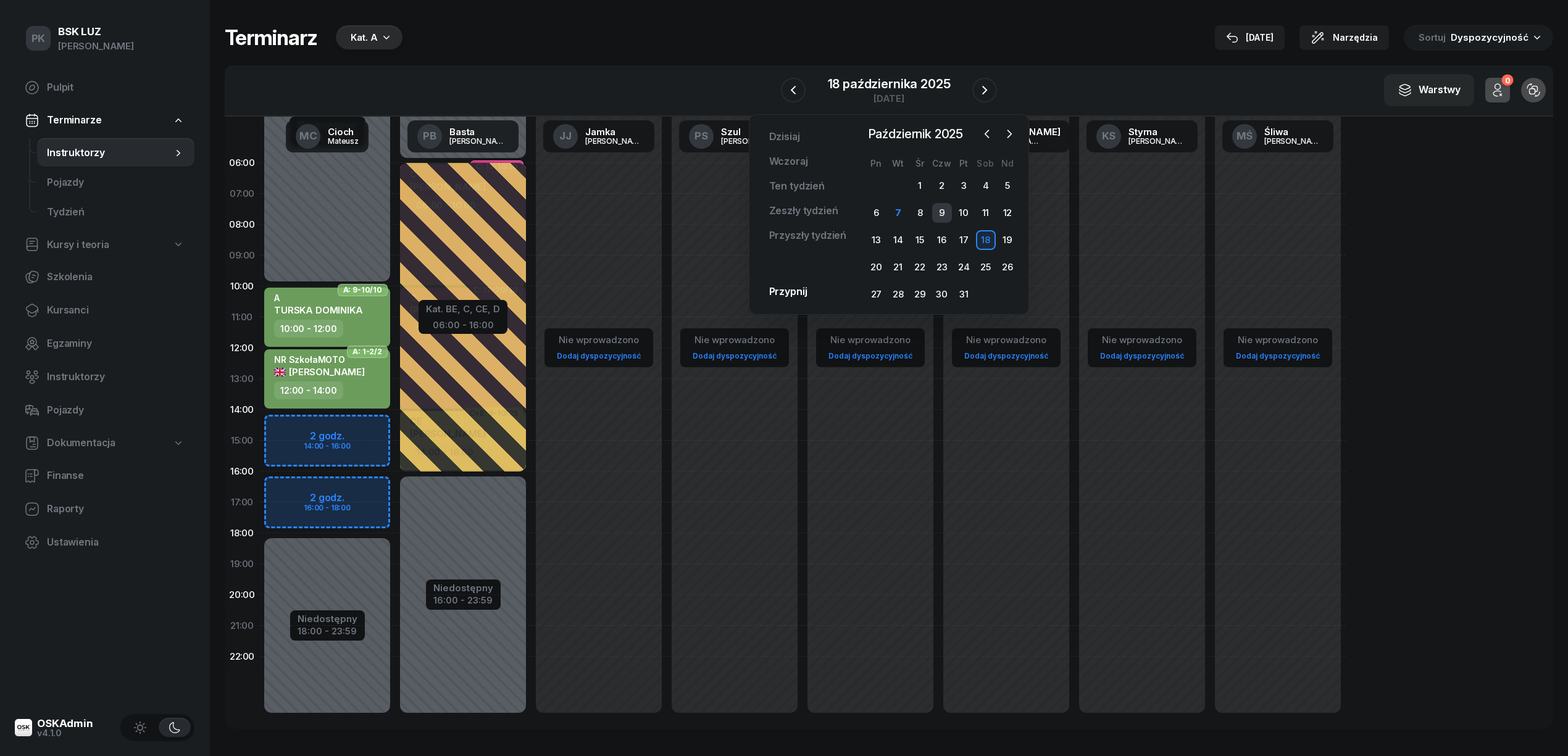
click at [943, 219] on div "9" at bounding box center [941, 213] width 19 height 19
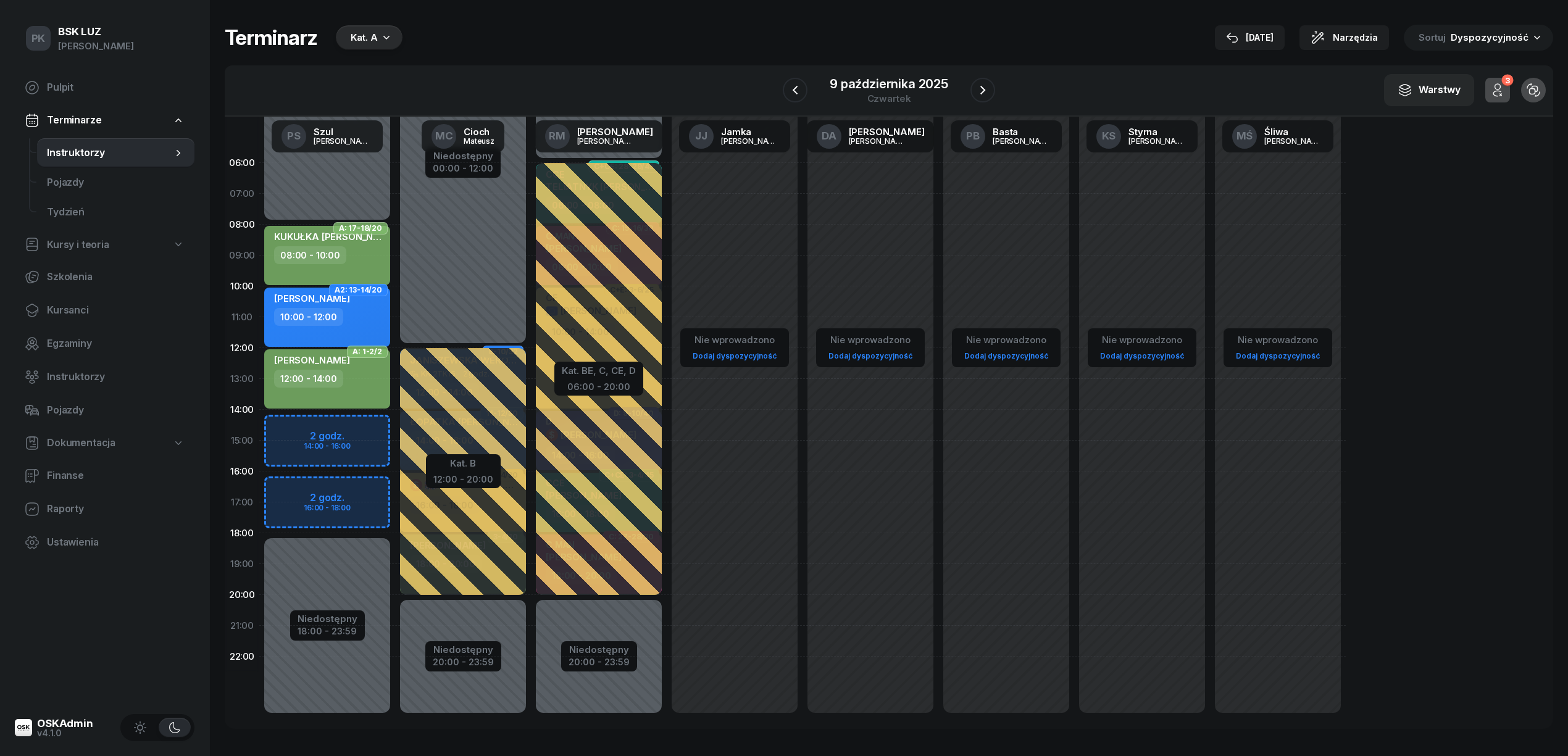
drag, startPoint x: 970, startPoint y: 94, endPoint x: 974, endPoint y: 101, distance: 8.1
click at [974, 100] on button "button" at bounding box center [982, 90] width 25 height 25
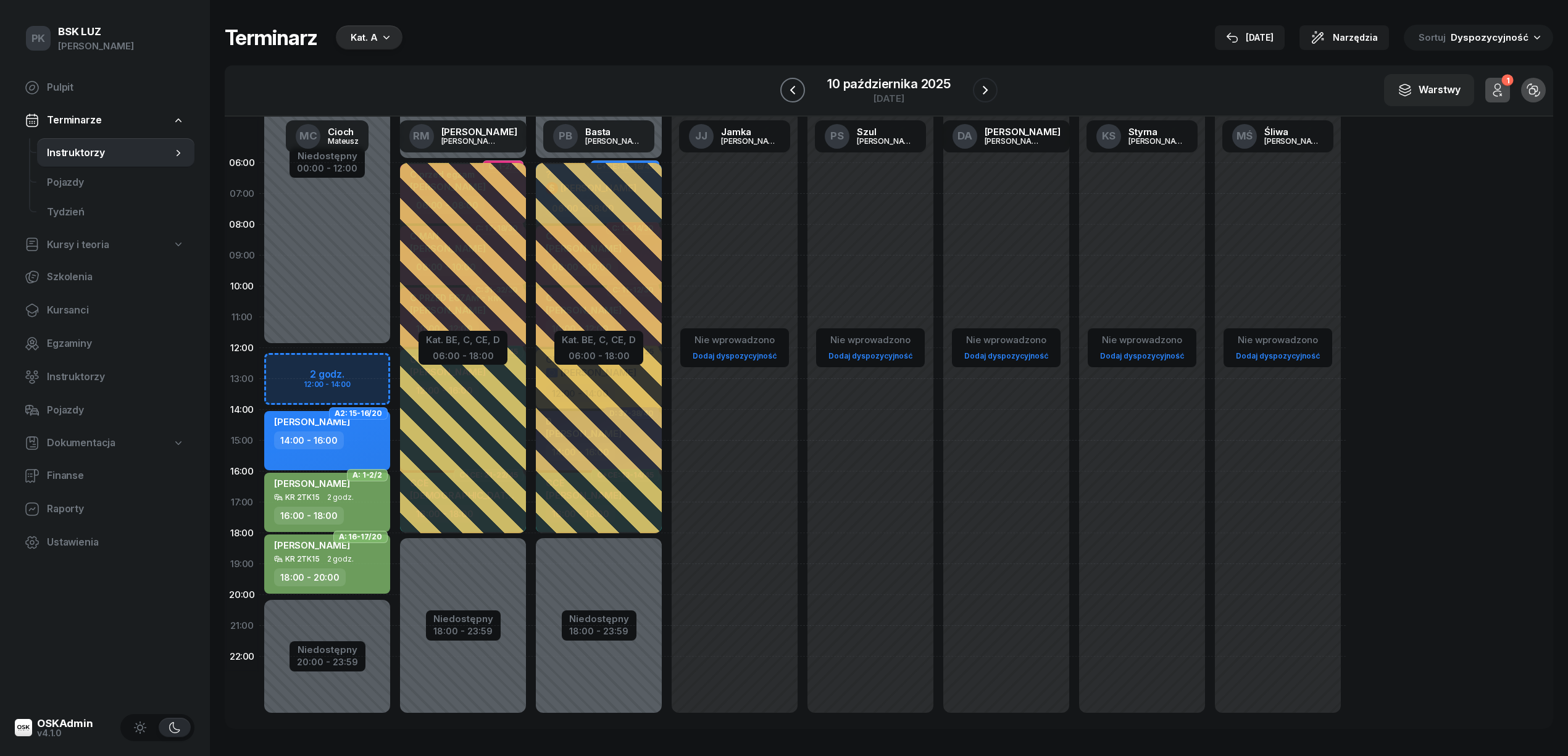
click at [788, 87] on icon "button" at bounding box center [792, 90] width 15 height 15
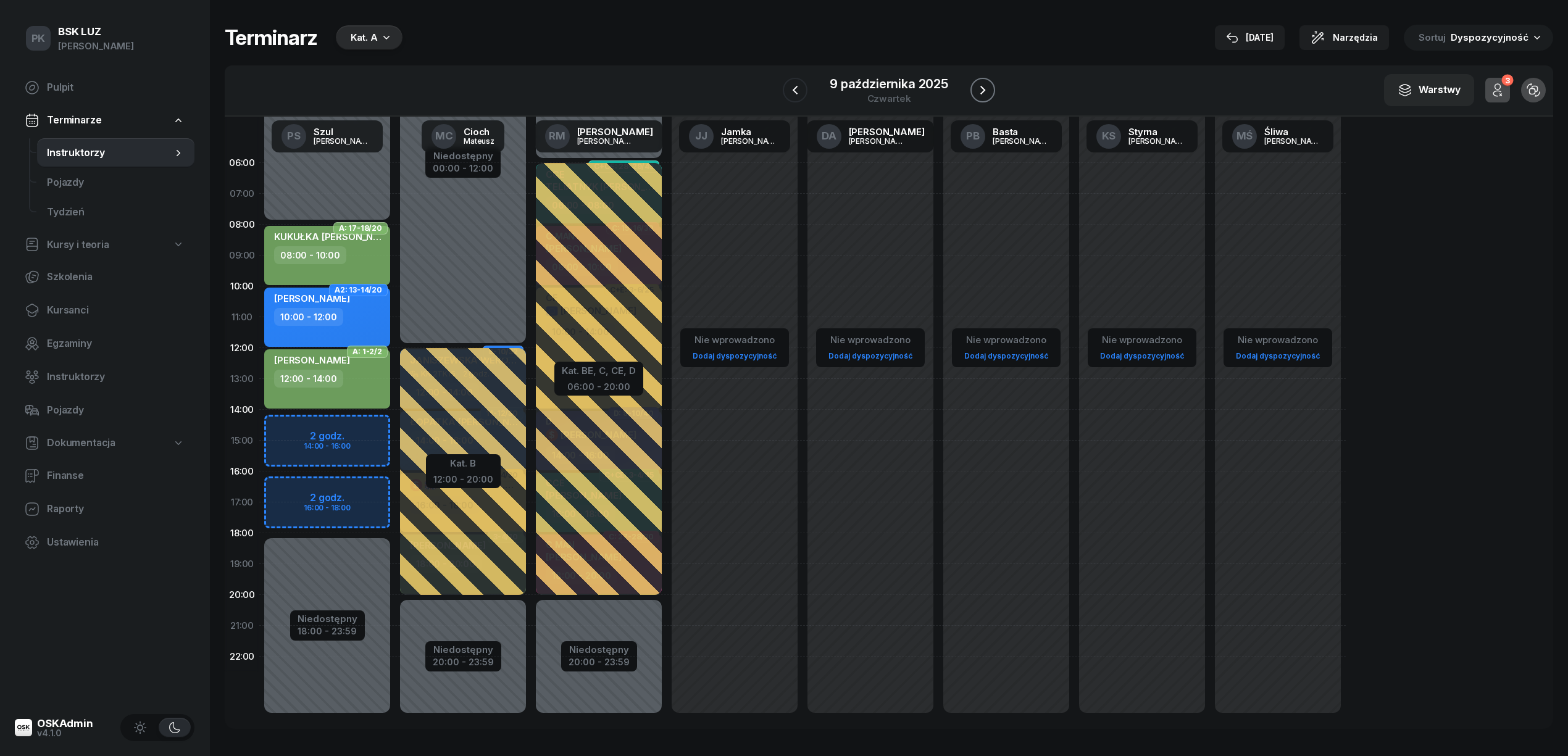
click at [982, 88] on icon "button" at bounding box center [982, 90] width 5 height 9
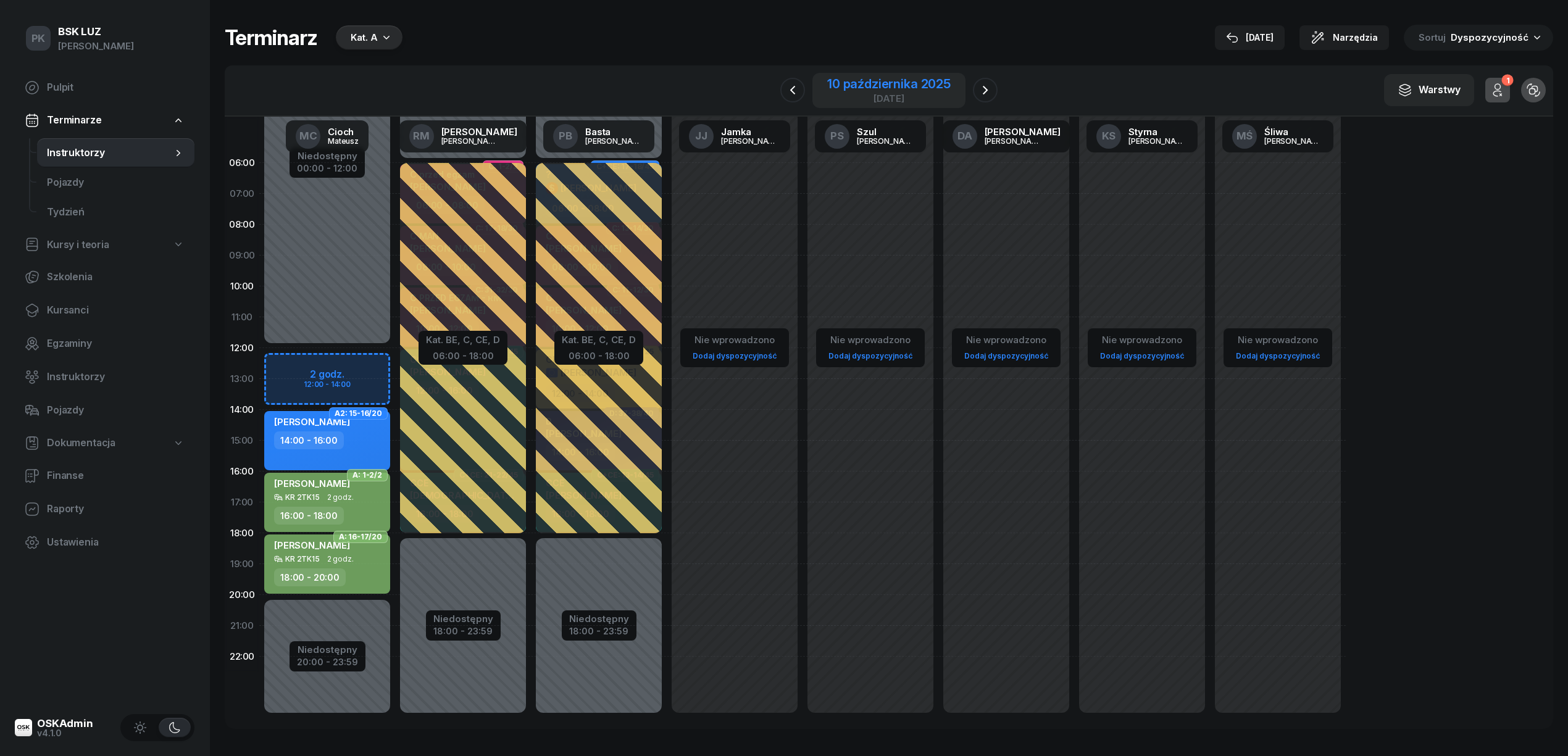
click at [895, 84] on div "10 października 2025" at bounding box center [889, 84] width 123 height 12
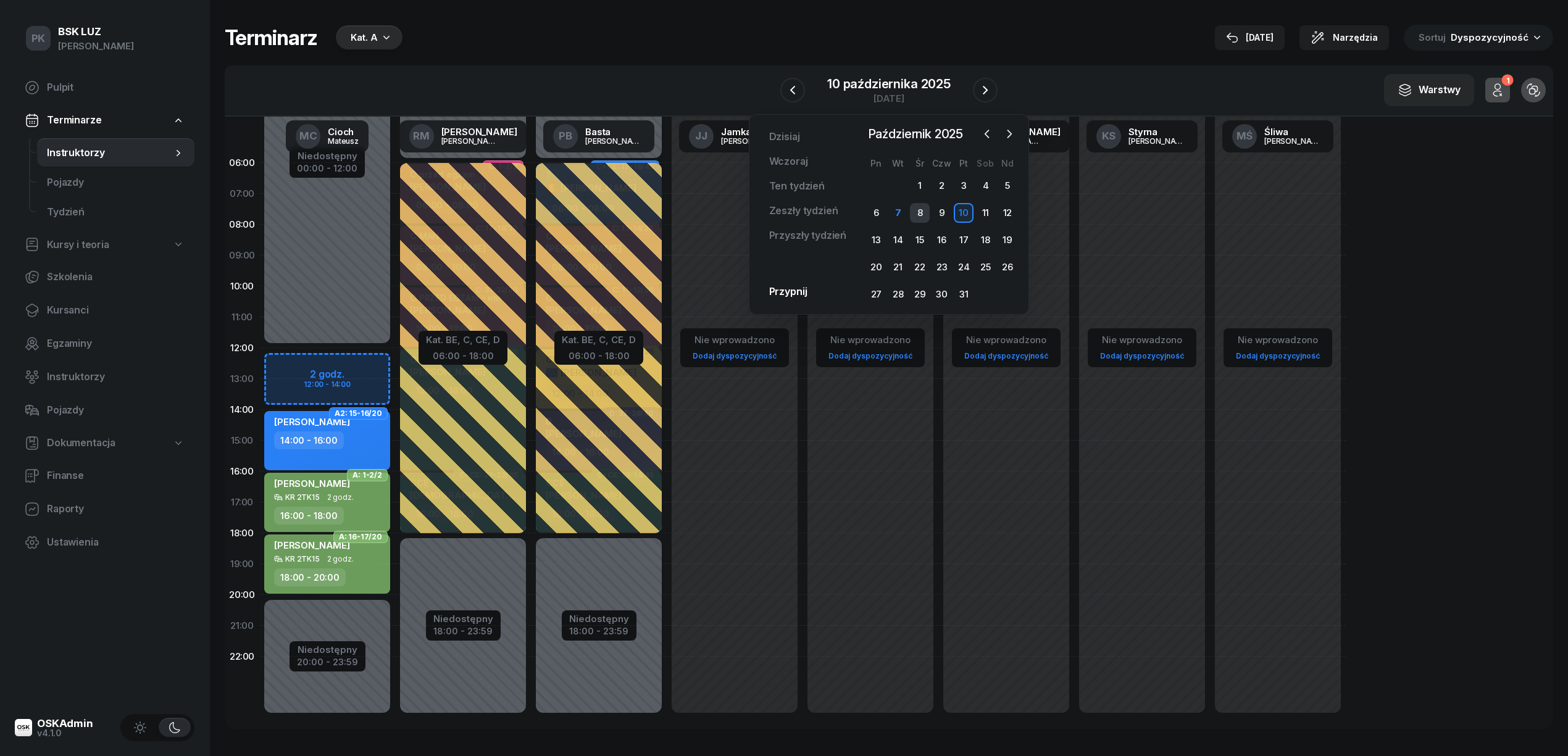
click at [917, 212] on div "8" at bounding box center [919, 213] width 19 height 19
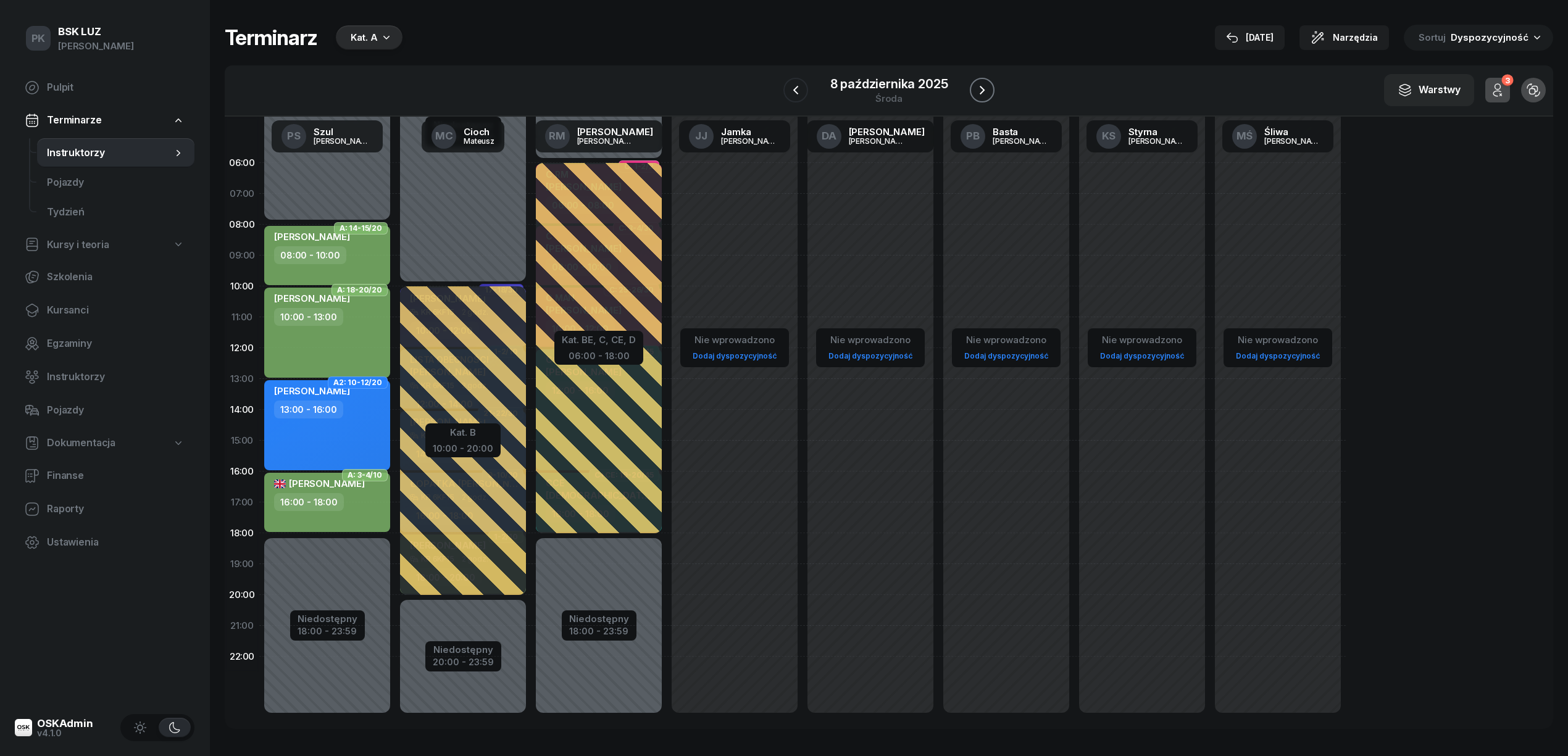
click at [978, 88] on icon "button" at bounding box center [982, 90] width 15 height 15
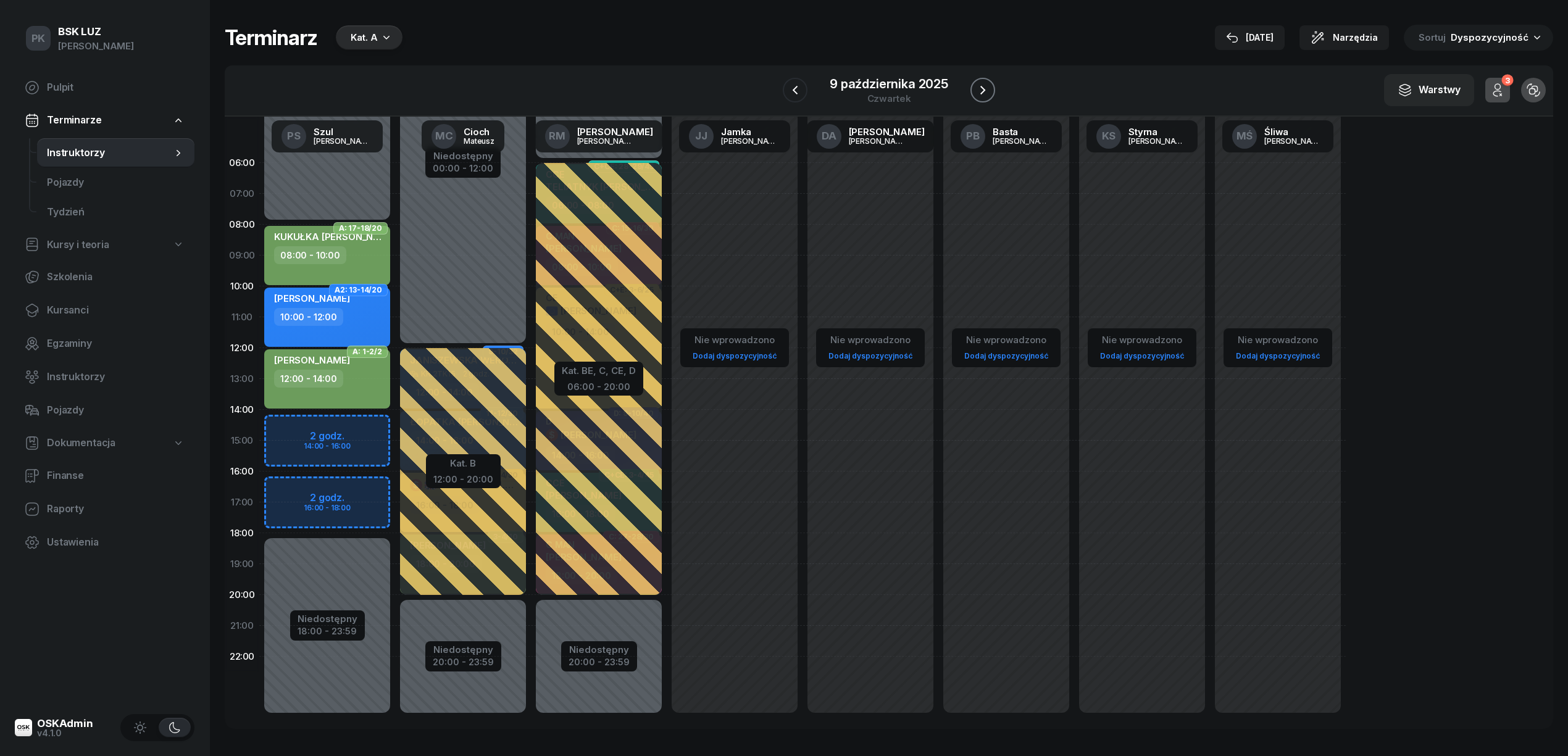
click at [978, 88] on icon "button" at bounding box center [982, 90] width 15 height 15
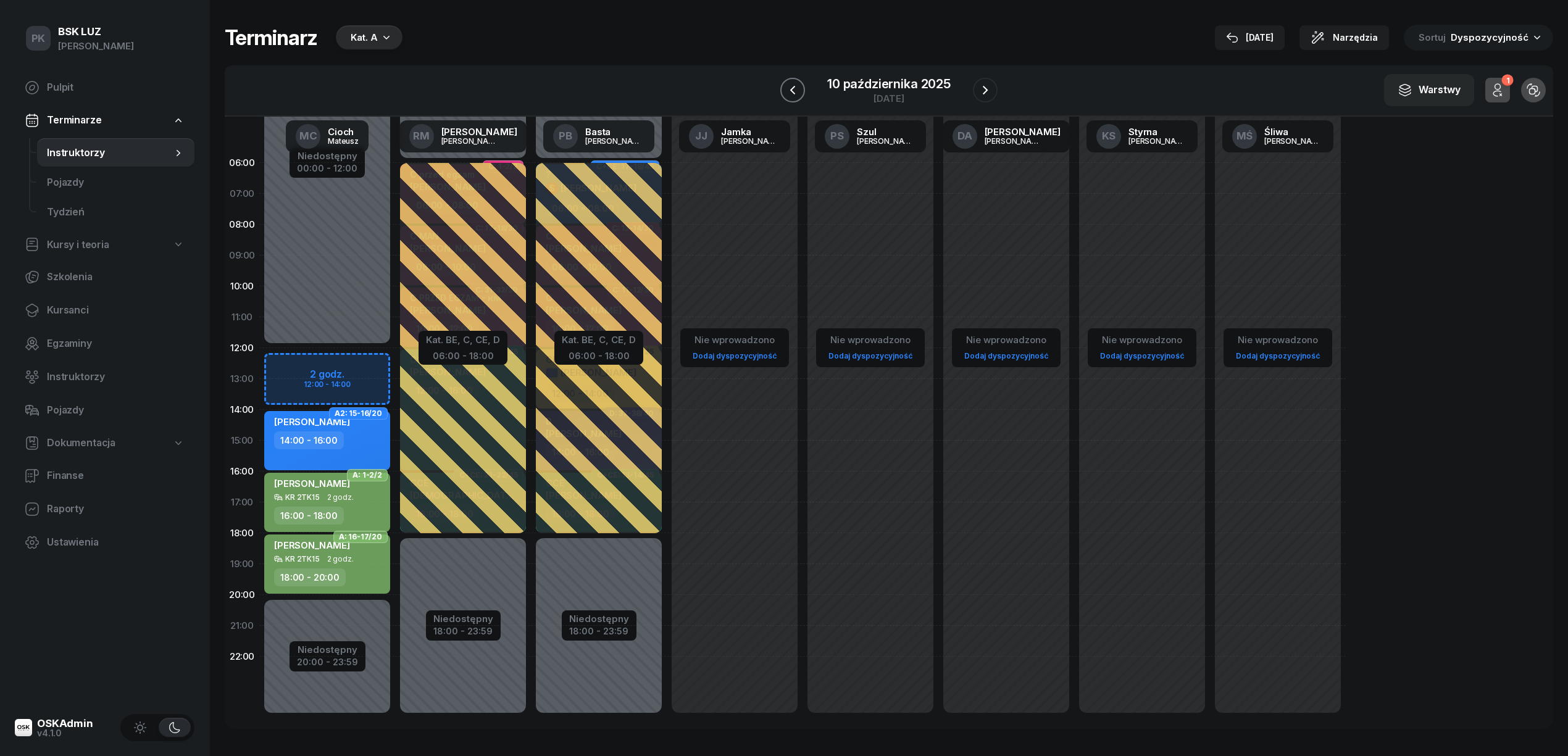
click at [786, 93] on icon "button" at bounding box center [792, 90] width 15 height 15
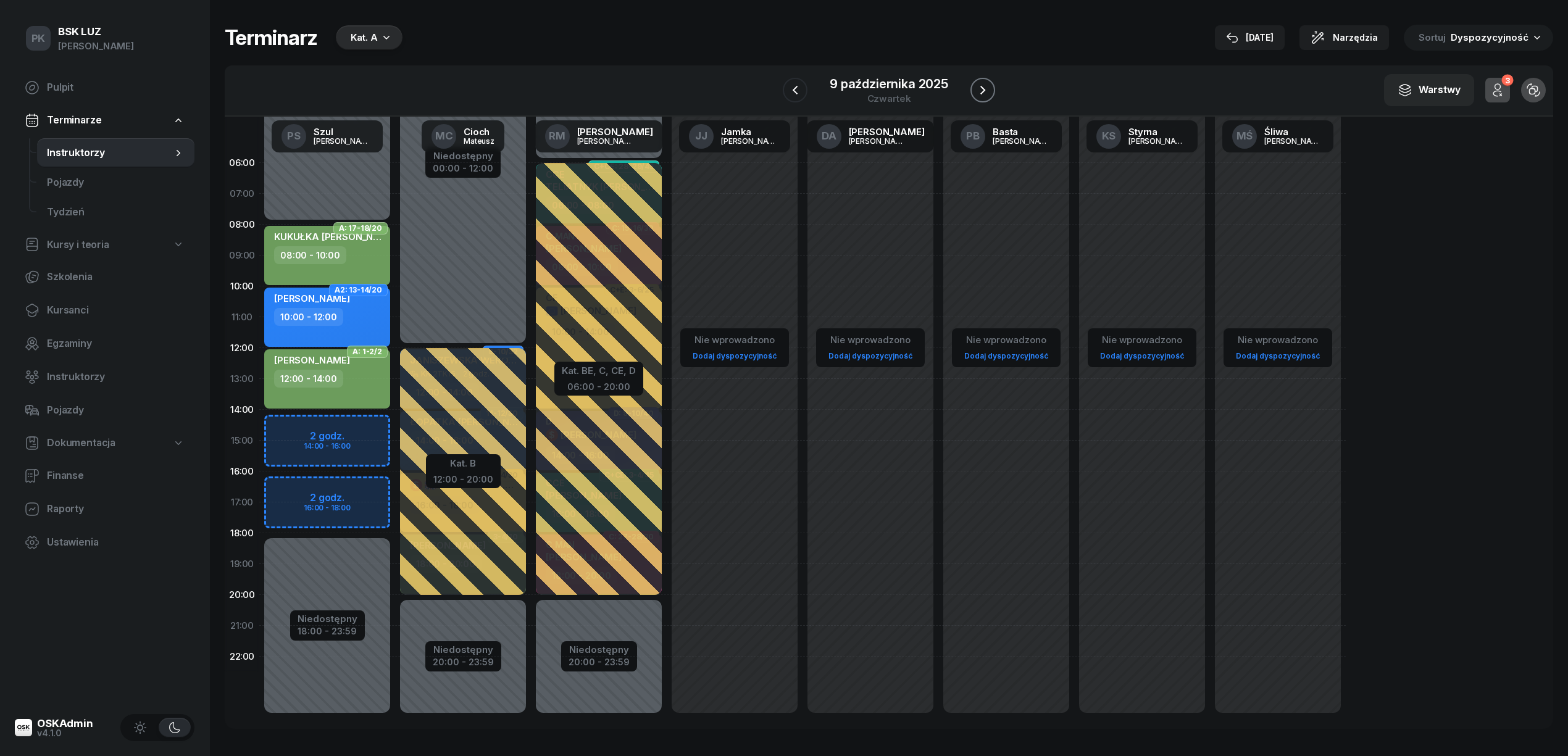
click at [978, 89] on icon "button" at bounding box center [982, 90] width 15 height 15
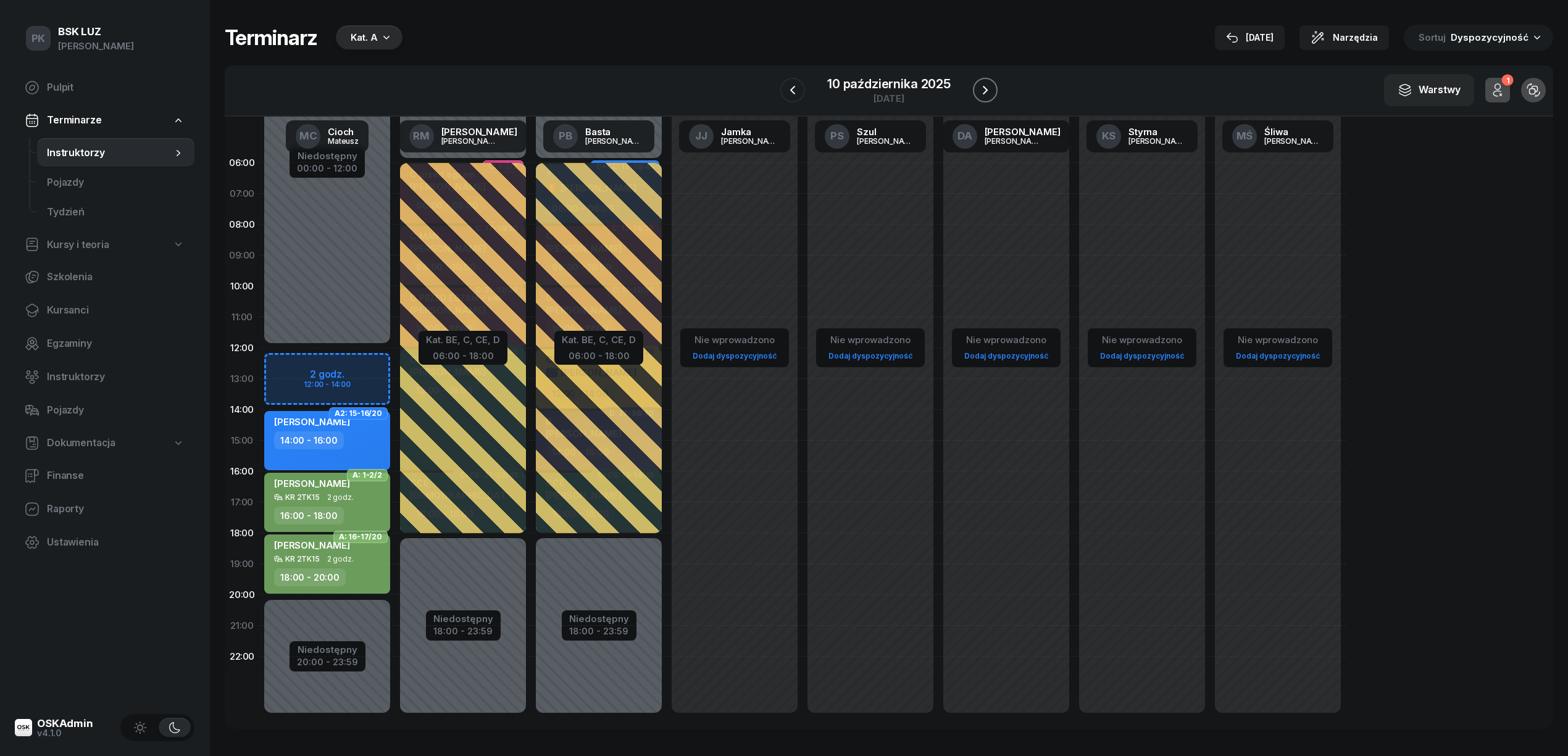
click at [978, 89] on icon "button" at bounding box center [985, 90] width 15 height 15
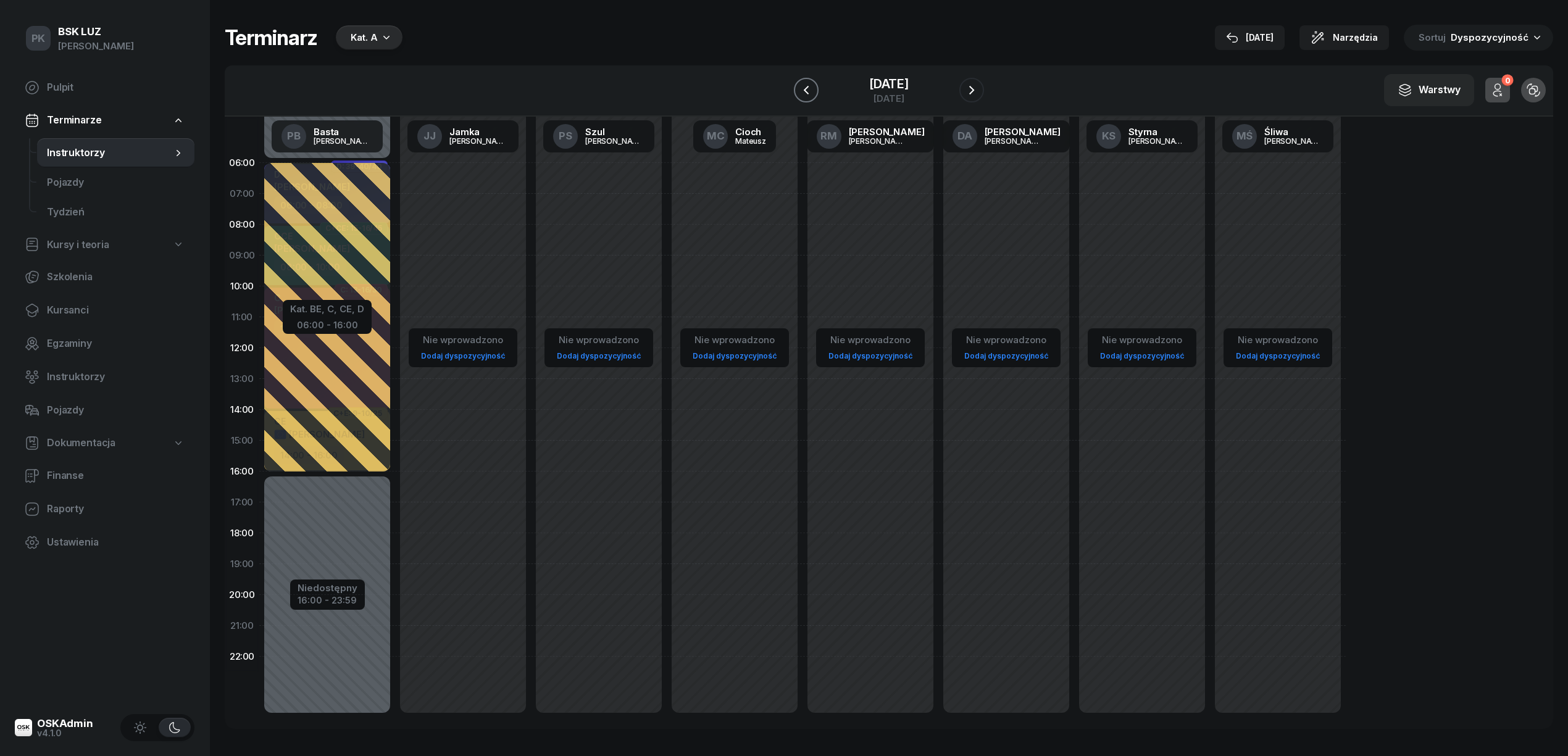
click at [798, 88] on icon "button" at bounding box center [806, 90] width 15 height 15
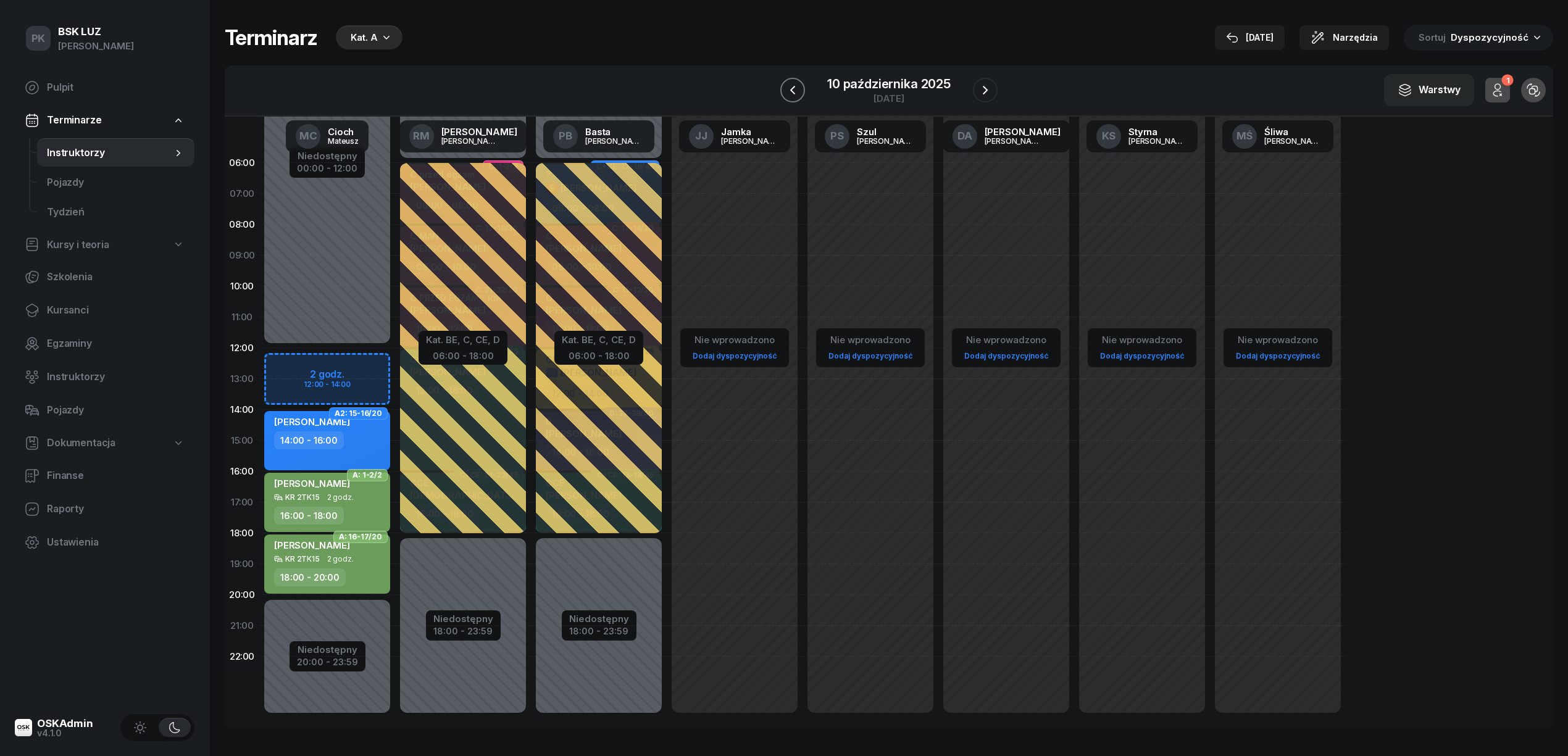
click at [792, 89] on icon "button" at bounding box center [792, 90] width 5 height 9
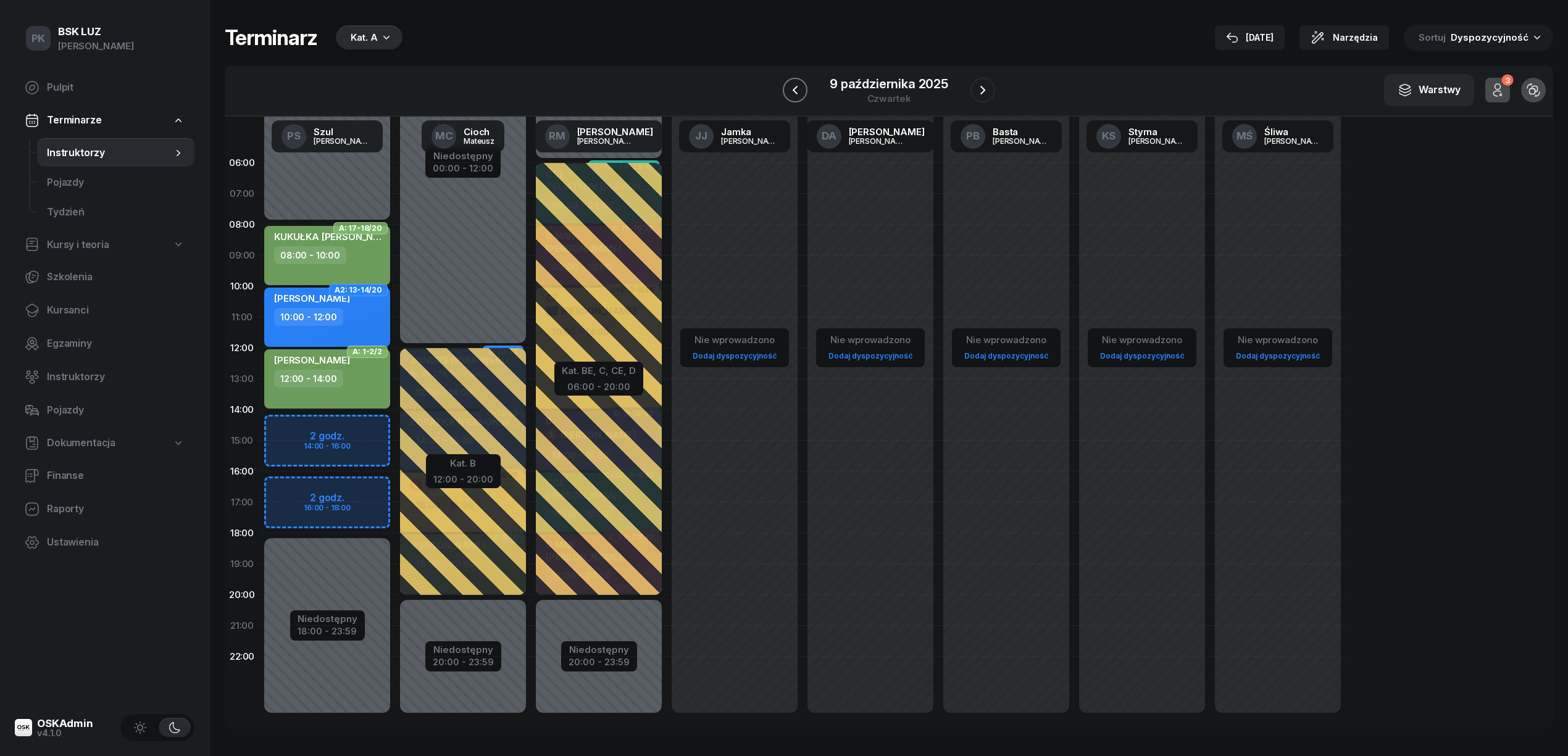
click at [794, 90] on icon "button" at bounding box center [794, 90] width 5 height 9
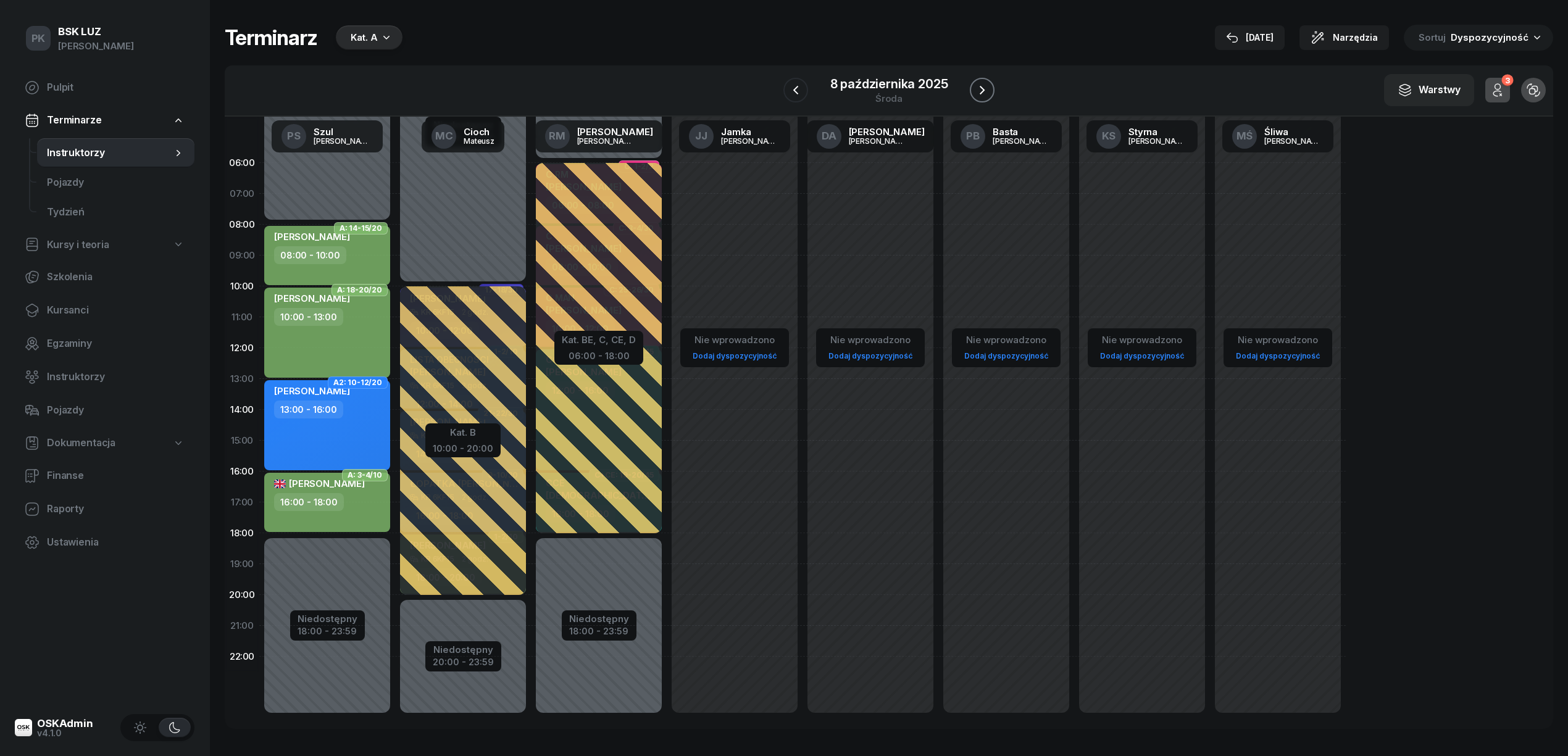
click at [986, 90] on icon "button" at bounding box center [982, 90] width 15 height 15
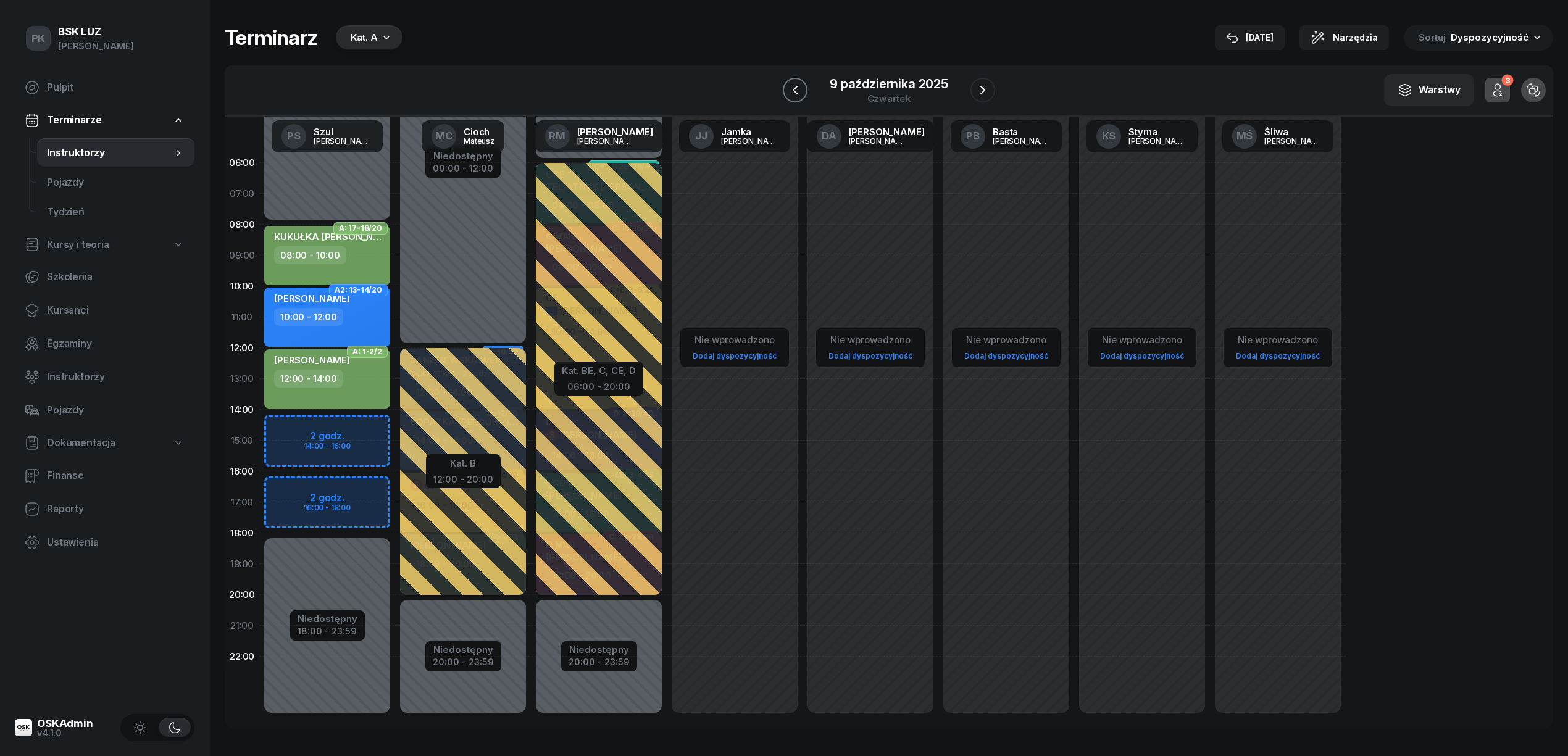
click at [791, 92] on icon "button" at bounding box center [795, 90] width 15 height 15
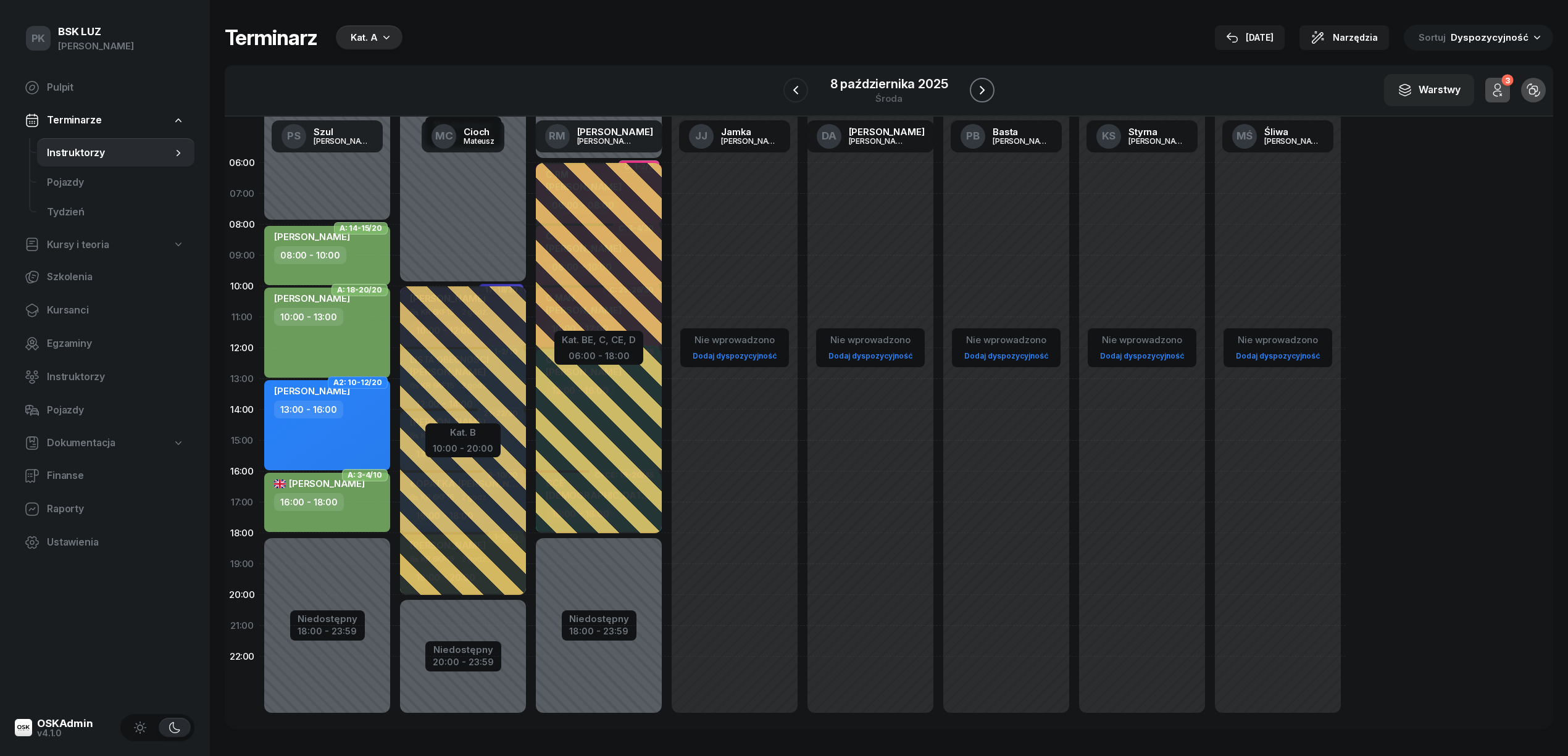
click at [980, 87] on icon "button" at bounding box center [982, 90] width 5 height 9
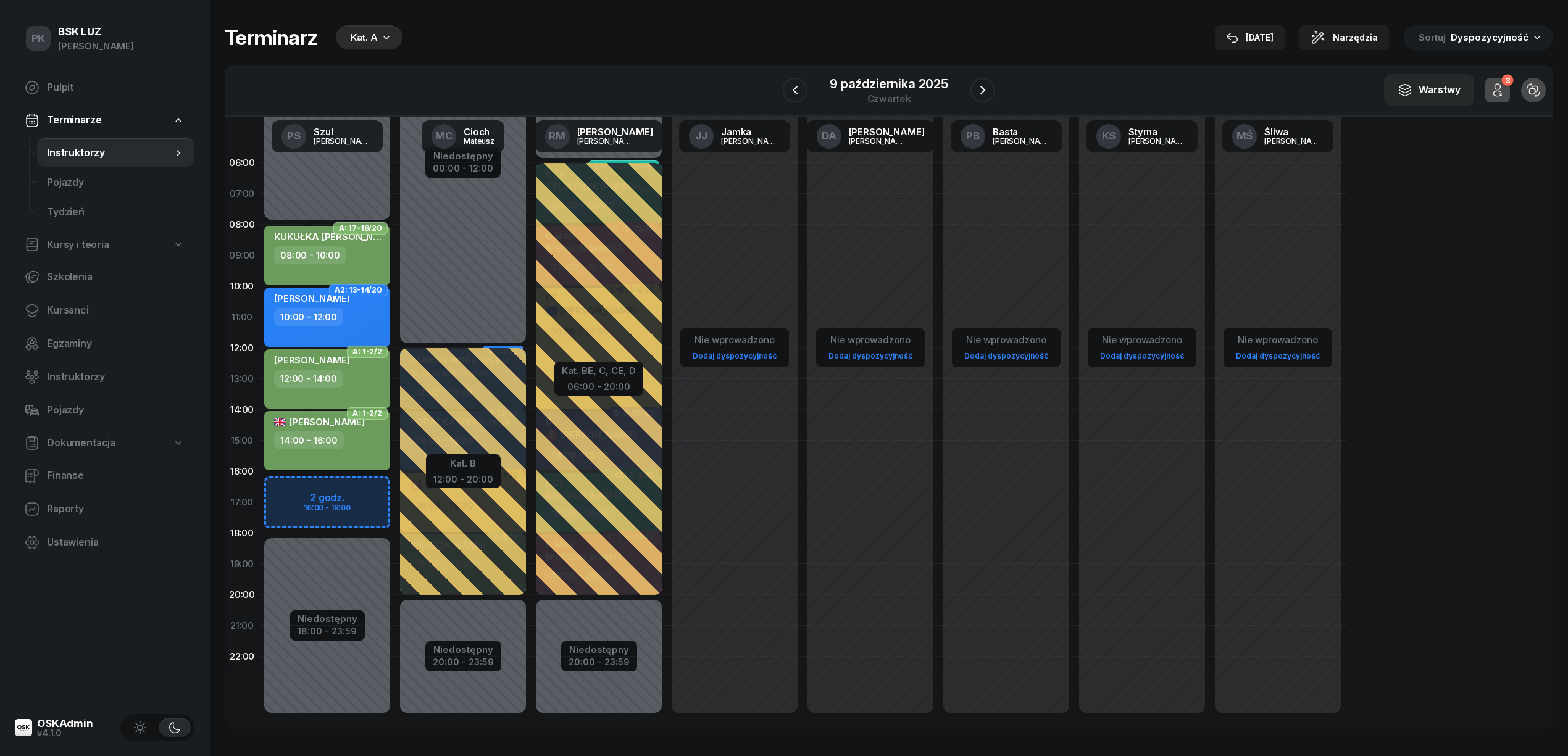
click at [363, 453] on div "[PERSON_NAME] 14:00 - 16:00" at bounding box center [327, 441] width 126 height 59
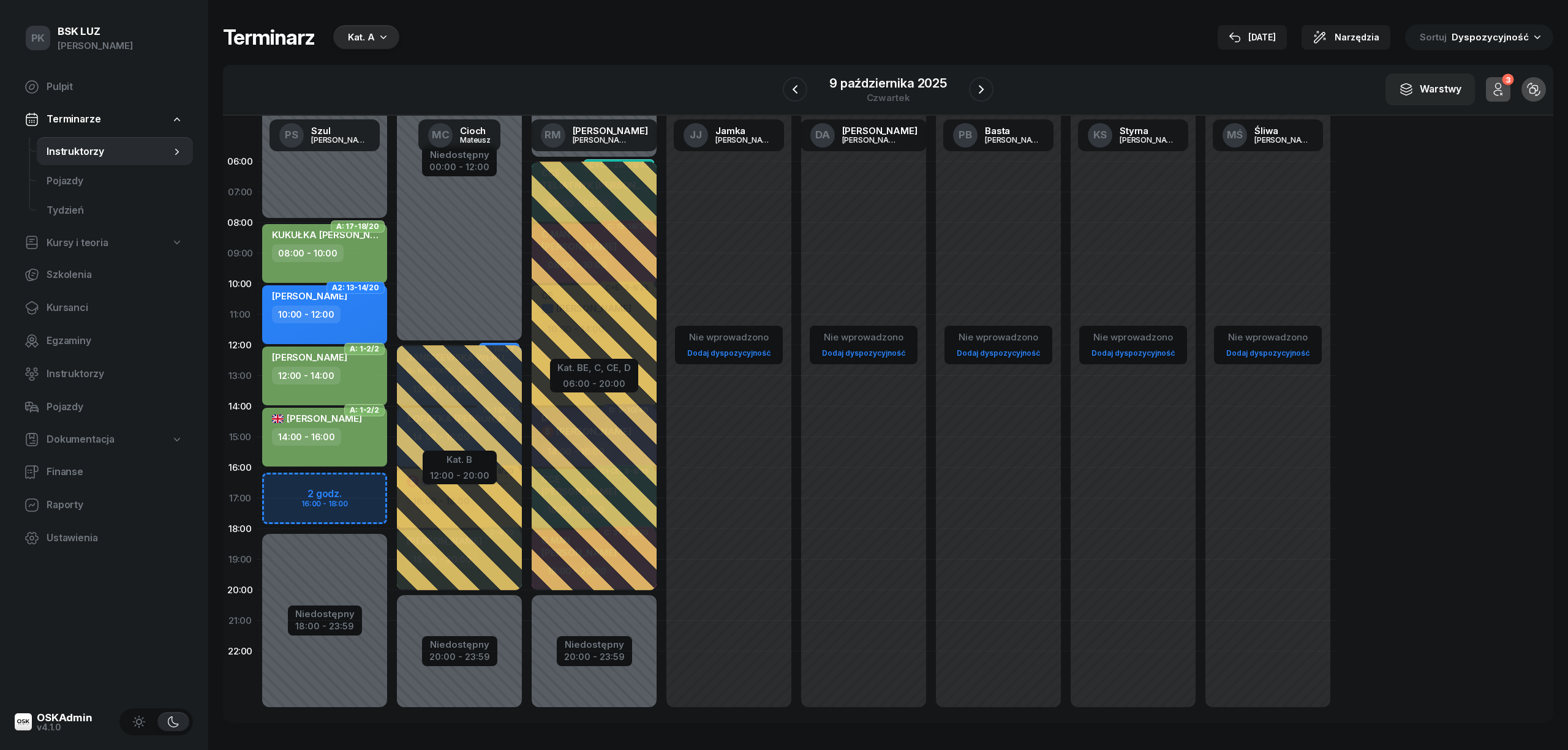
select select "14"
select select "16"
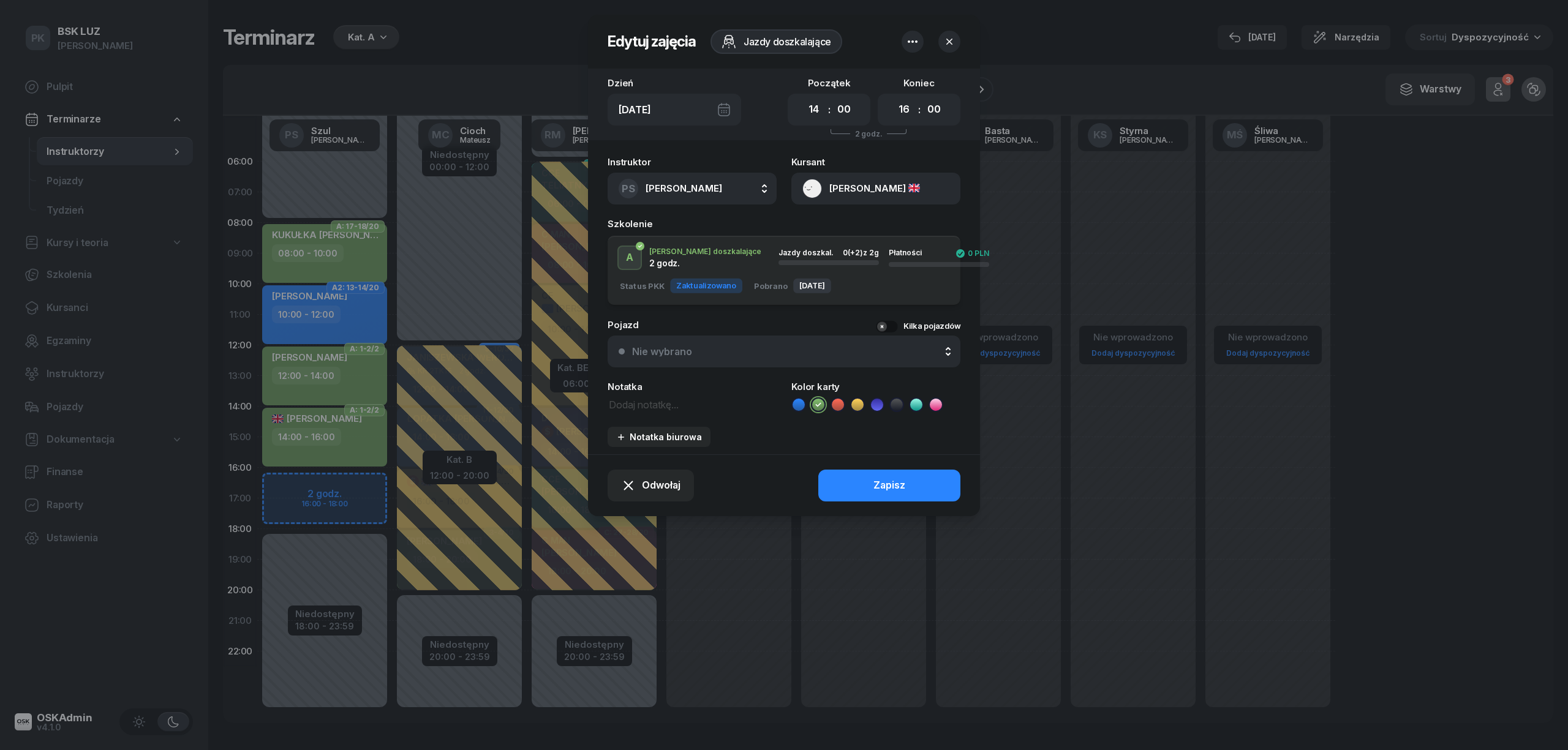
click at [651, 403] on textarea at bounding box center [692, 404] width 169 height 16
type textarea "NR SzkołaMOTO"
click at [927, 492] on button "Zapisz" at bounding box center [889, 486] width 142 height 32
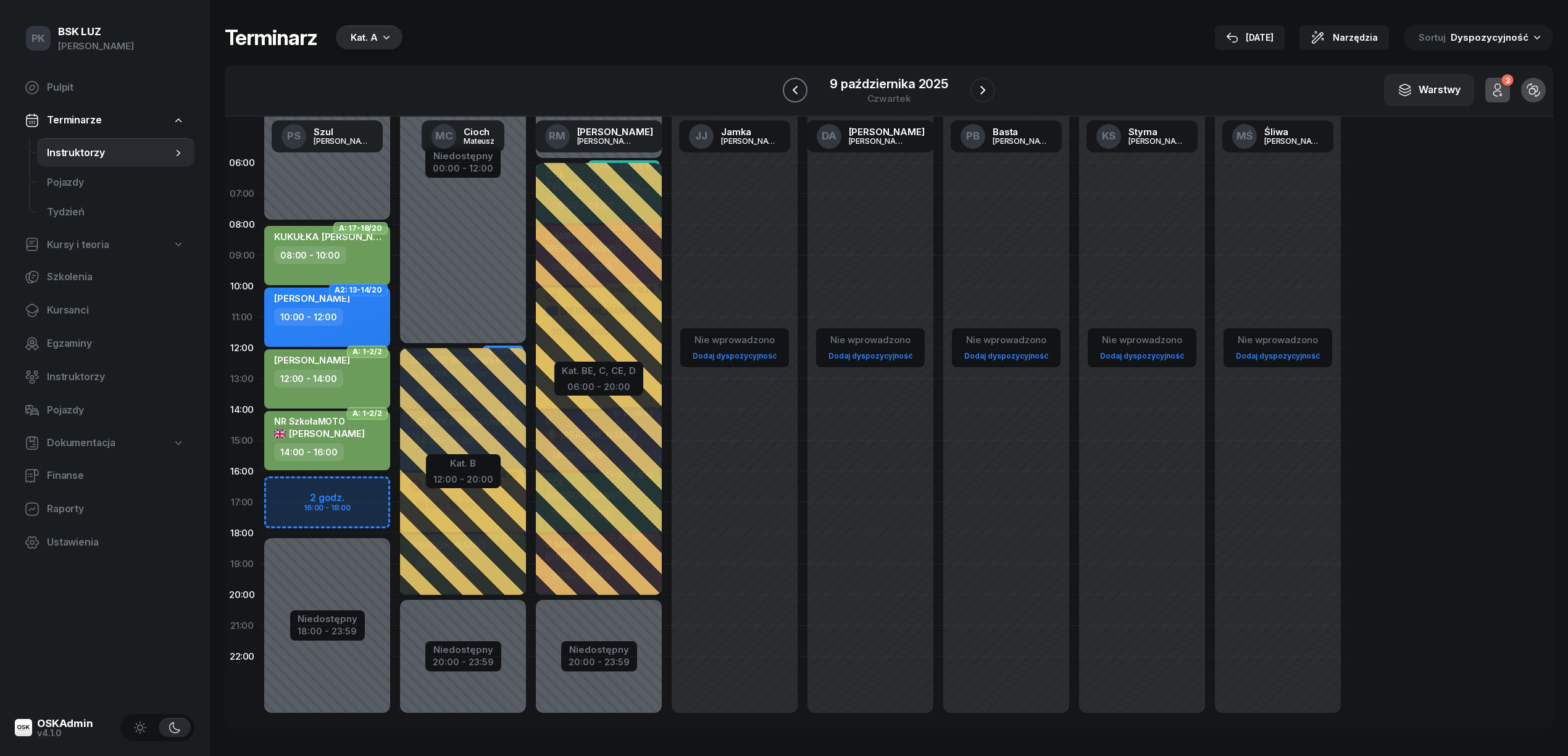
click at [802, 92] on icon "button" at bounding box center [795, 90] width 15 height 15
click at [802, 92] on icon "button" at bounding box center [796, 90] width 15 height 15
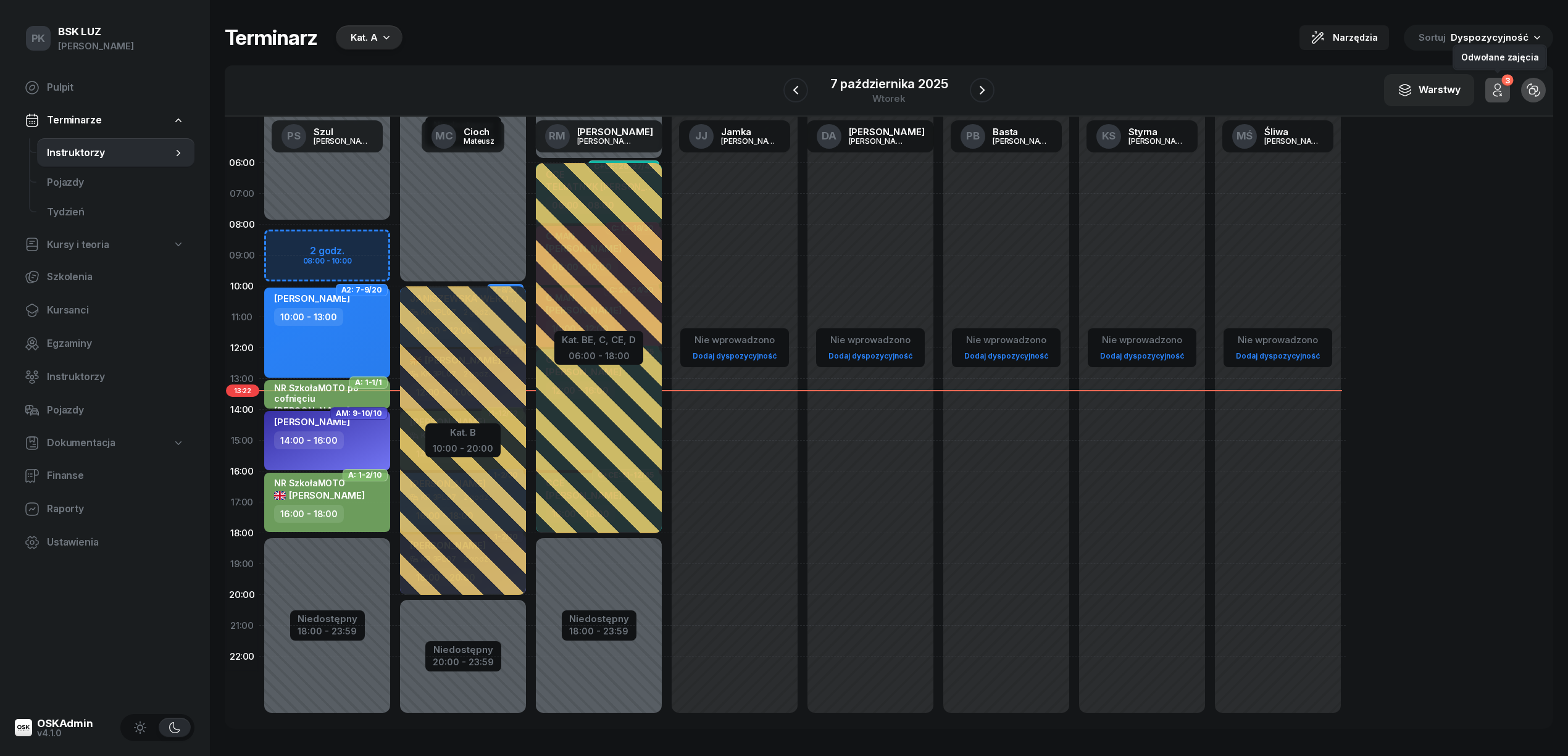
click at [1498, 84] on icon "button" at bounding box center [1498, 87] width 5 height 5
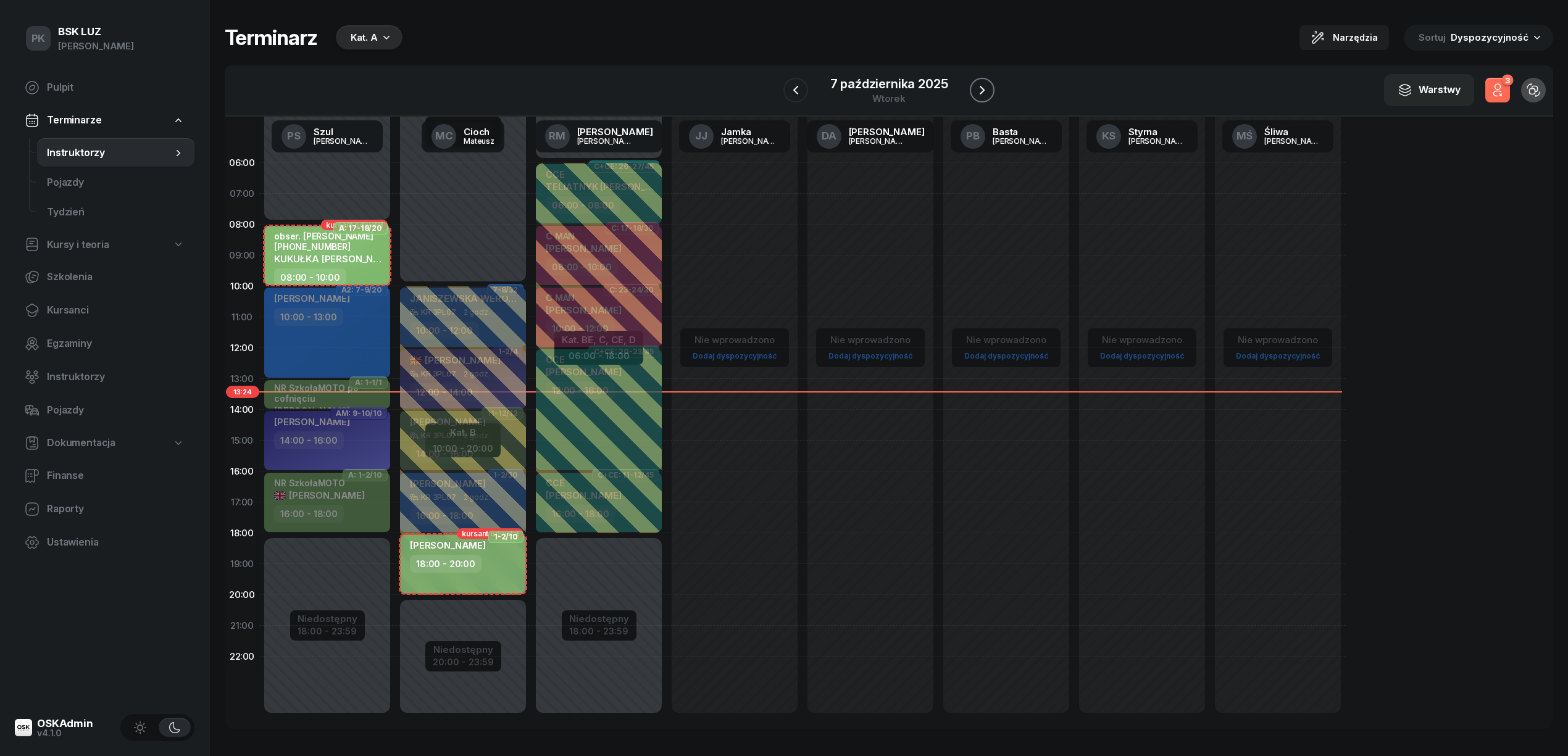
click at [983, 88] on icon "button" at bounding box center [982, 90] width 15 height 15
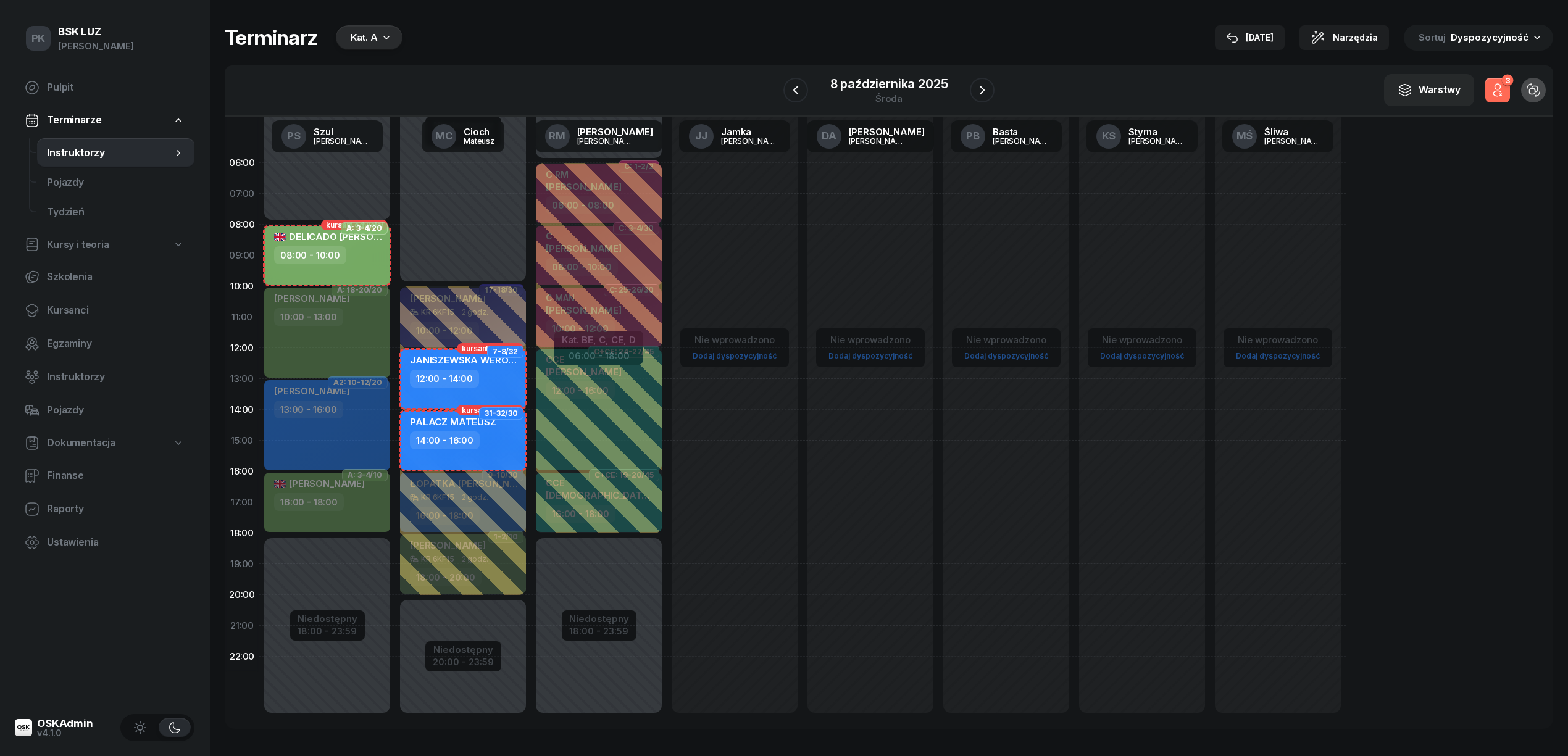
click at [1485, 87] on button "3" at bounding box center [1497, 90] width 25 height 25
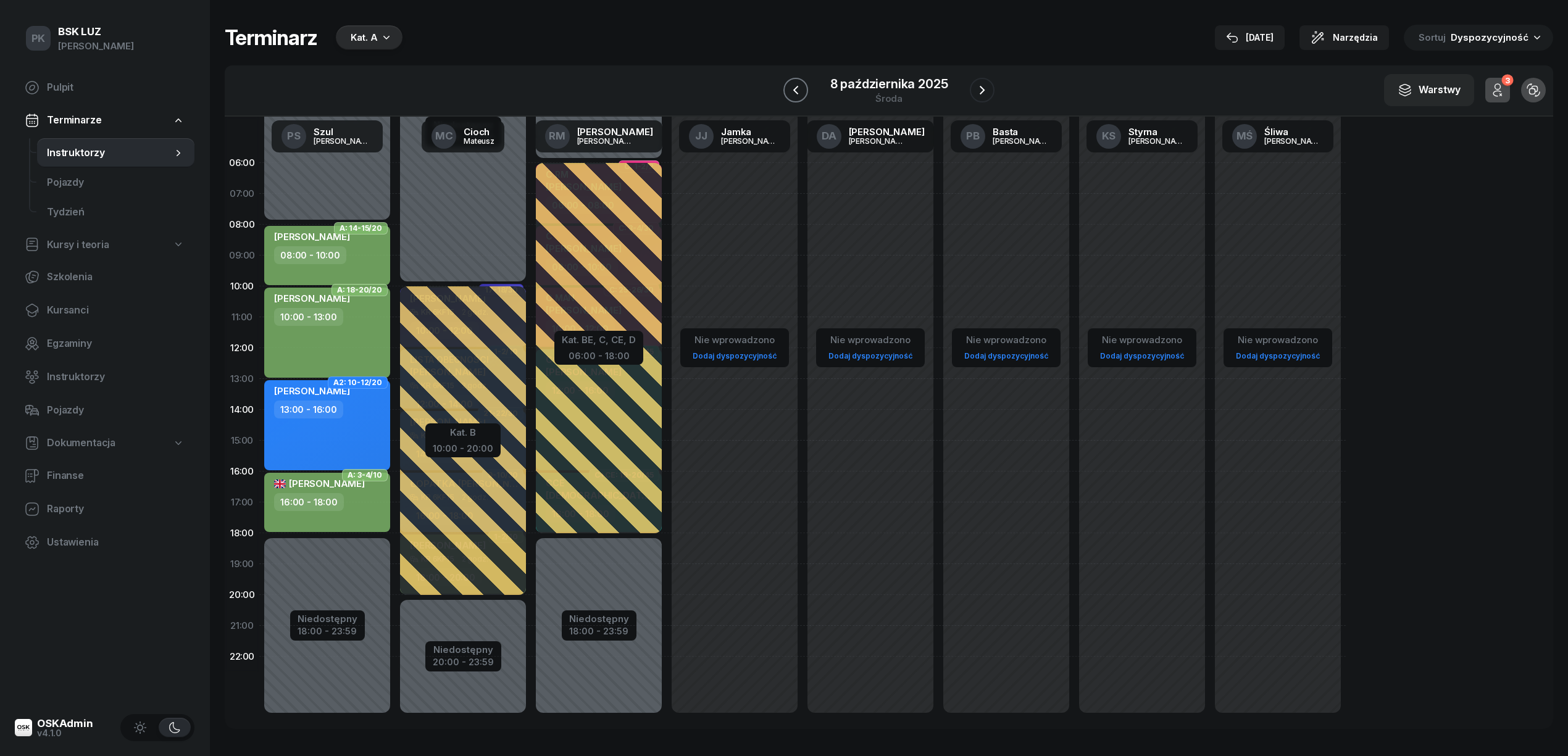
click at [798, 88] on icon "button" at bounding box center [796, 90] width 15 height 15
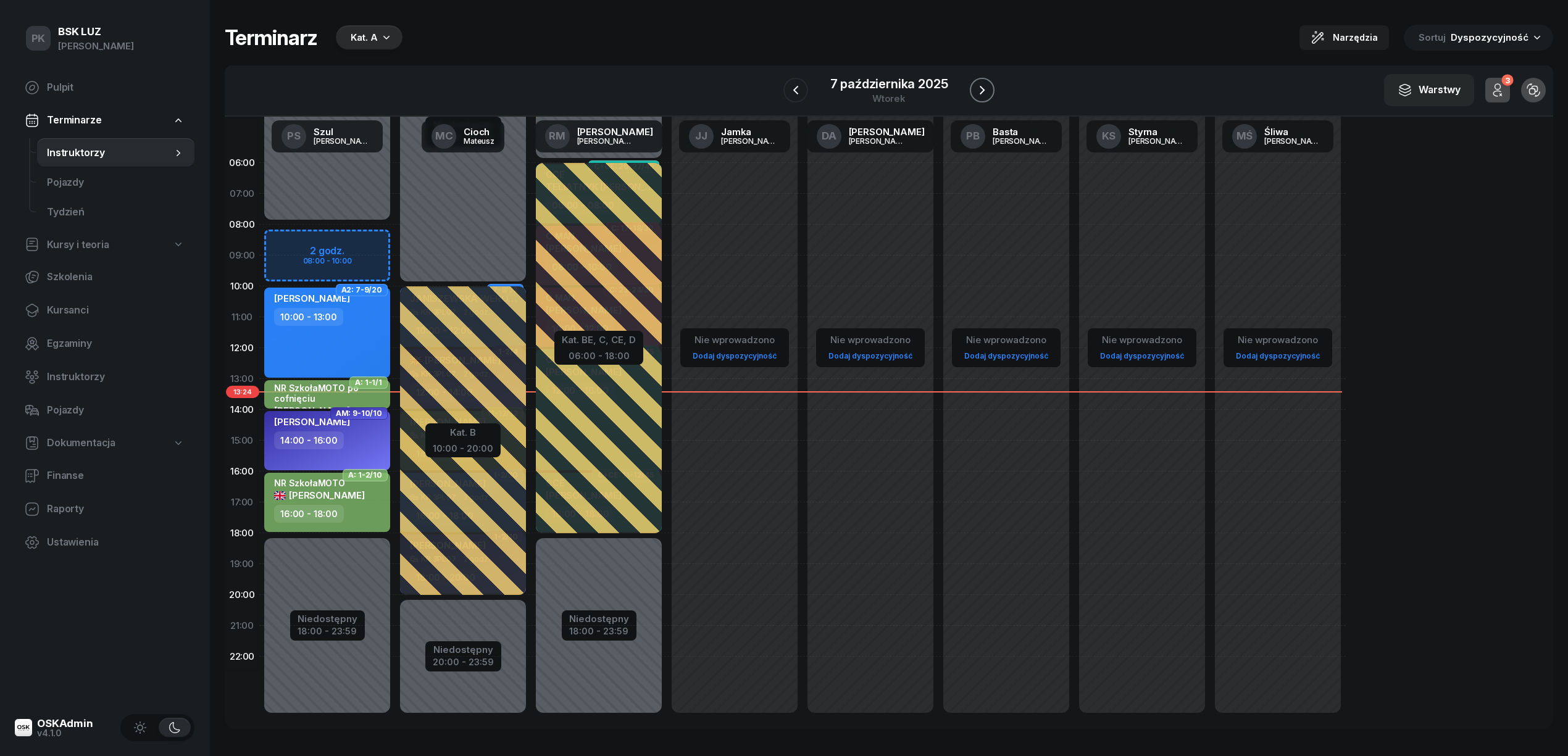
click at [981, 87] on icon "button" at bounding box center [982, 90] width 5 height 9
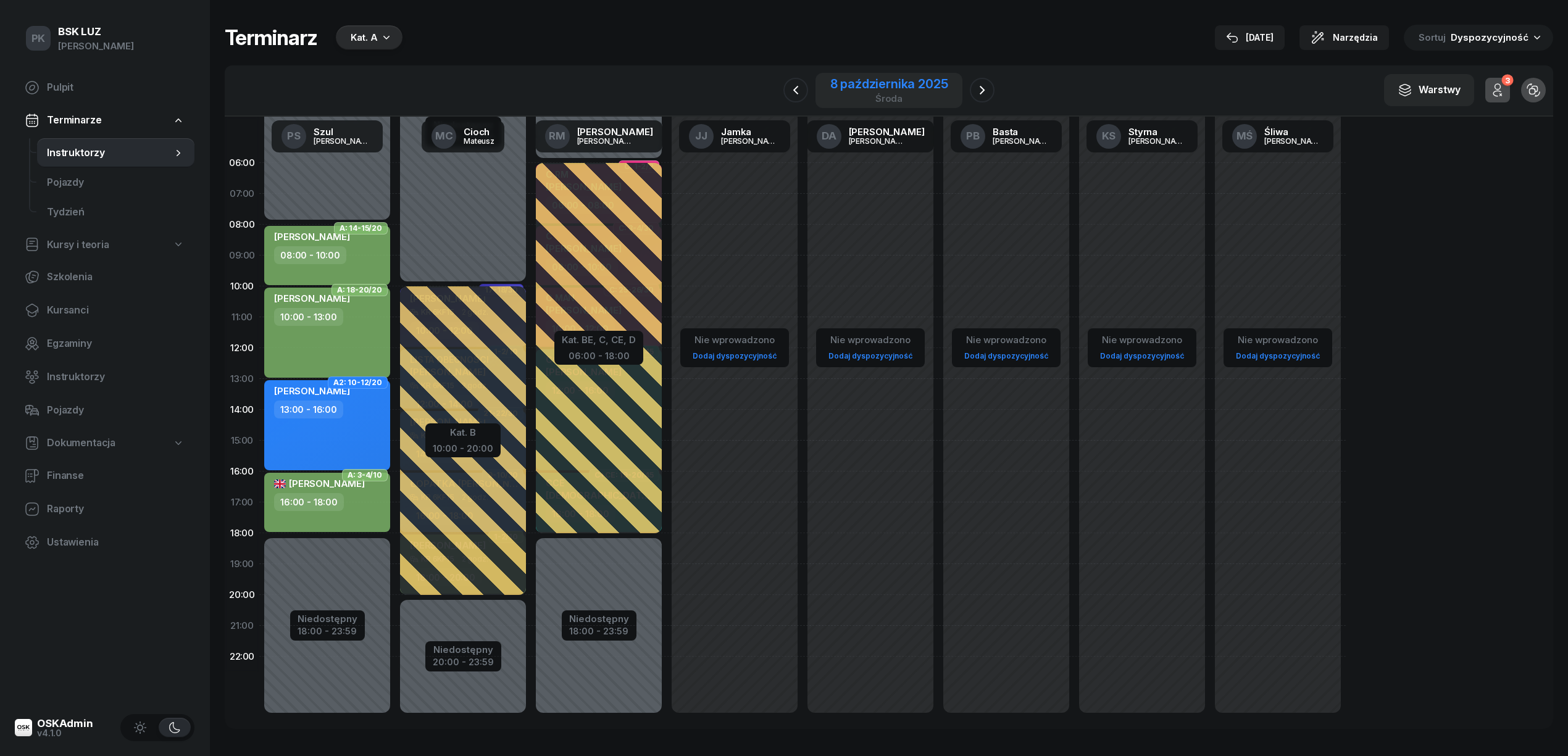
click at [861, 91] on div "8 października 2025 środa" at bounding box center [889, 91] width 118 height 25
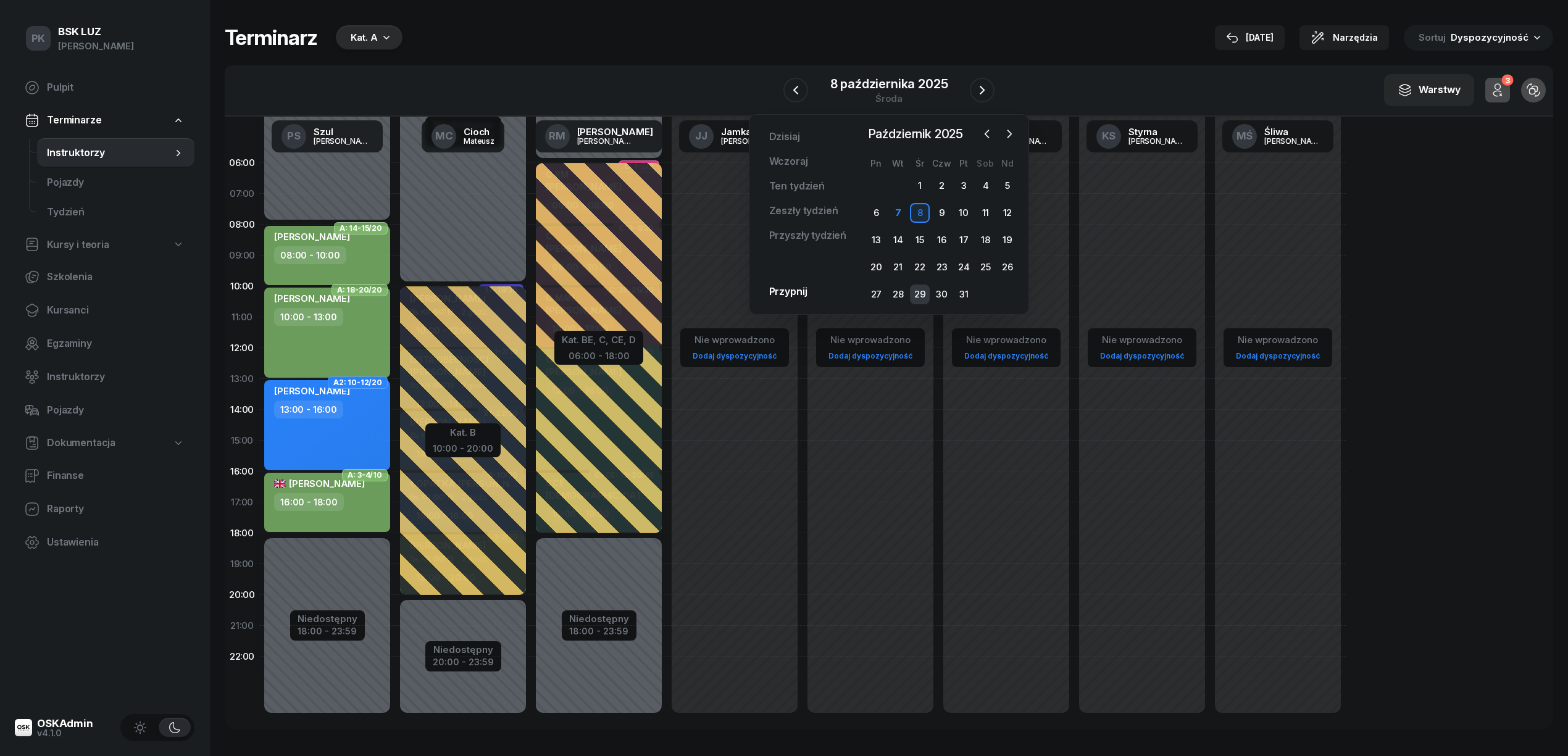
click at [921, 288] on div "29" at bounding box center [919, 294] width 19 height 19
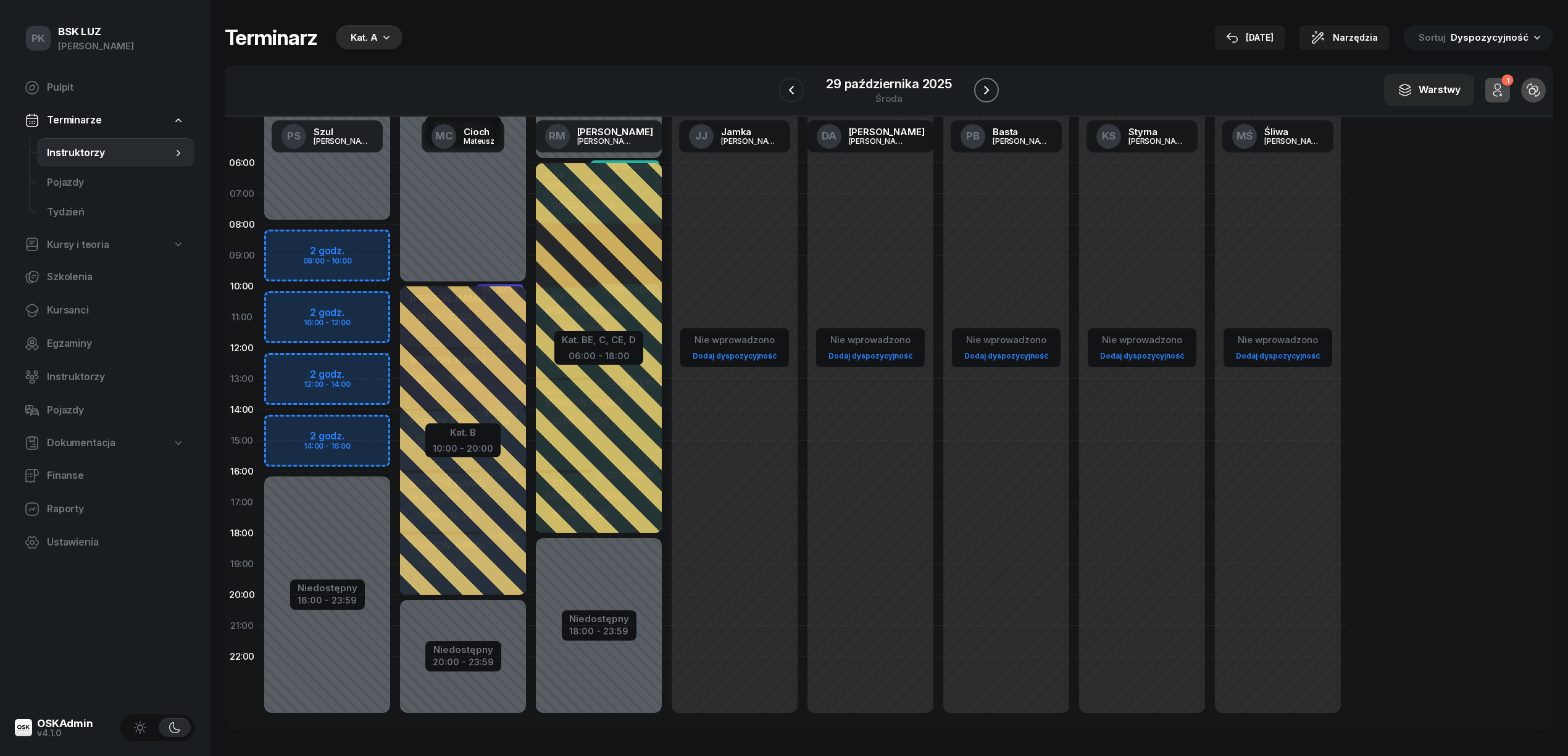
click at [990, 89] on icon "button" at bounding box center [986, 90] width 15 height 15
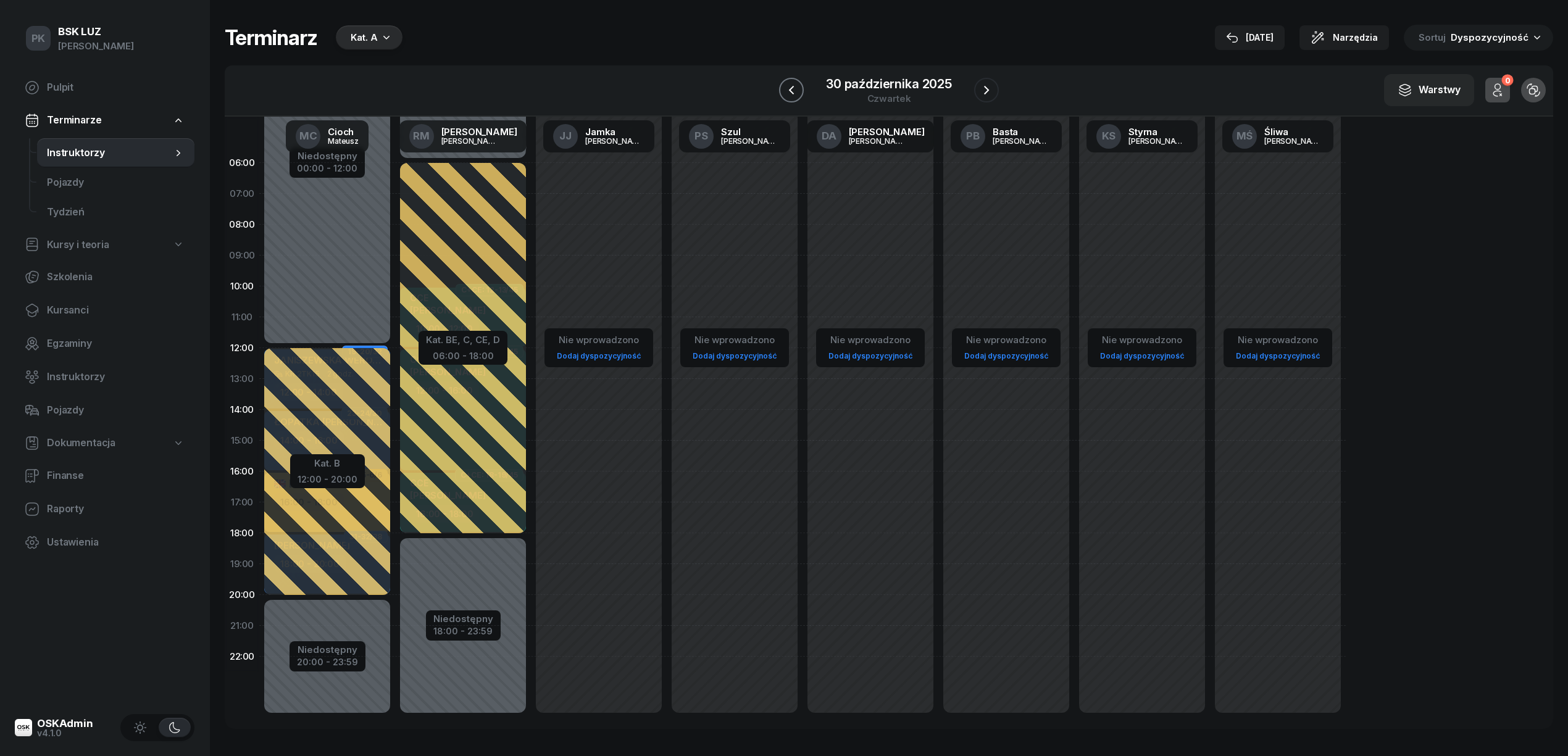
click at [801, 88] on button "button" at bounding box center [791, 90] width 25 height 25
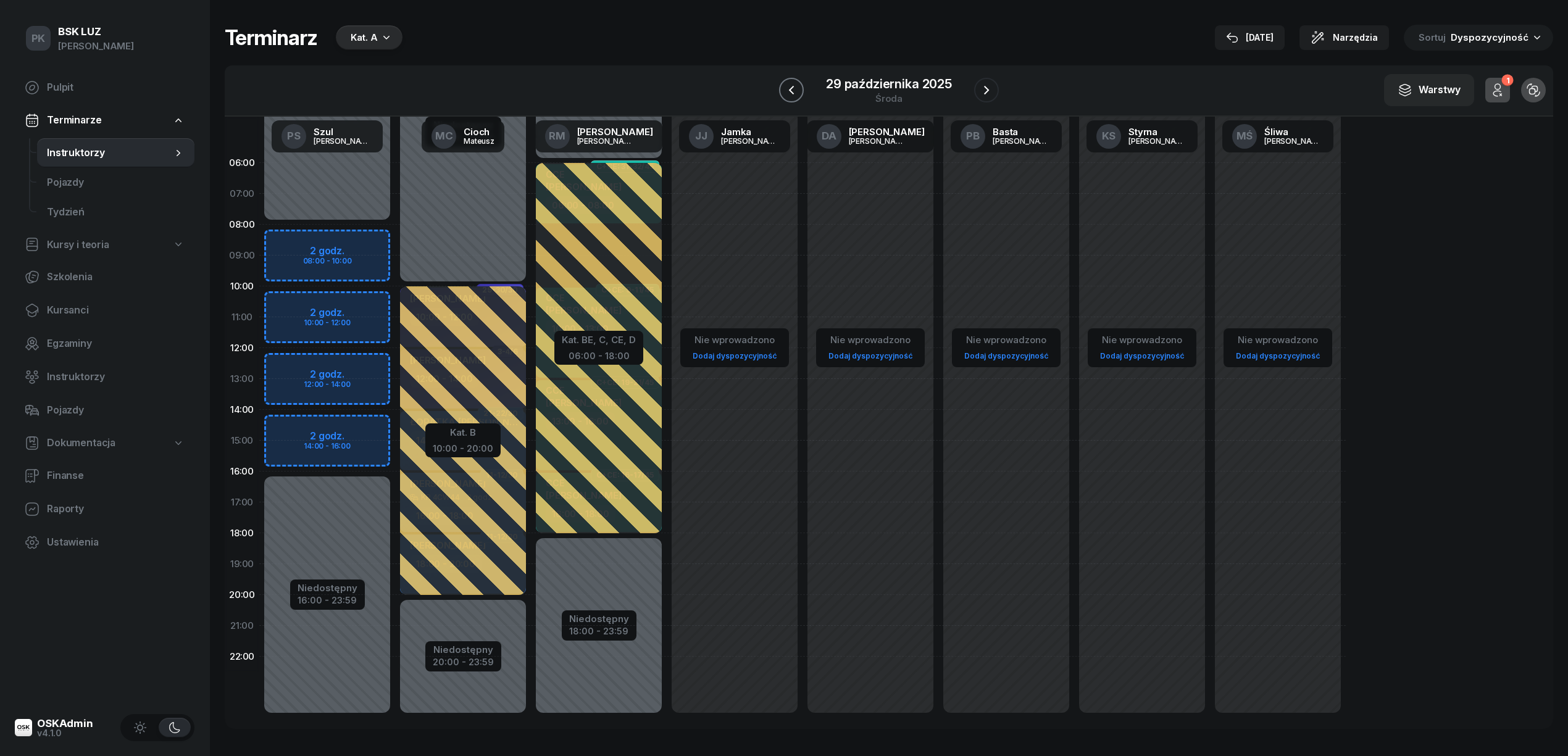
click at [801, 85] on button "button" at bounding box center [791, 90] width 25 height 25
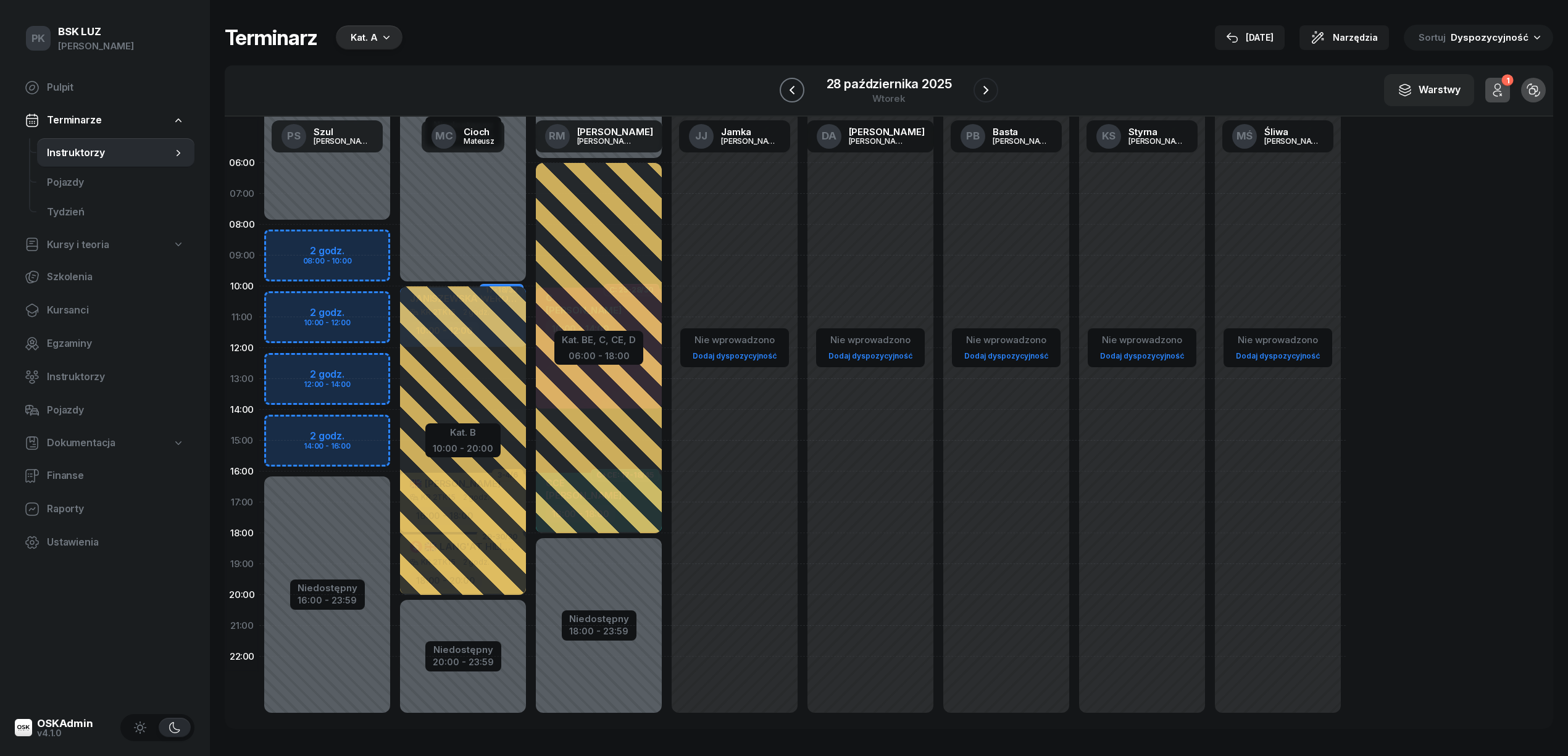
click at [801, 85] on button "button" at bounding box center [792, 90] width 25 height 25
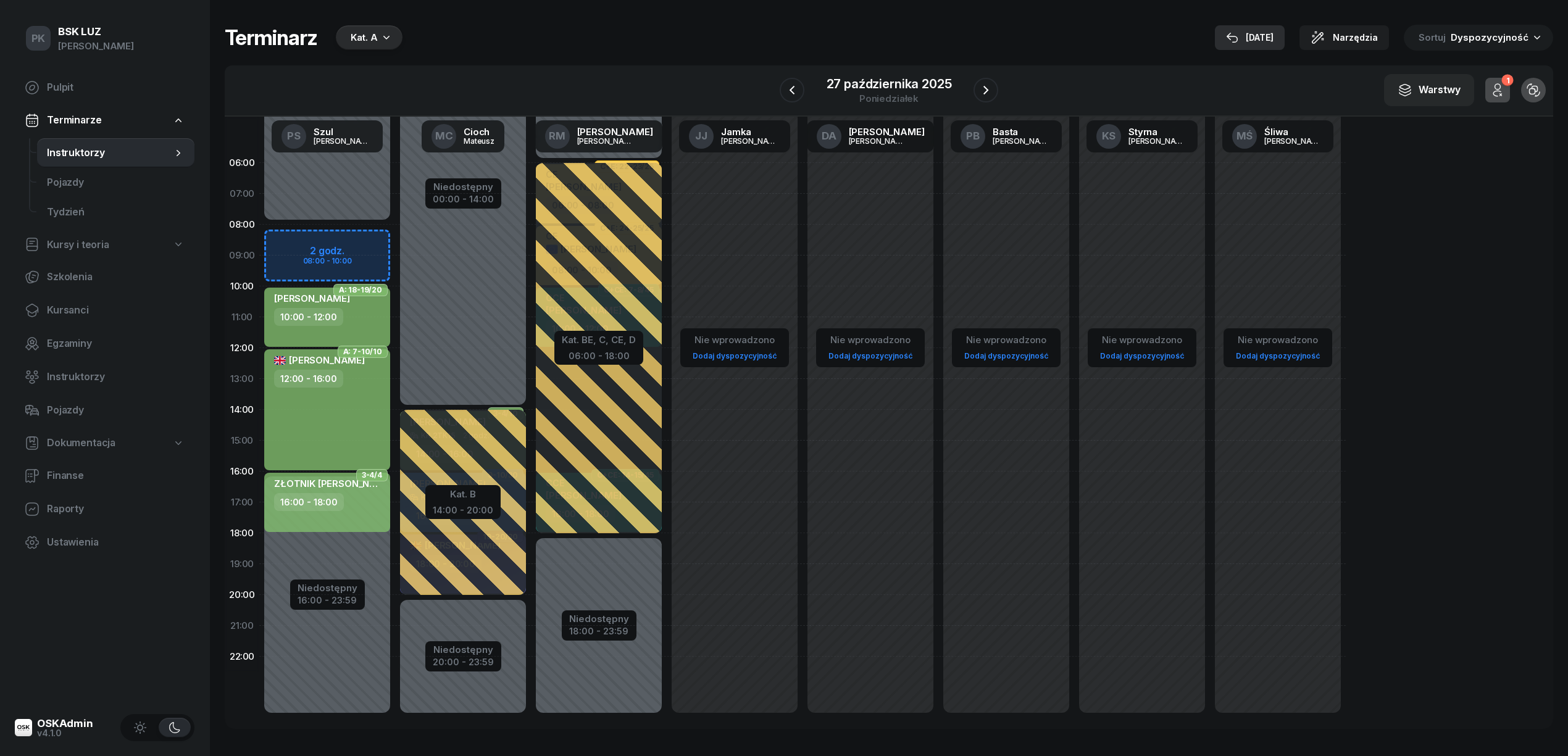
click at [1255, 34] on div "[DATE]" at bounding box center [1249, 38] width 48 height 15
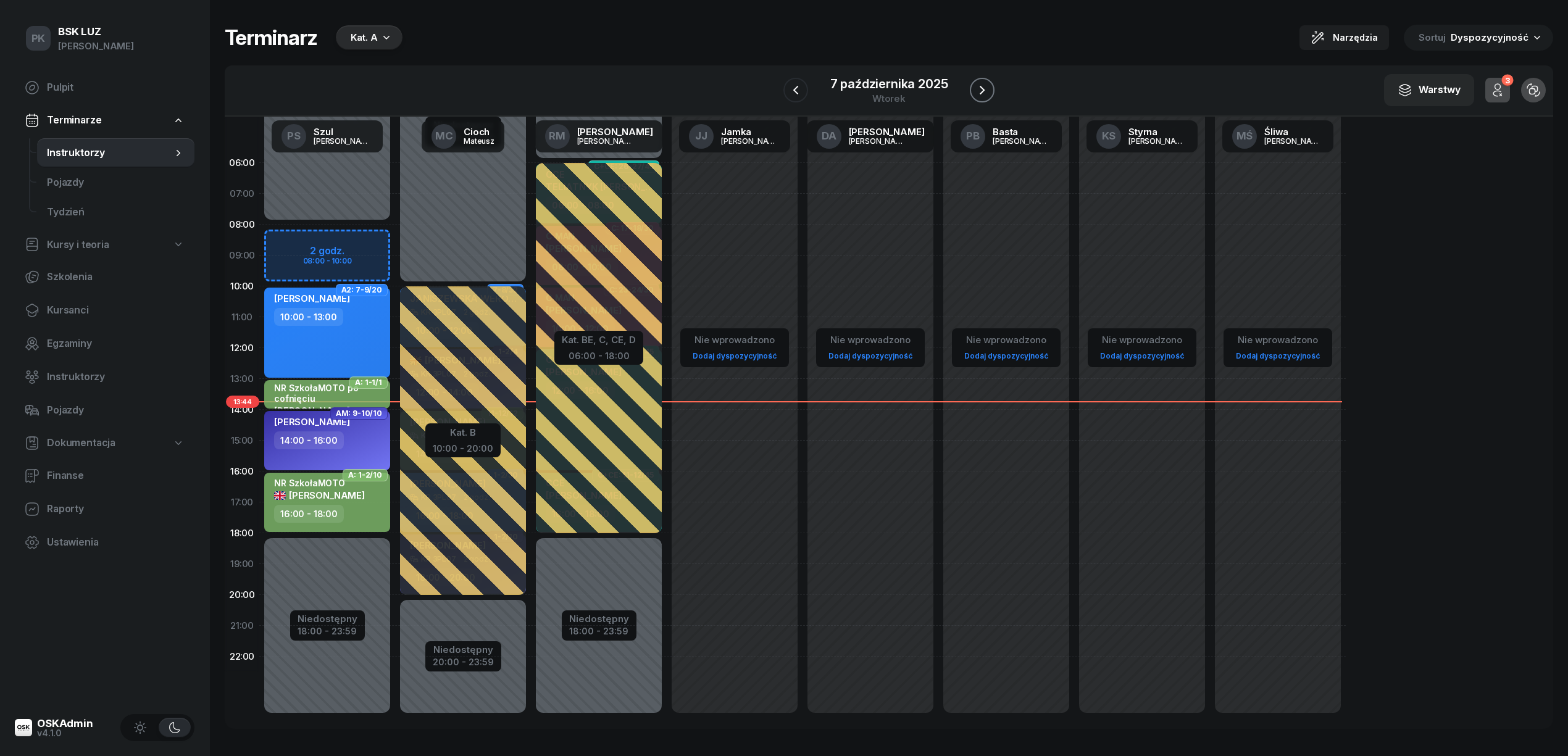
click at [983, 88] on icon "button" at bounding box center [982, 90] width 15 height 15
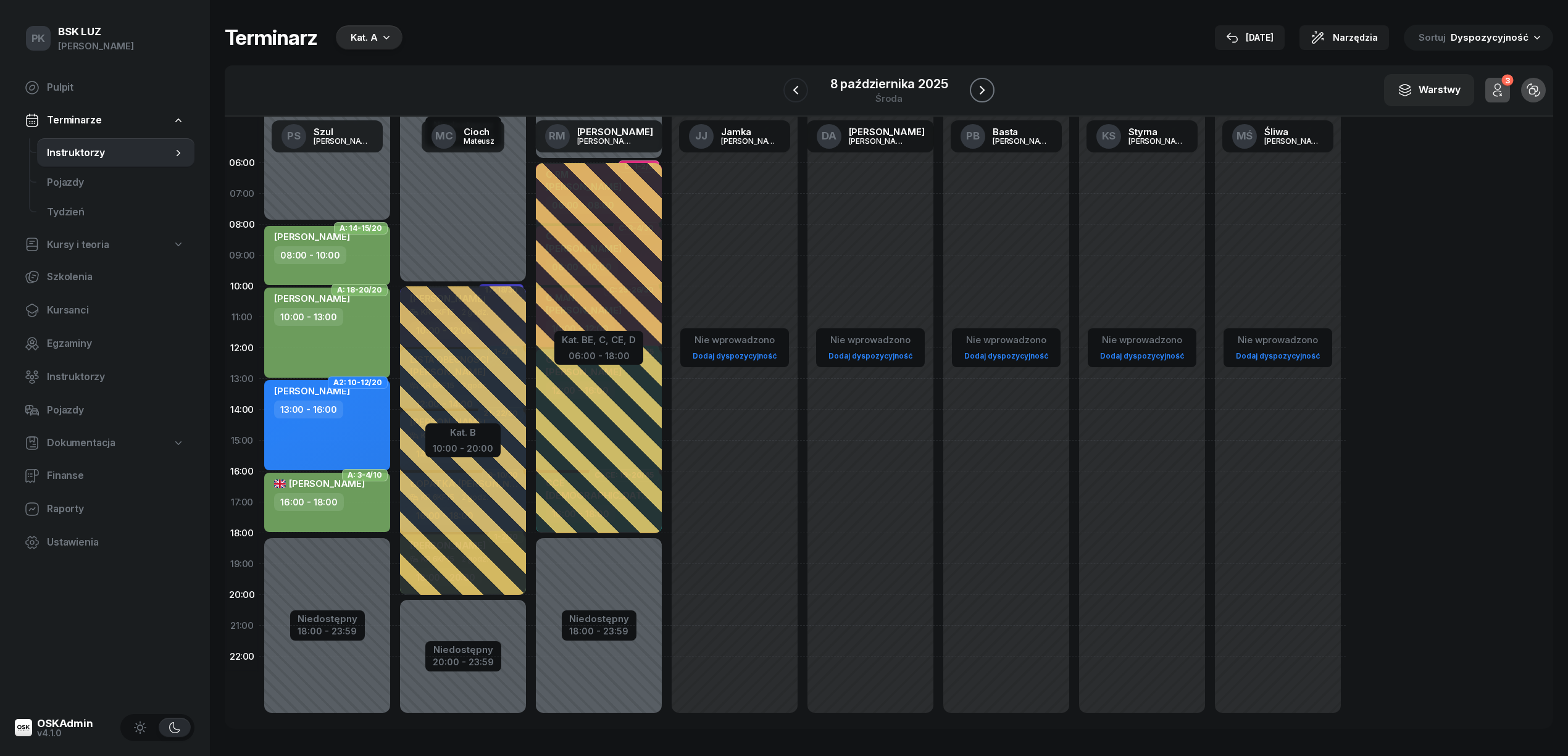
click at [980, 87] on icon "button" at bounding box center [982, 90] width 5 height 9
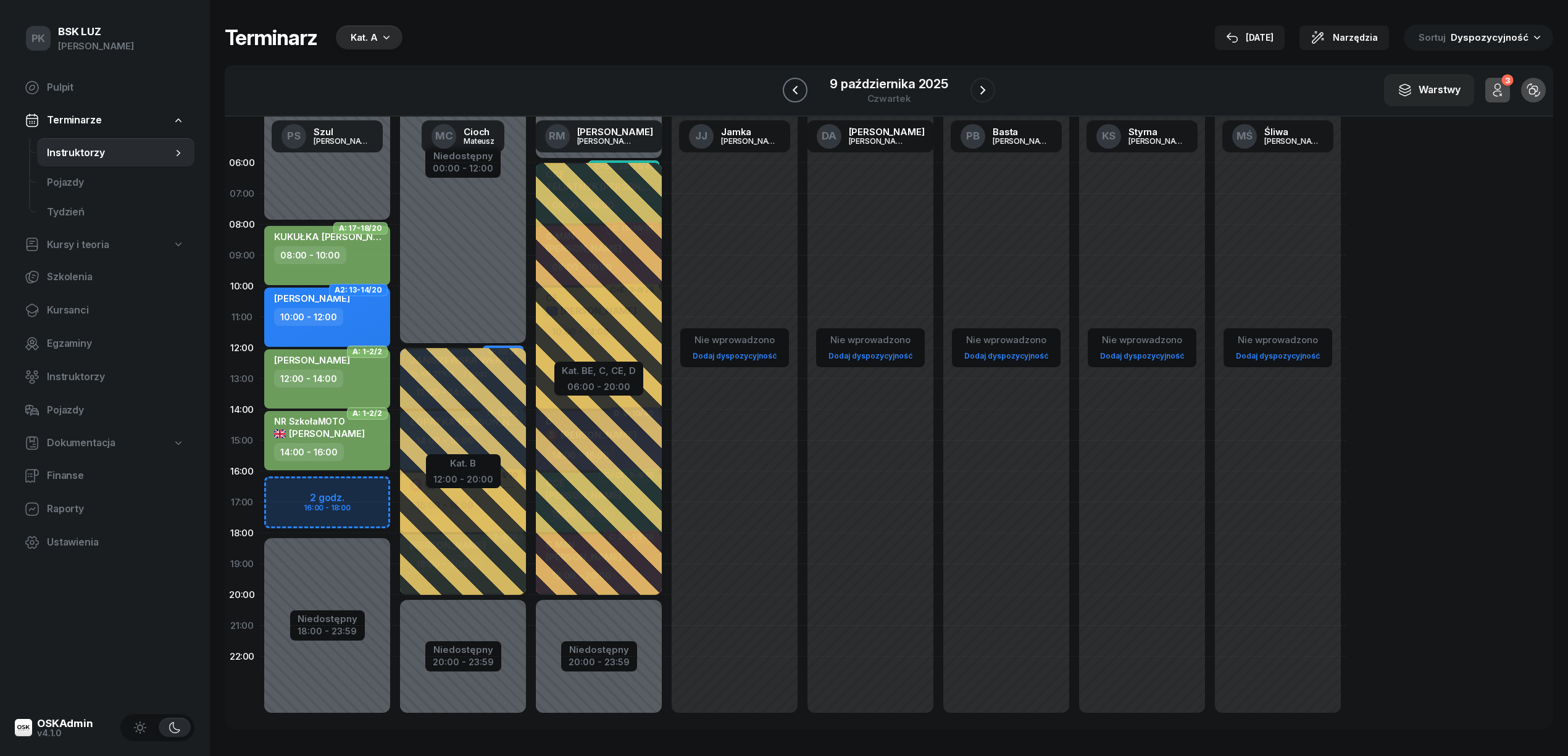
click at [798, 85] on icon "button" at bounding box center [795, 90] width 15 height 15
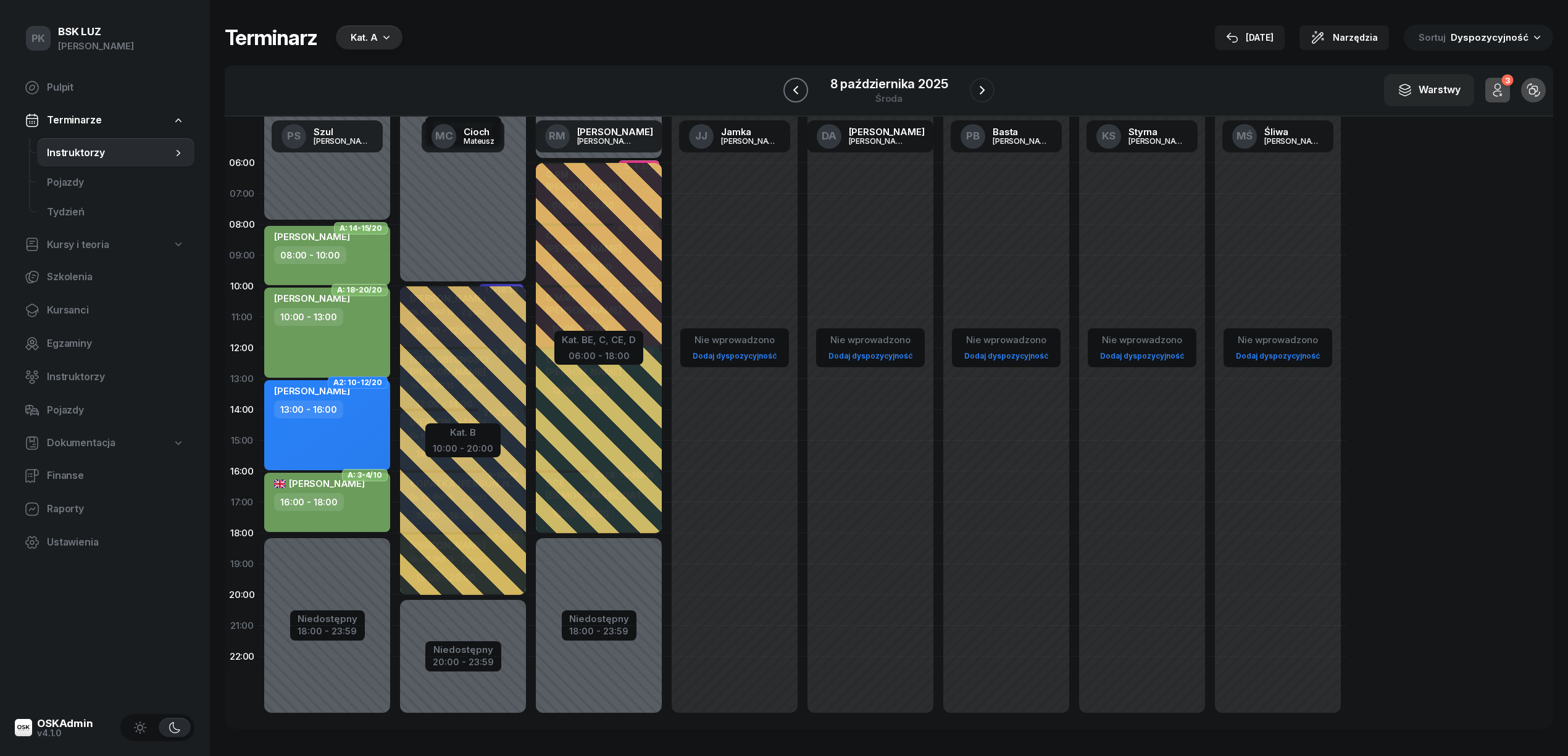
click at [798, 93] on icon "button" at bounding box center [796, 90] width 15 height 15
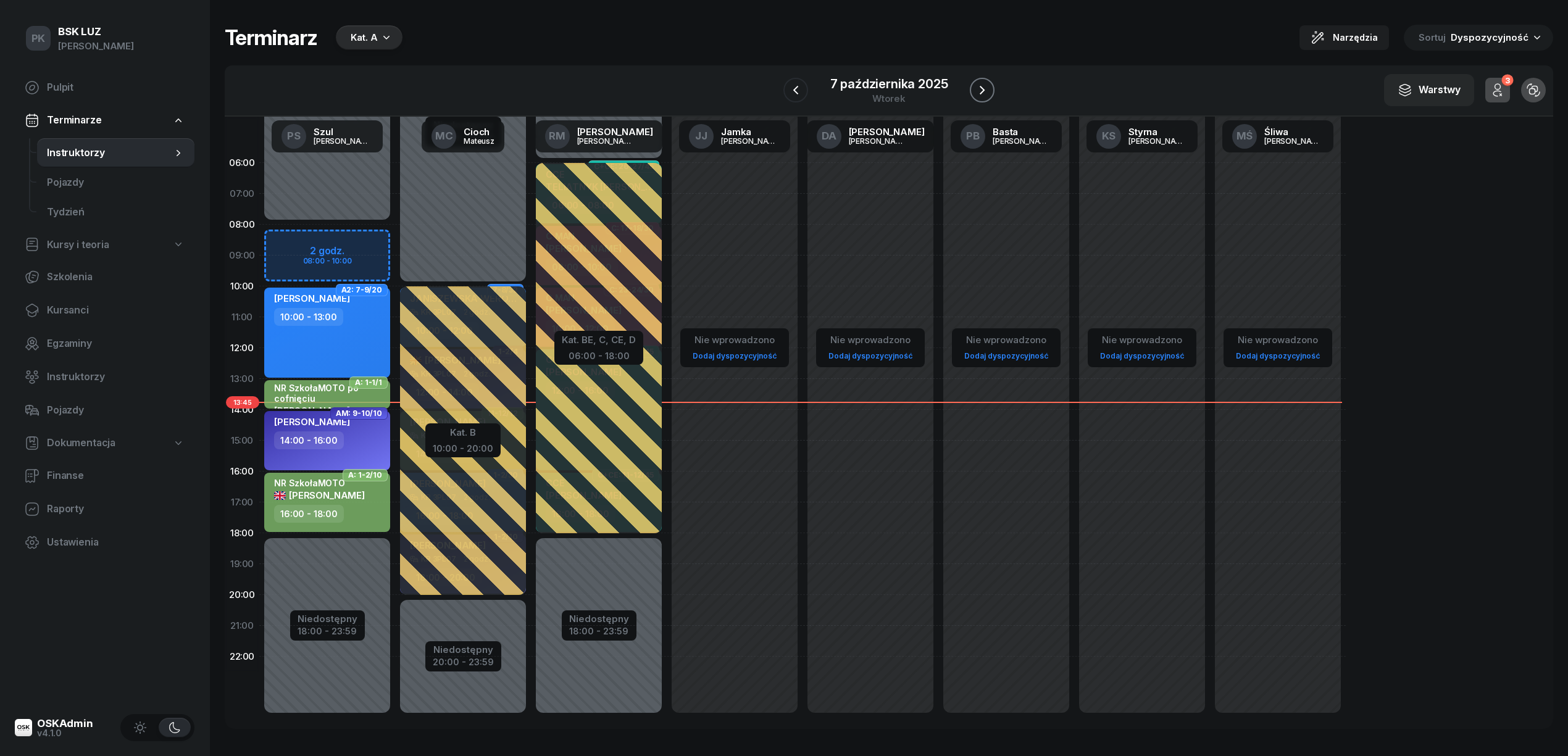
click at [983, 89] on icon "button" at bounding box center [982, 90] width 5 height 9
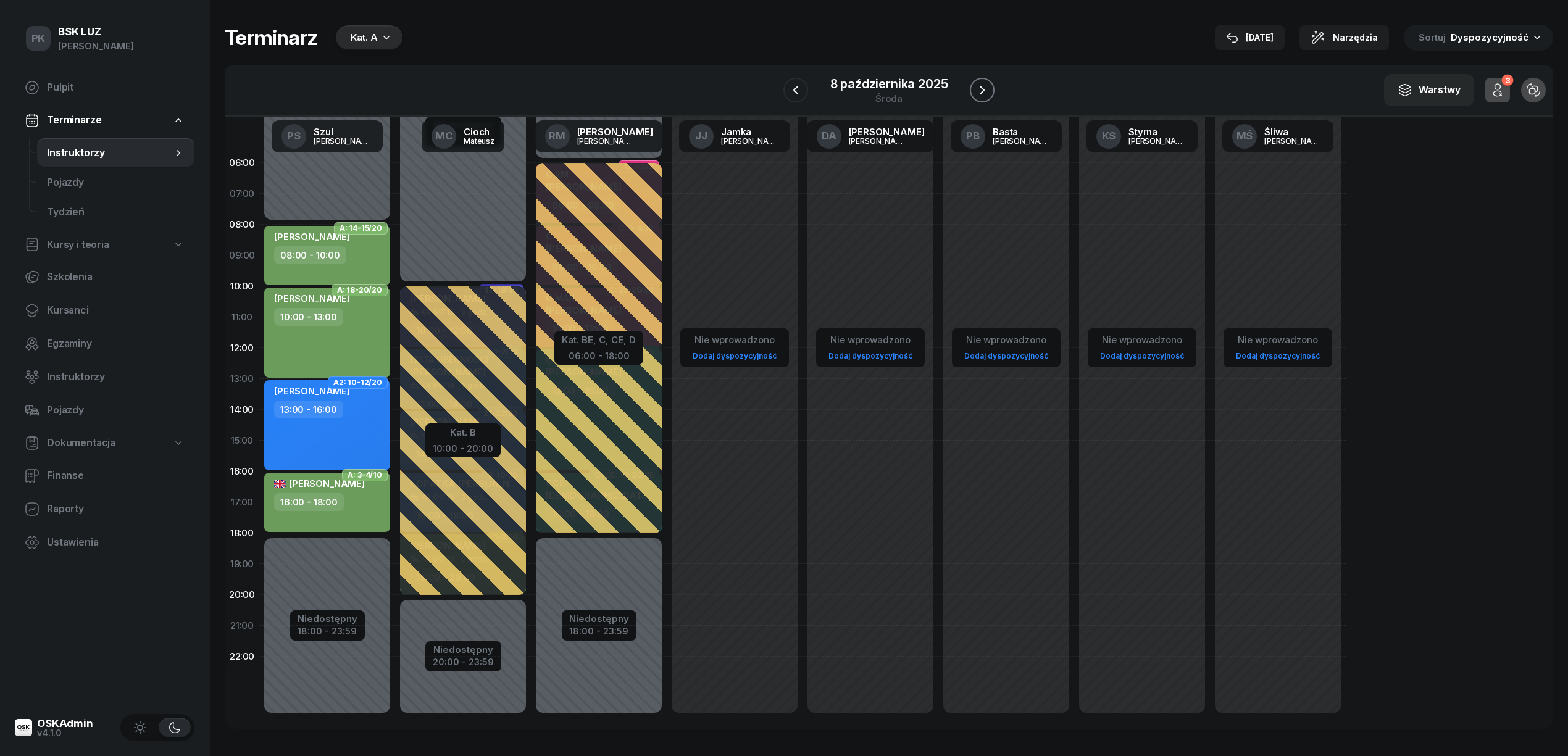
click at [988, 95] on icon "button" at bounding box center [982, 90] width 15 height 15
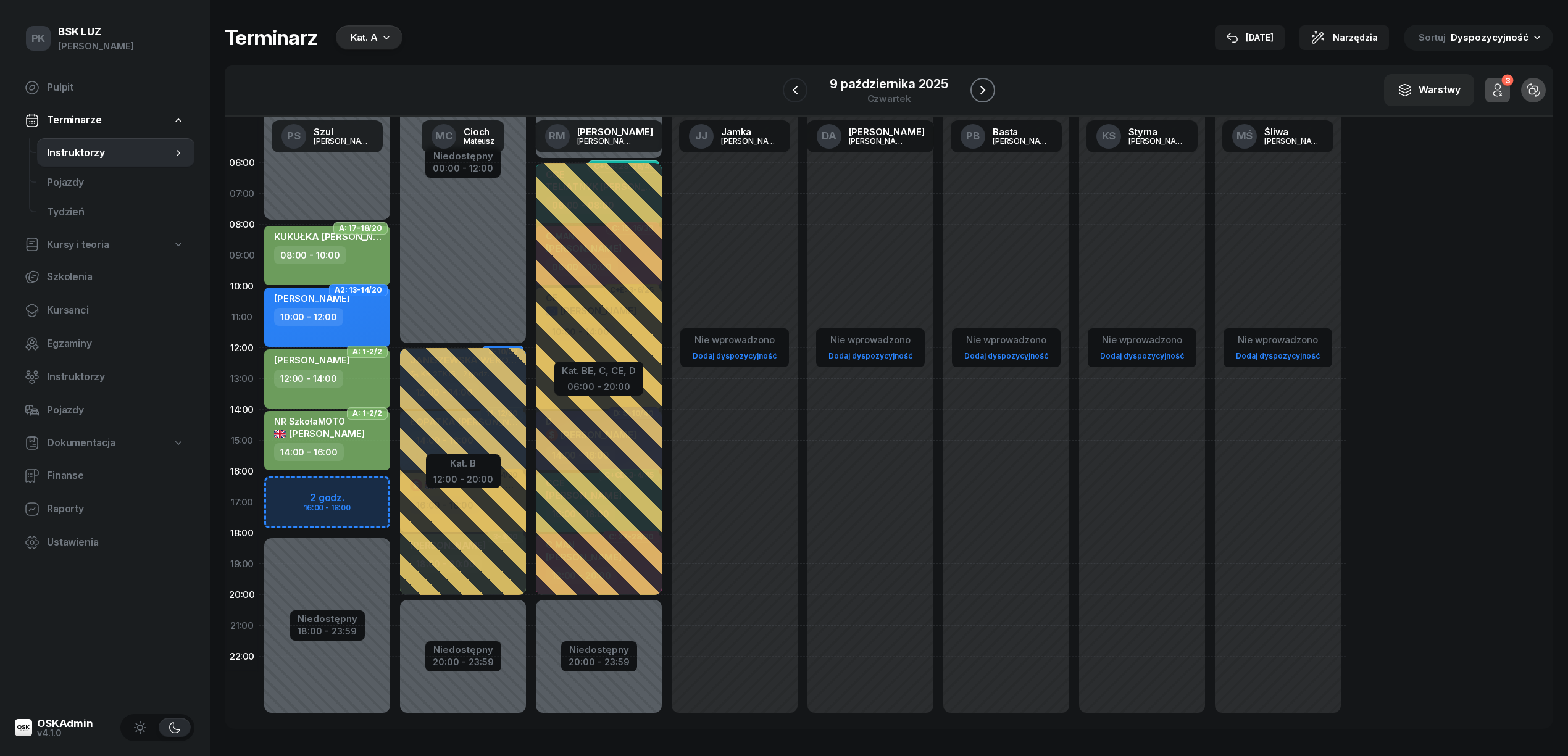
click at [988, 95] on icon "button" at bounding box center [982, 90] width 15 height 15
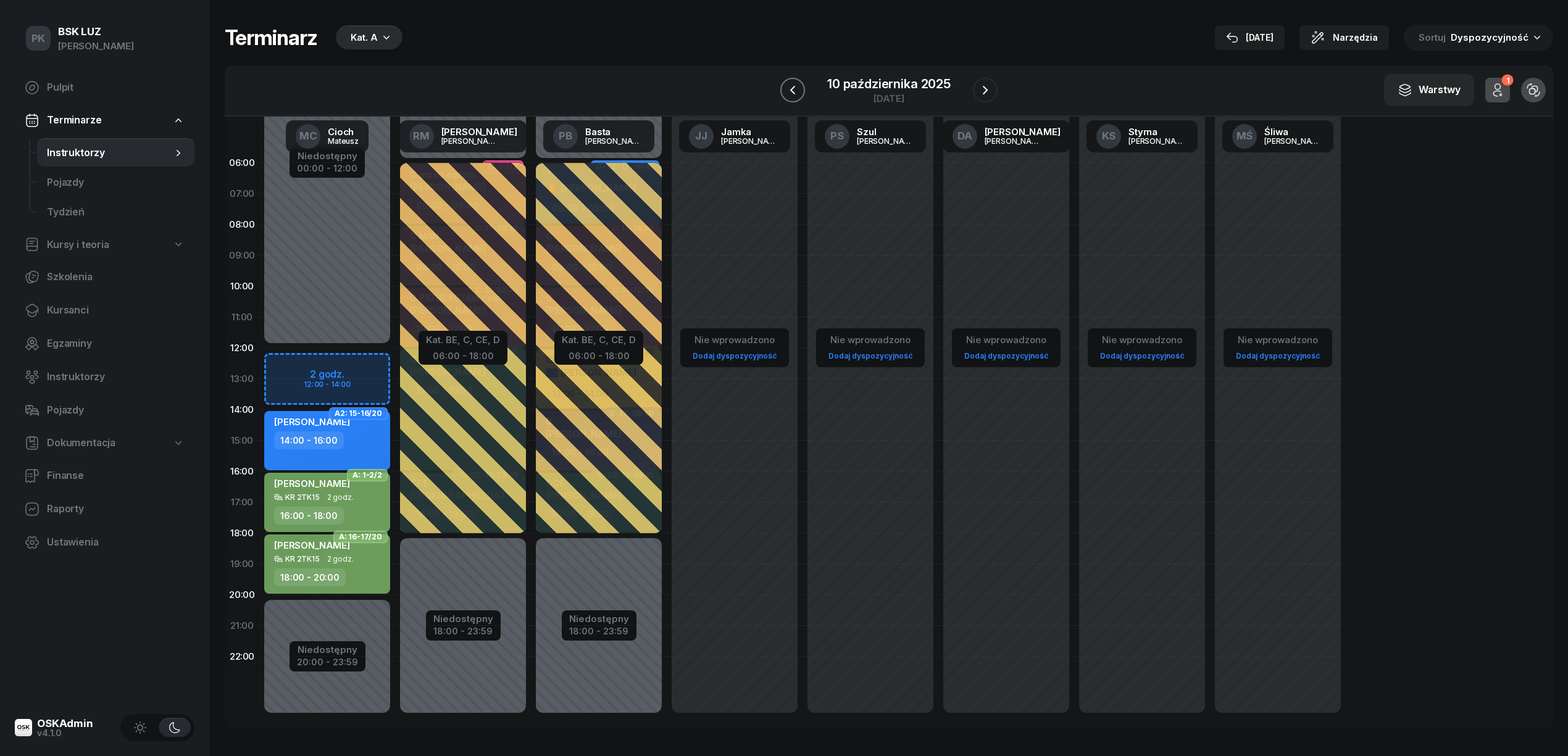
click at [795, 92] on icon "button" at bounding box center [792, 90] width 15 height 15
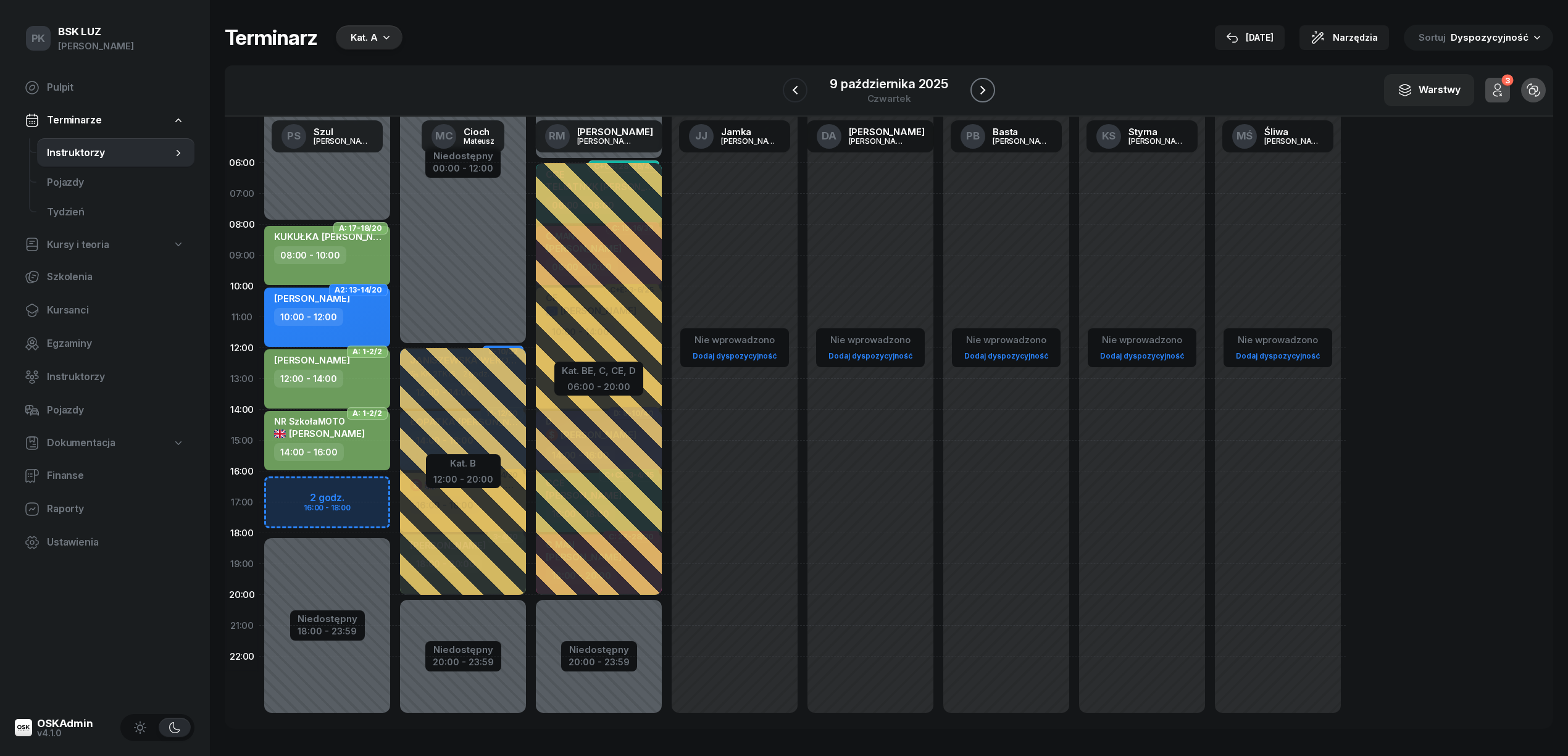
click at [982, 92] on icon "button" at bounding box center [982, 90] width 5 height 9
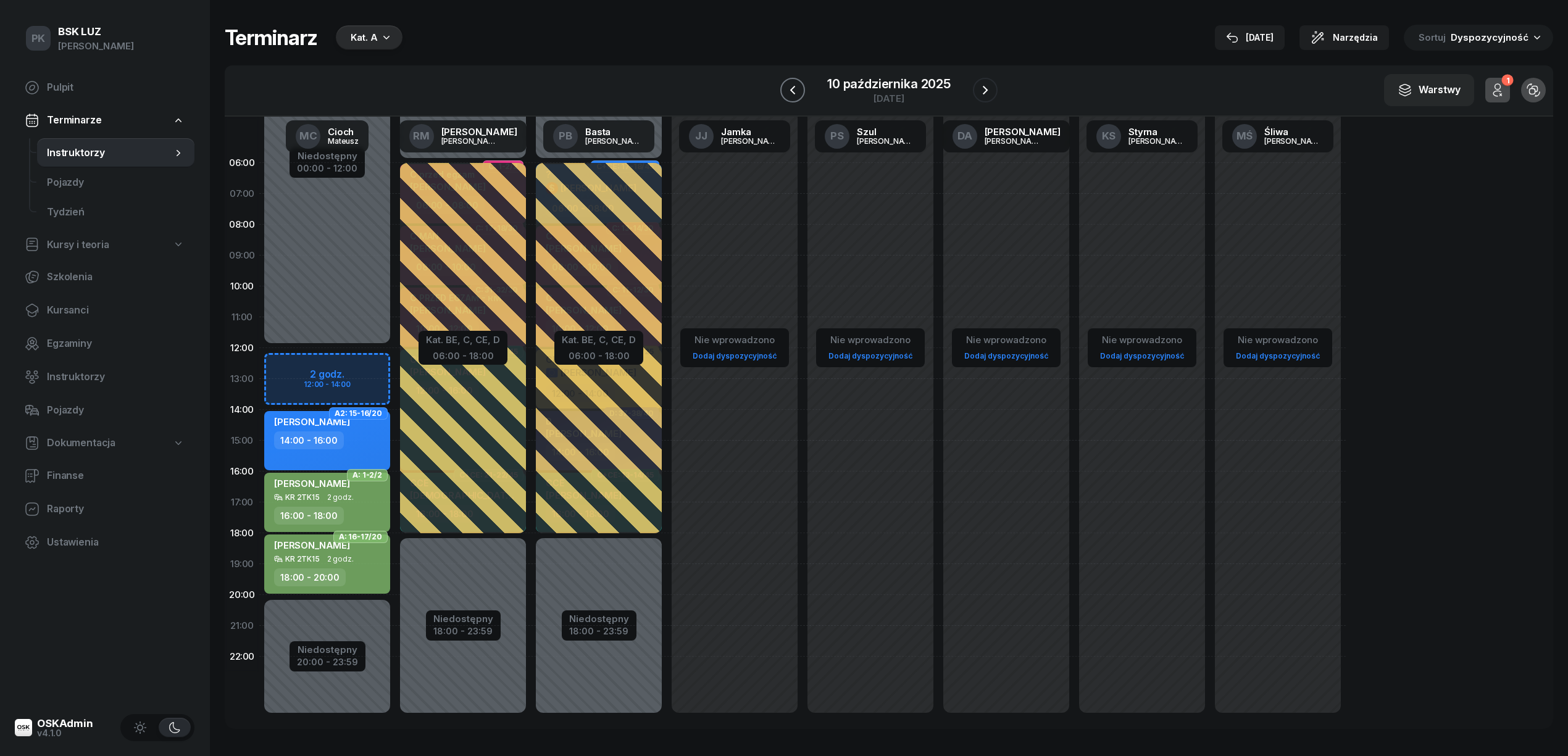
click at [793, 91] on icon "button" at bounding box center [792, 90] width 15 height 15
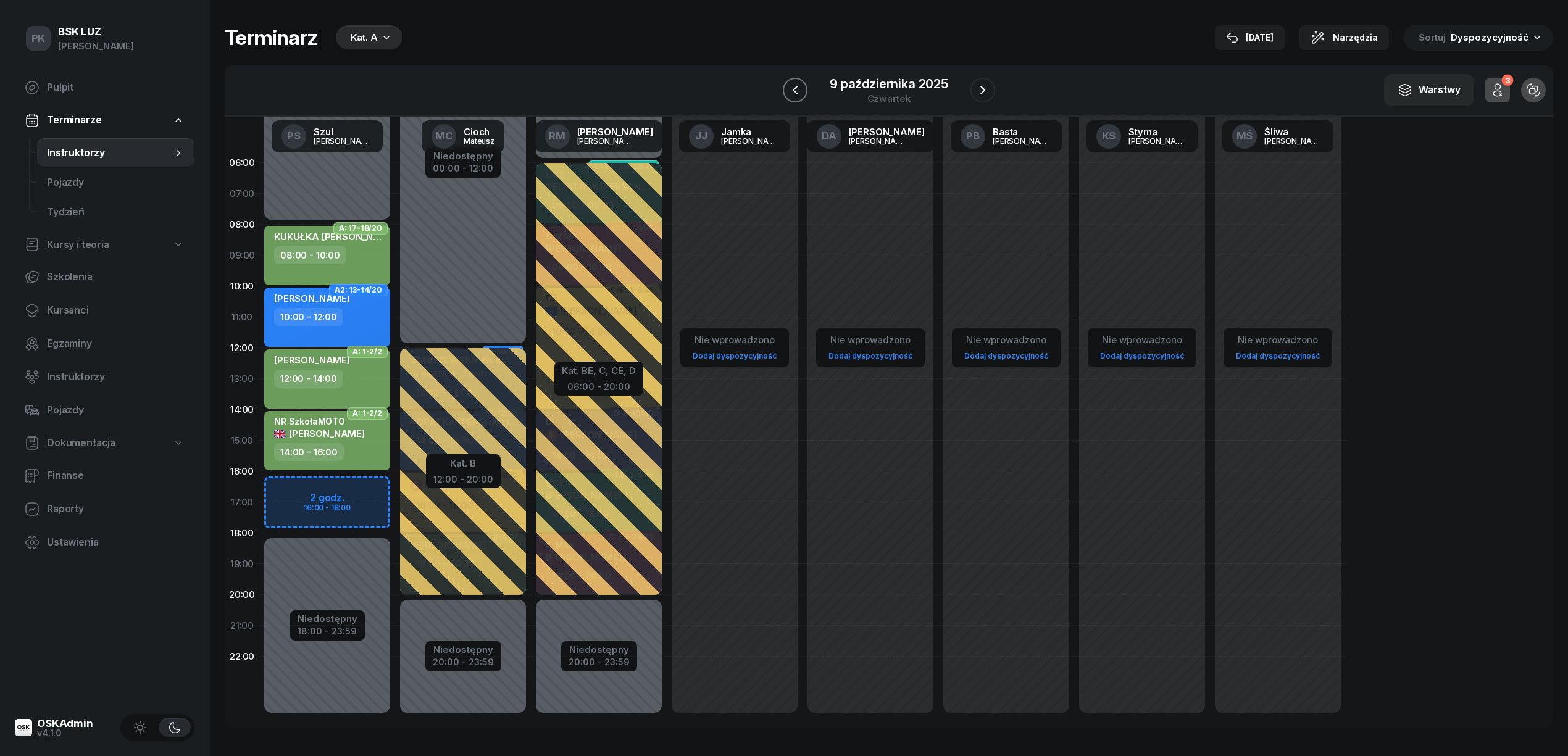
click at [792, 91] on icon "button" at bounding box center [795, 90] width 15 height 15
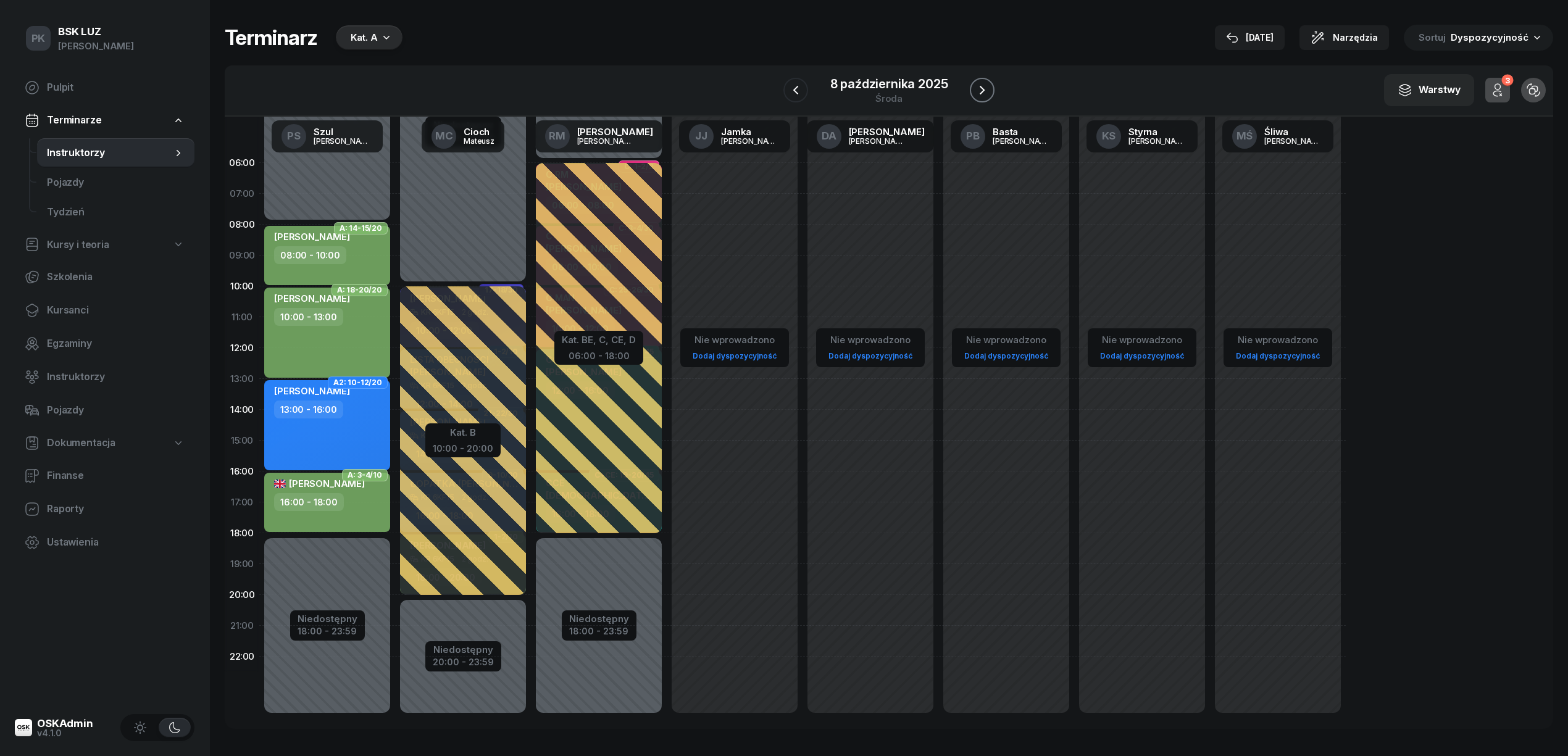
click at [978, 92] on icon "button" at bounding box center [982, 90] width 15 height 15
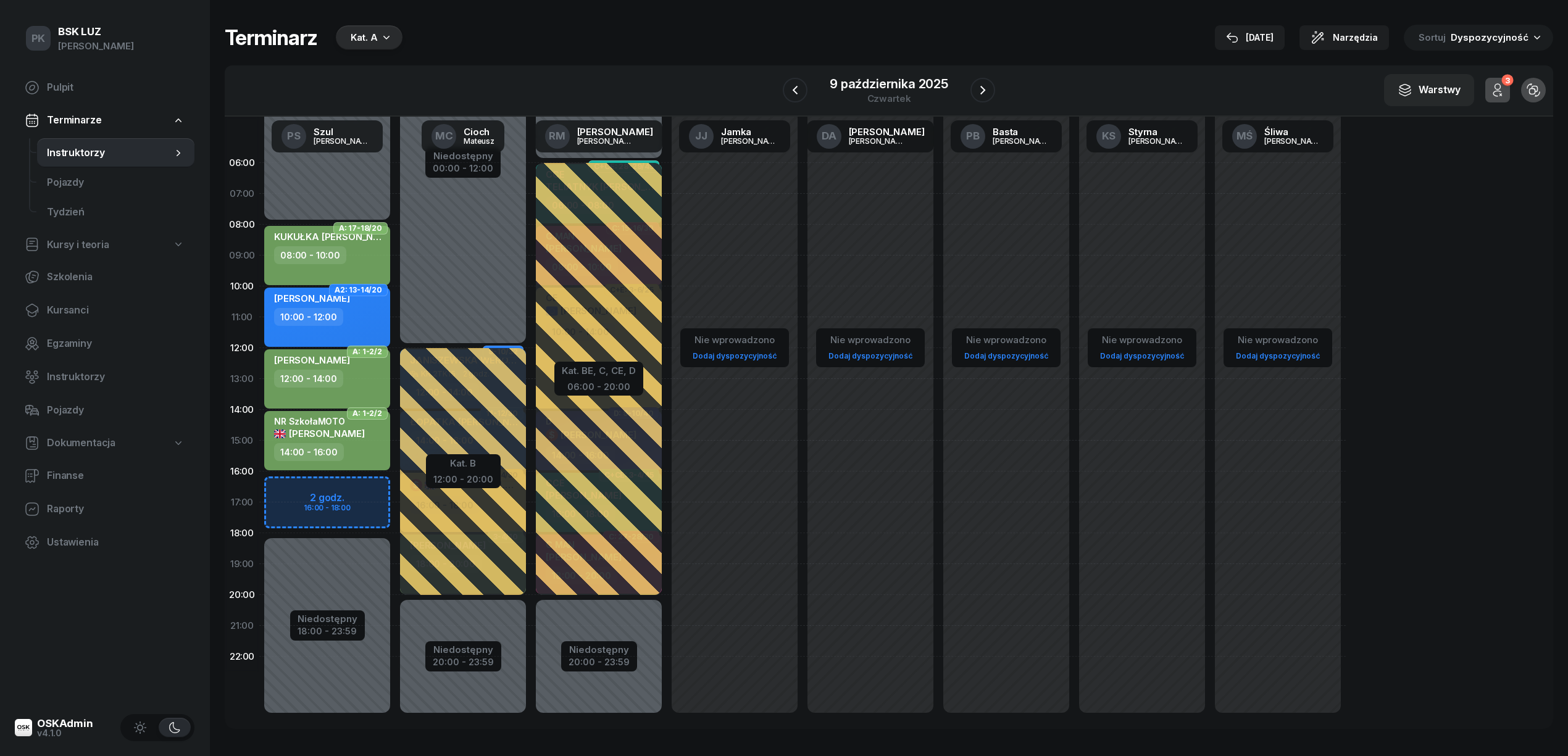
click at [739, 33] on div "Terminarz Kat. A 7 paź Narzędzia Sortuj Dyspozycyjność" at bounding box center [889, 38] width 1328 height 26
click at [772, 44] on div "Terminarz Kat. A 7 paź Narzędzia Sortuj Dyspozycyjność" at bounding box center [889, 38] width 1328 height 26
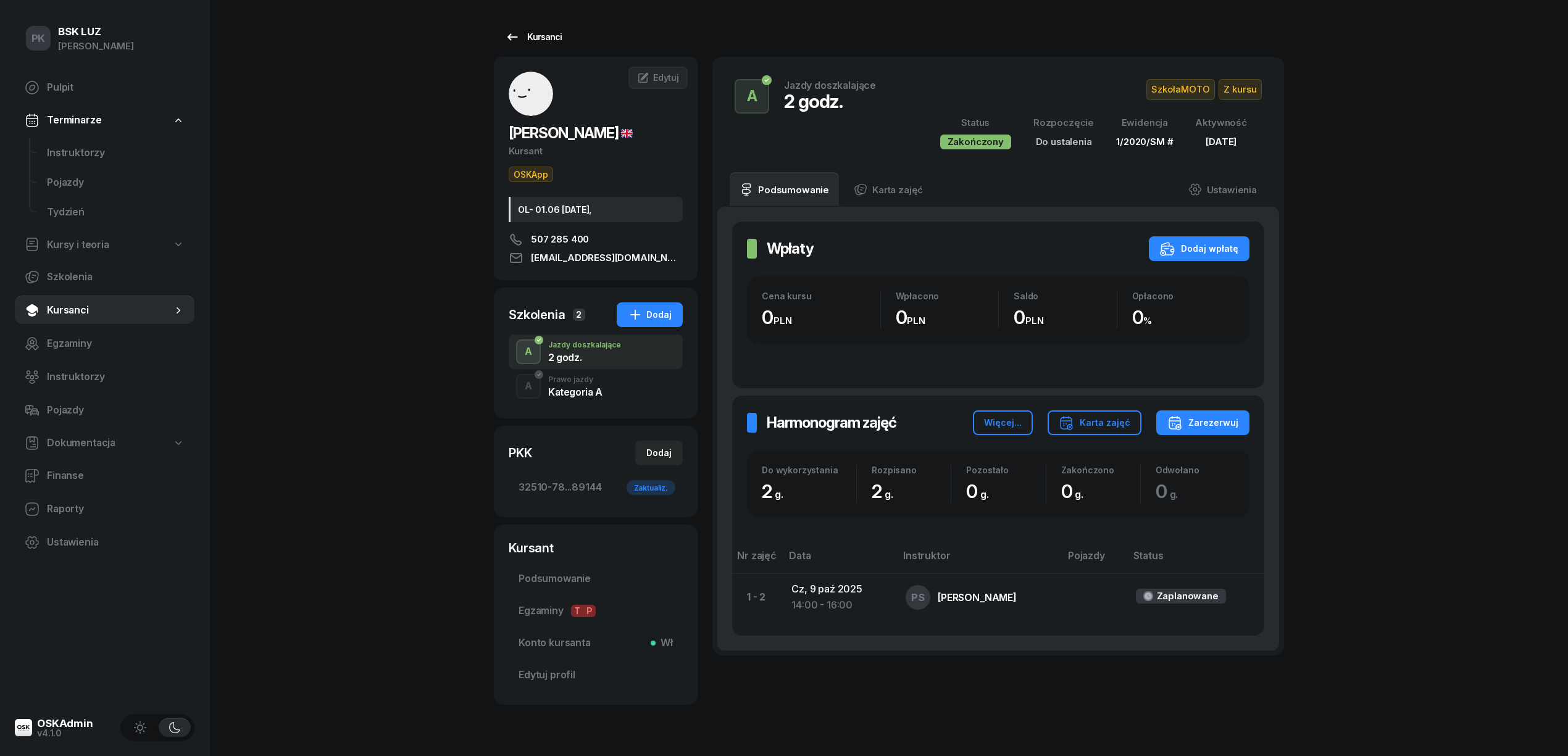
click at [550, 30] on div "Kursanci" at bounding box center [533, 37] width 57 height 15
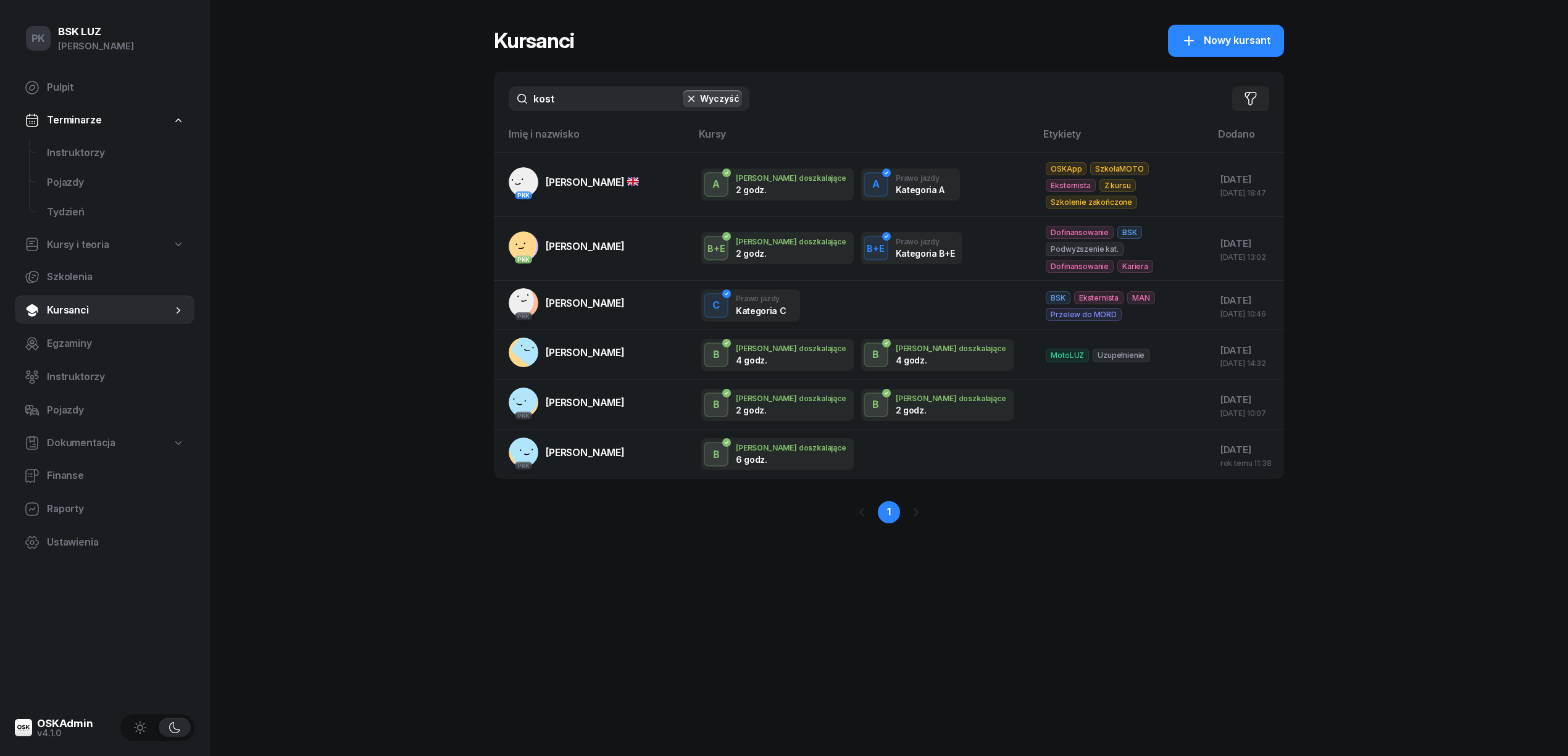
click at [482, 104] on div "PK BSK [PERSON_NAME] Pulpit Terminarze Instruktorzy Pojazdy Tydzień Kursy i teo…" at bounding box center [784, 378] width 1568 height 756
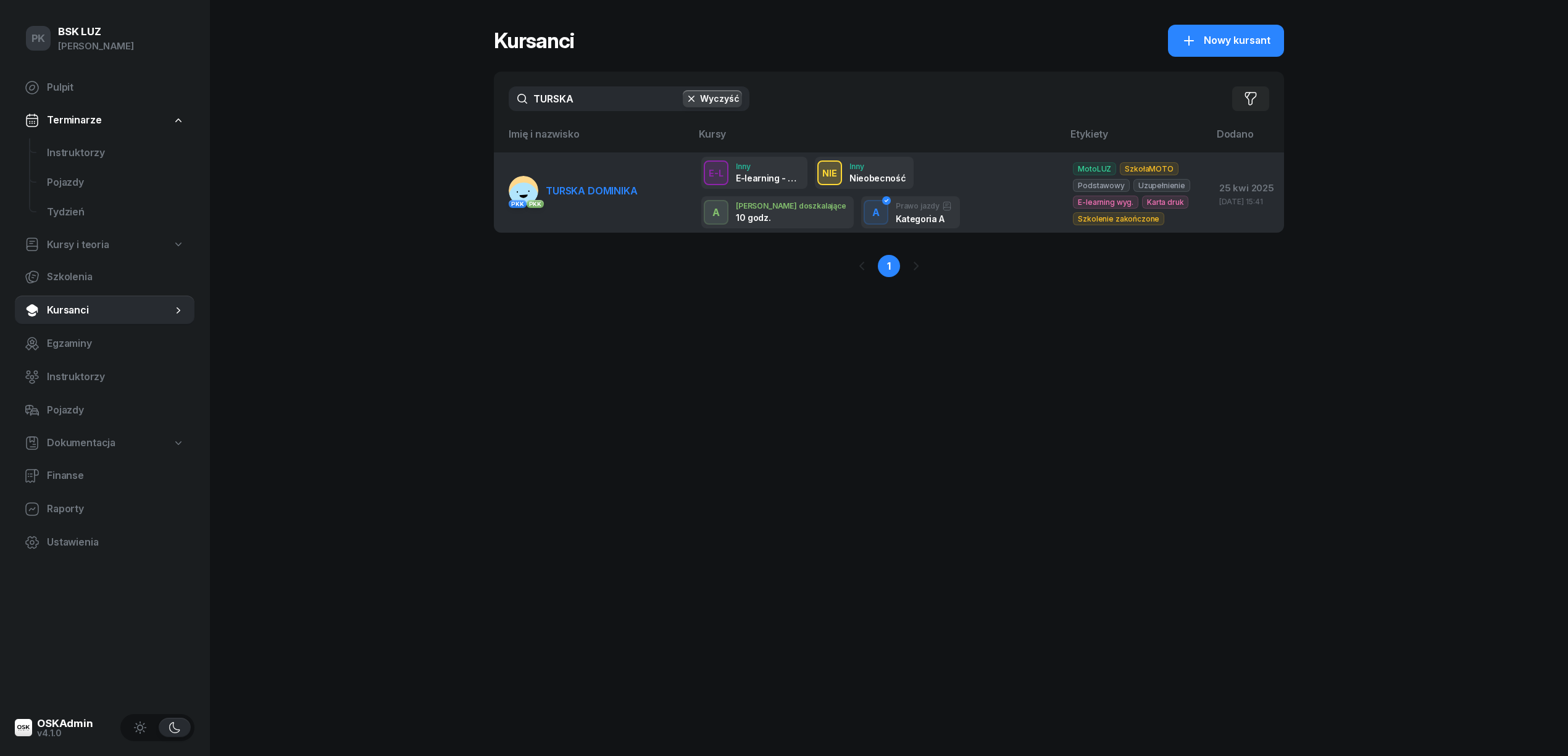
type input "TURSKA"
click at [606, 181] on link "PKK PKK [PERSON_NAME]" at bounding box center [573, 191] width 129 height 30
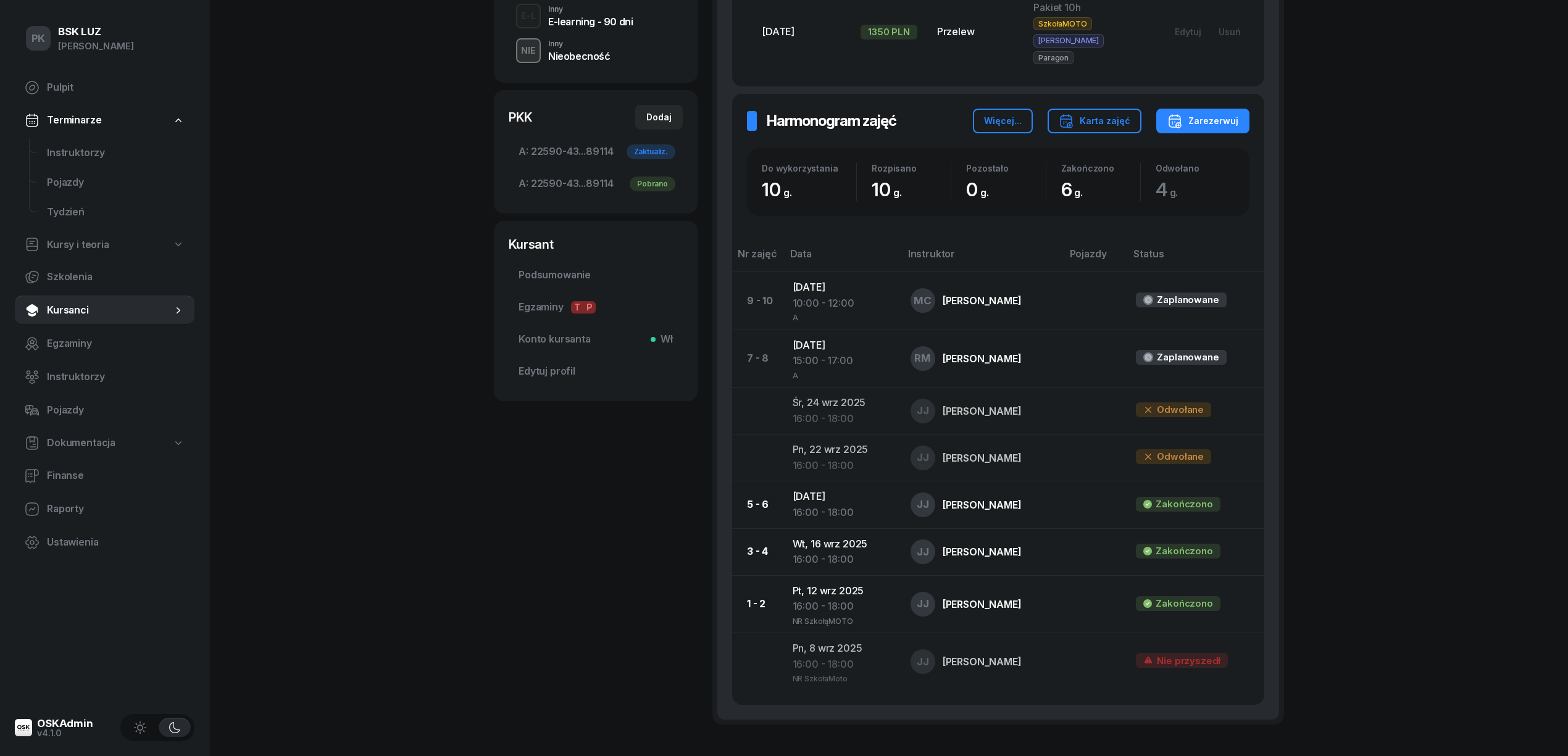
scroll to position [237, 0]
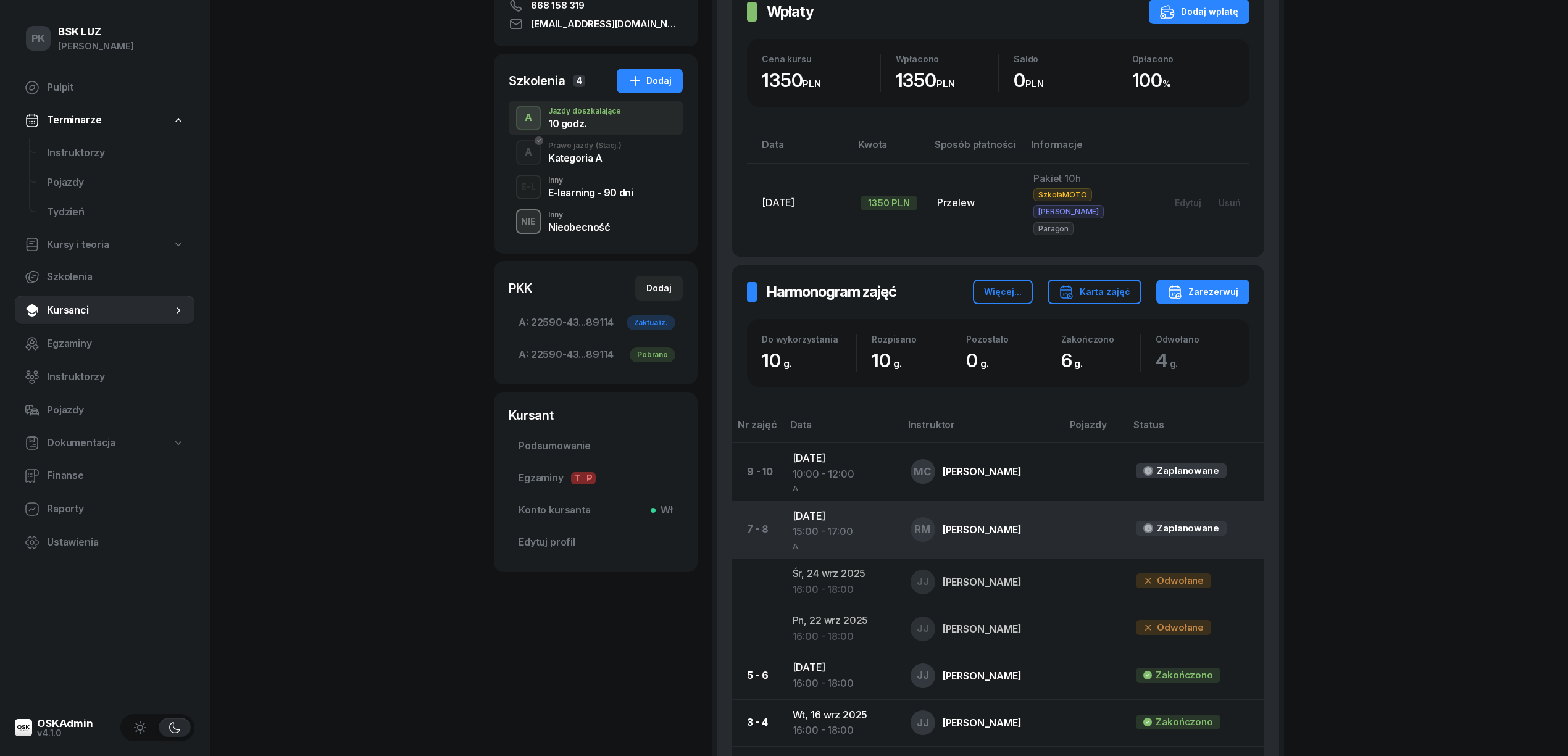
click at [830, 500] on td "[DATE] 15:00 - 17:00 A" at bounding box center [841, 529] width 118 height 58
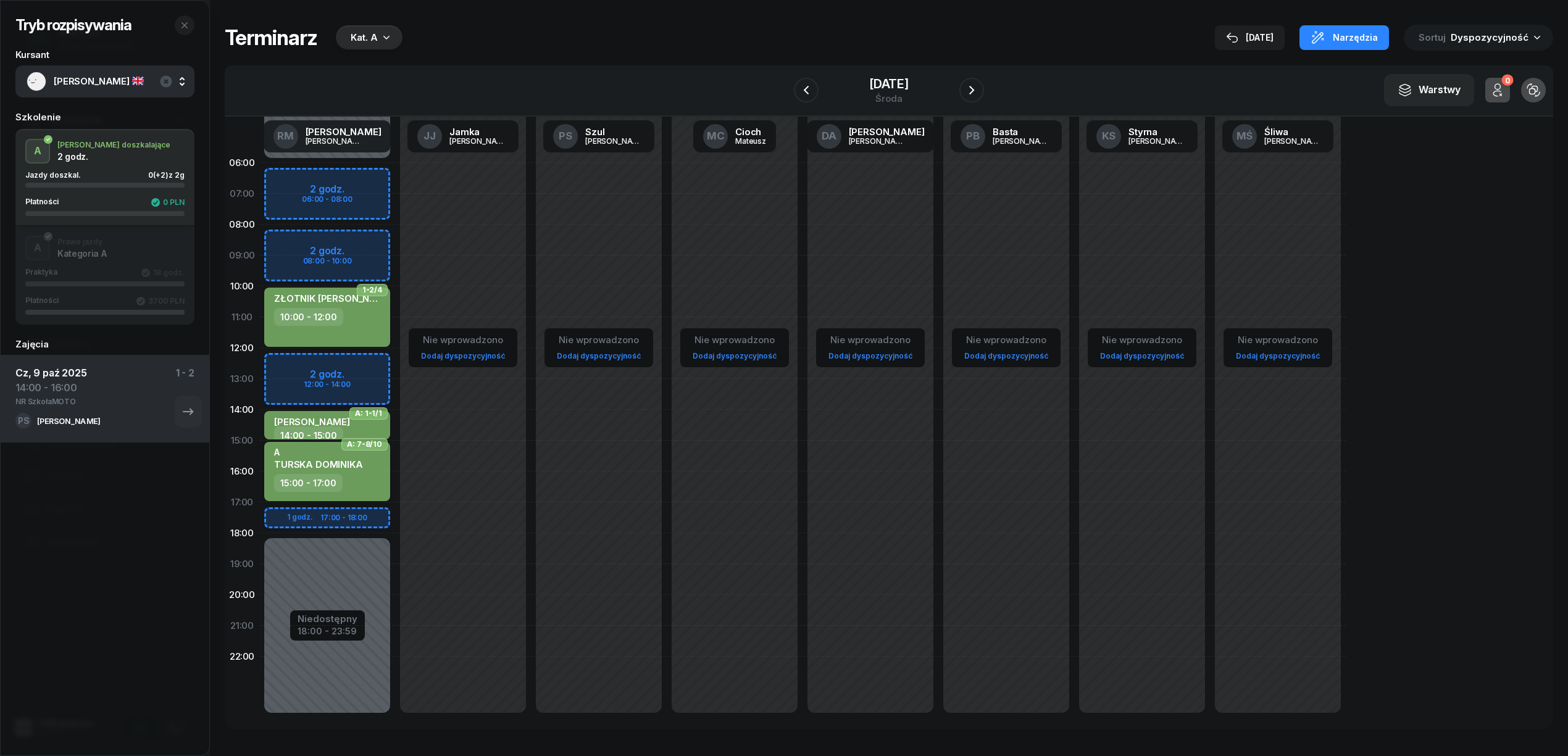
click at [358, 475] on div "15:00 - 17:00" at bounding box center [328, 482] width 109 height 18
select select "15"
select select "17"
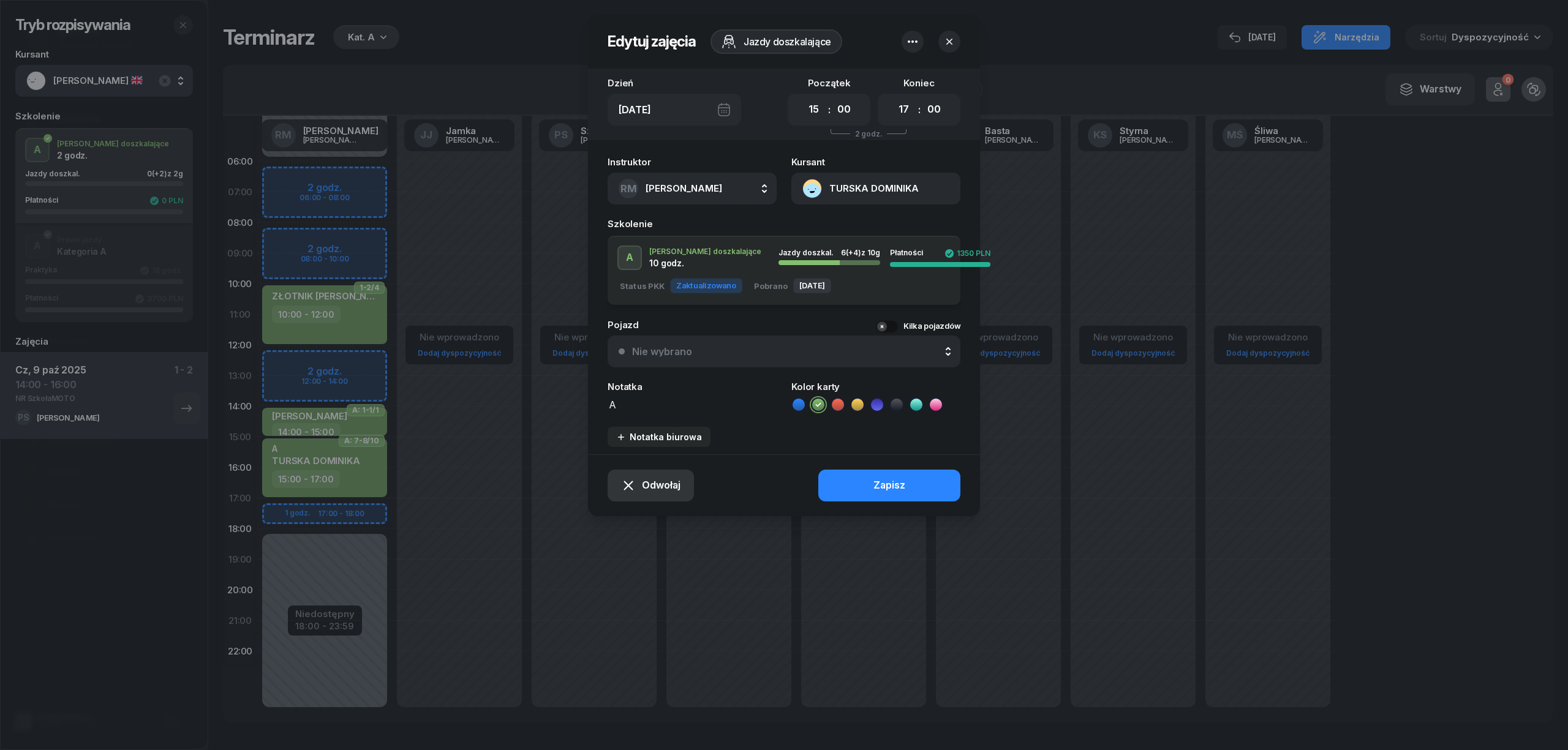
click at [665, 478] on span "Odwołaj" at bounding box center [661, 486] width 39 height 16
click at [645, 415] on div "Kursant odwołał" at bounding box center [629, 411] width 73 height 16
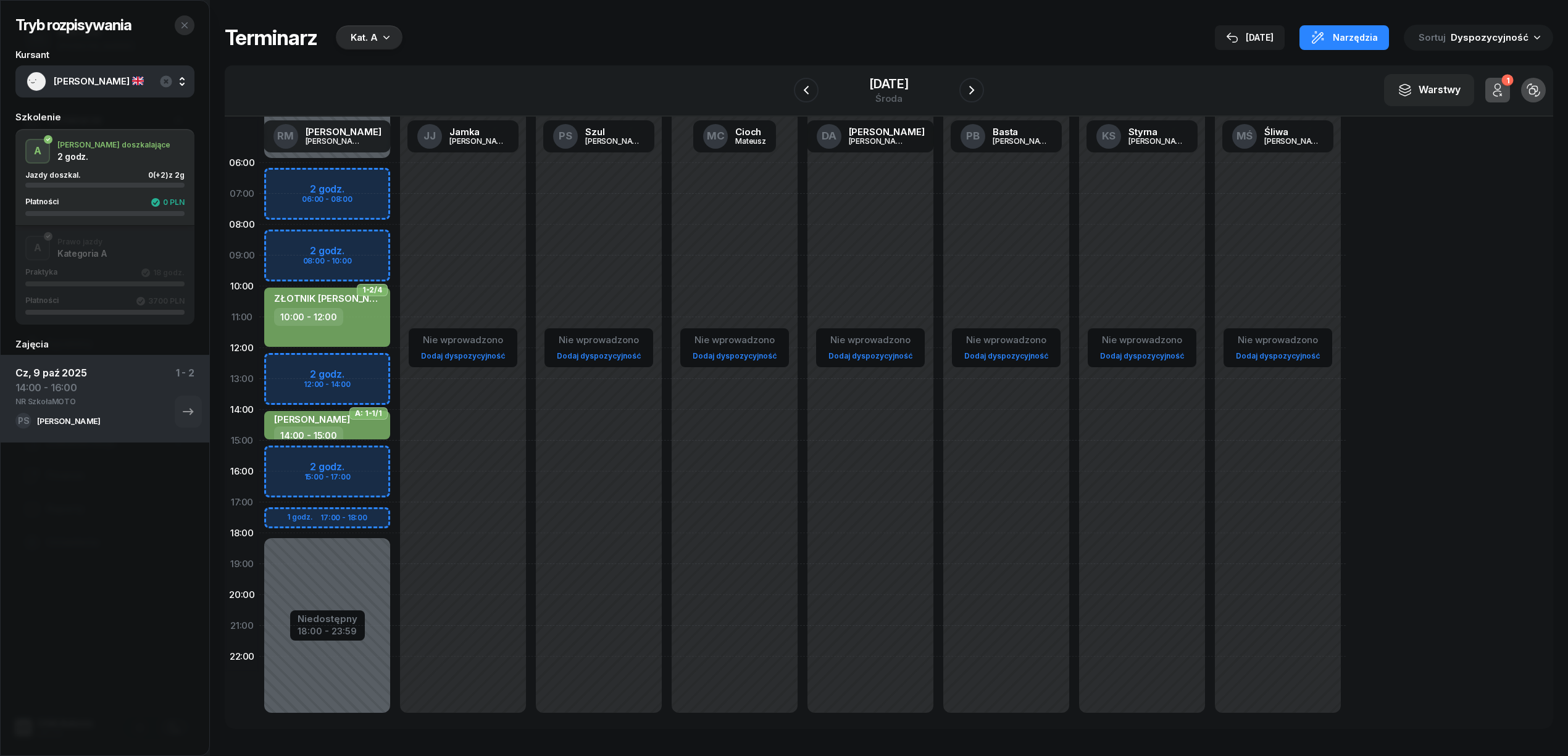
click at [184, 28] on icon "button" at bounding box center [185, 25] width 10 height 10
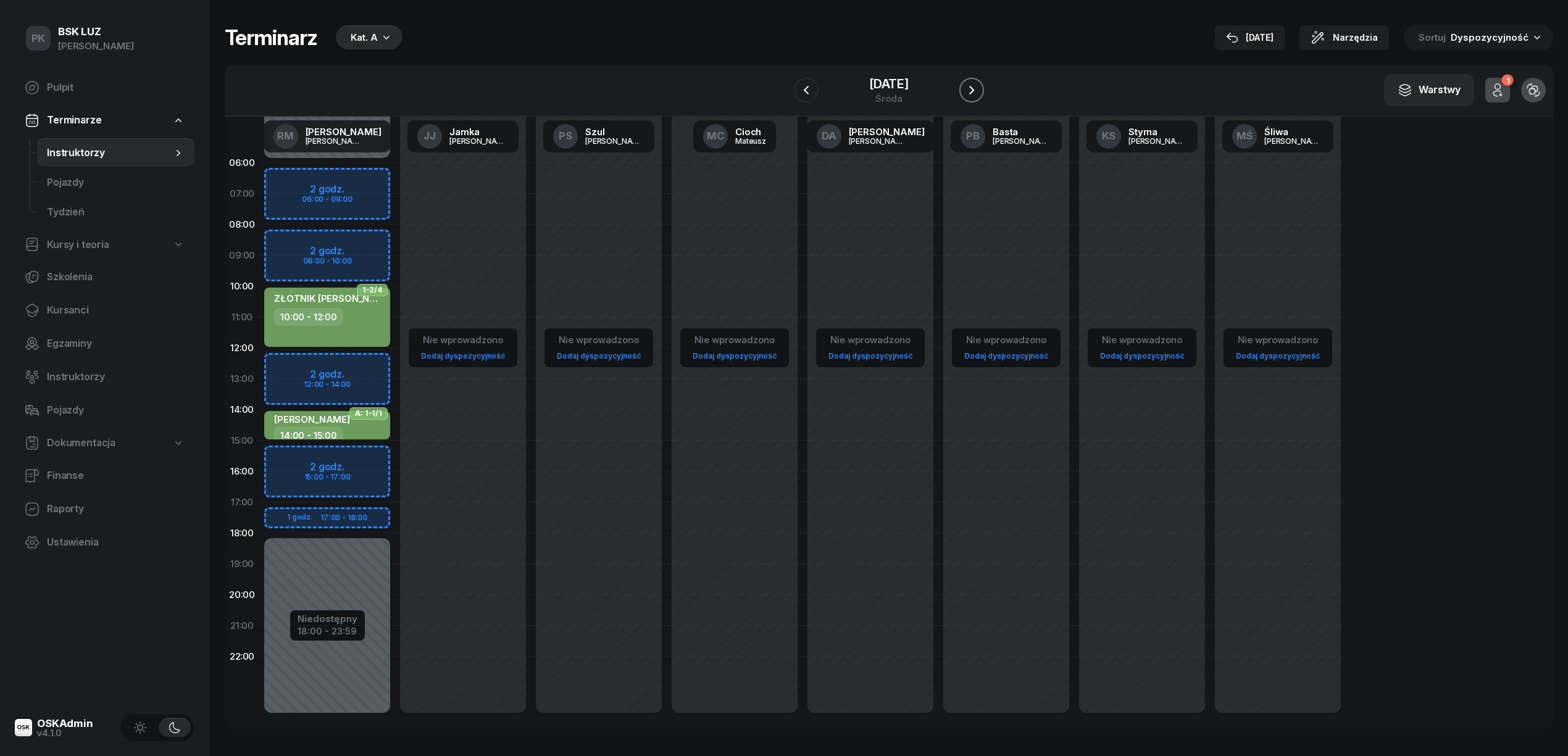
click at [979, 94] on icon "button" at bounding box center [972, 90] width 15 height 15
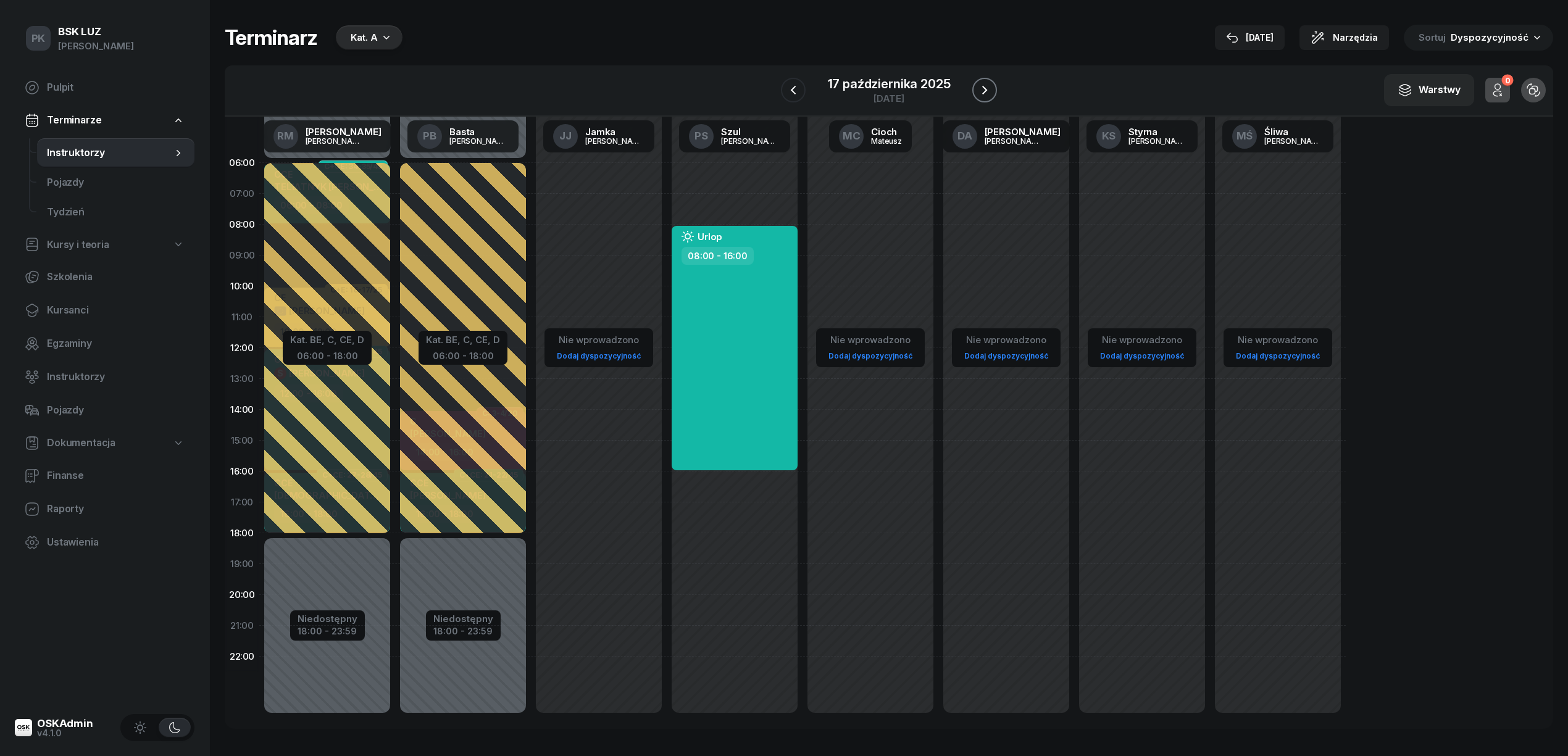
click at [985, 94] on icon "button" at bounding box center [984, 90] width 15 height 15
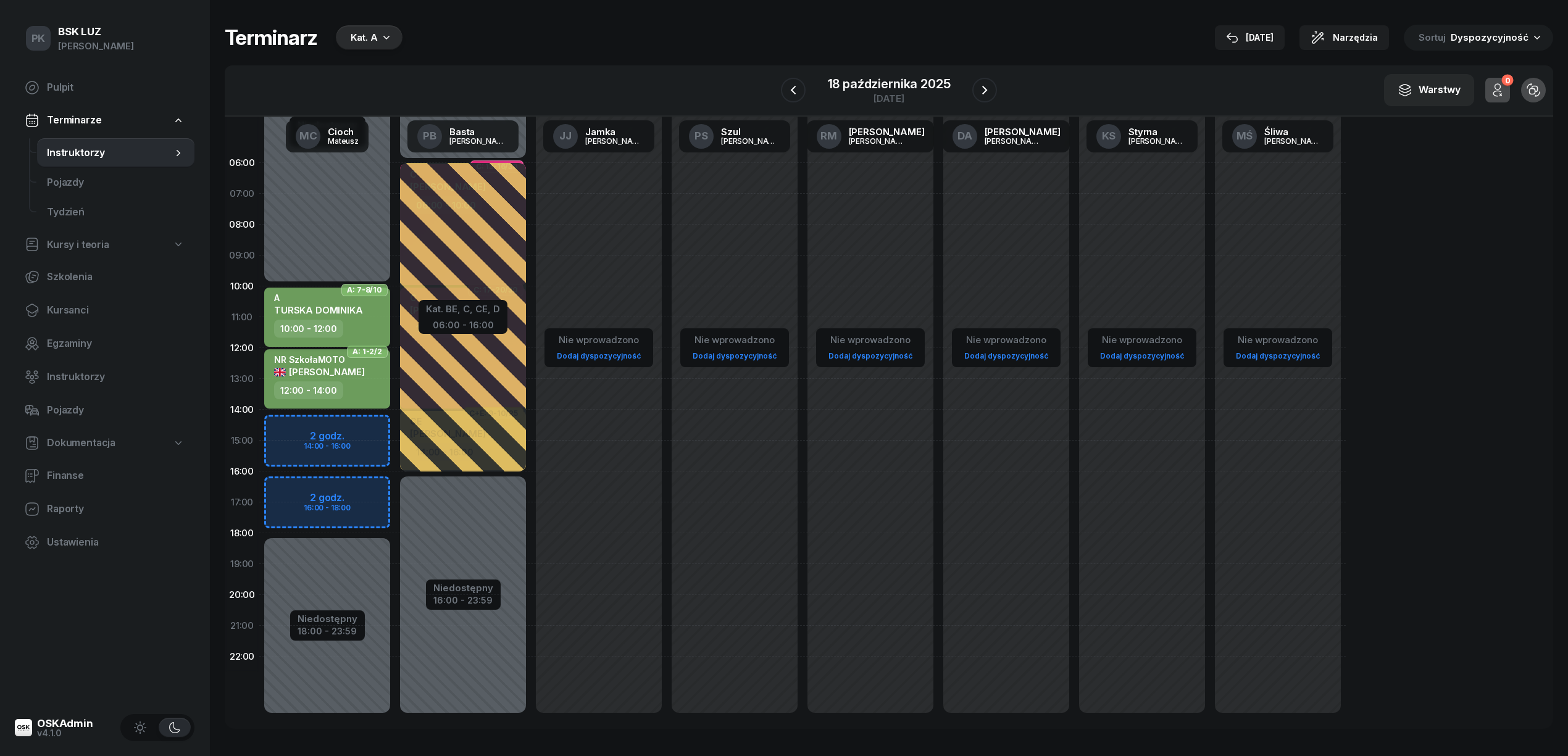
click at [362, 322] on div "10:00 - 12:00" at bounding box center [328, 329] width 109 height 18
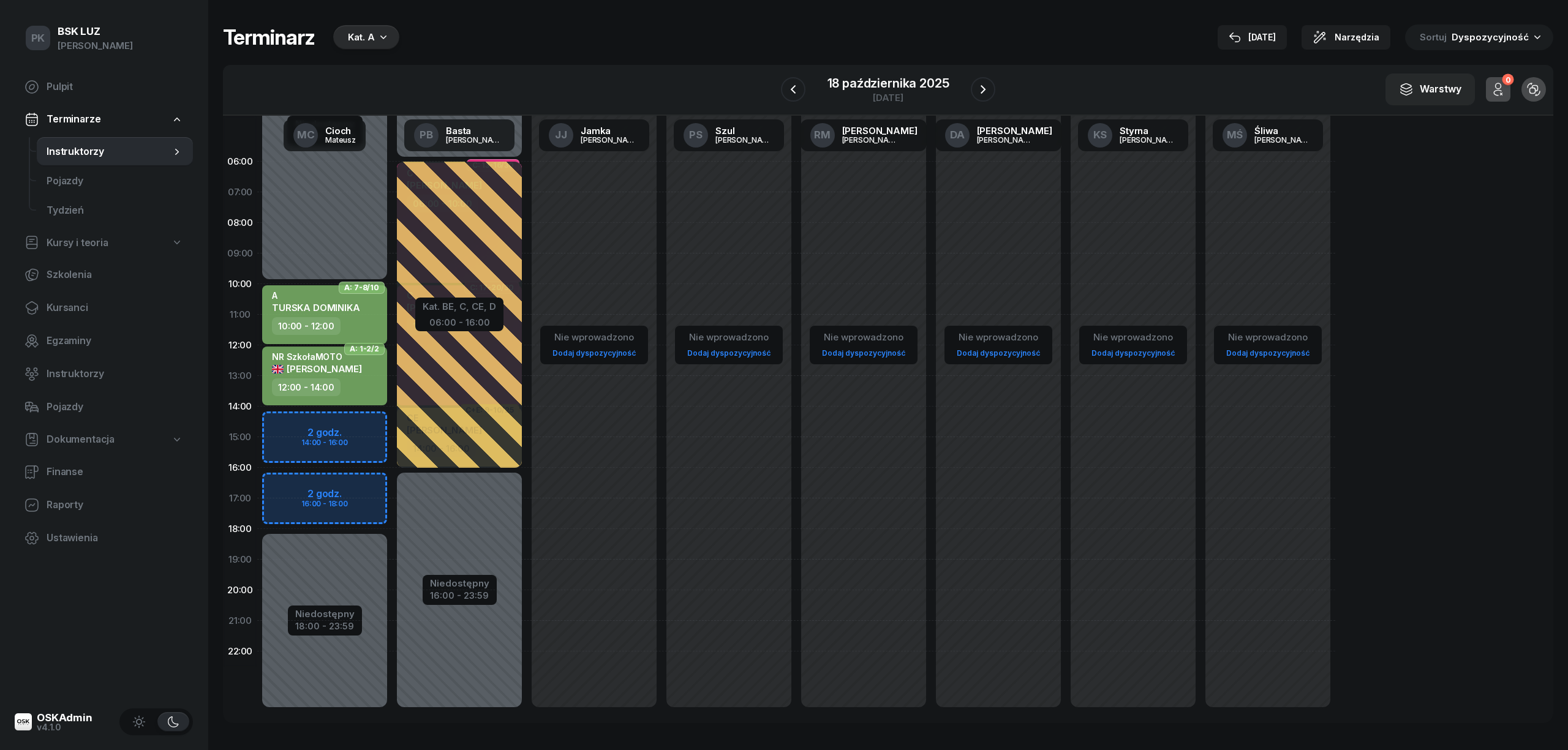
select select "10"
select select "12"
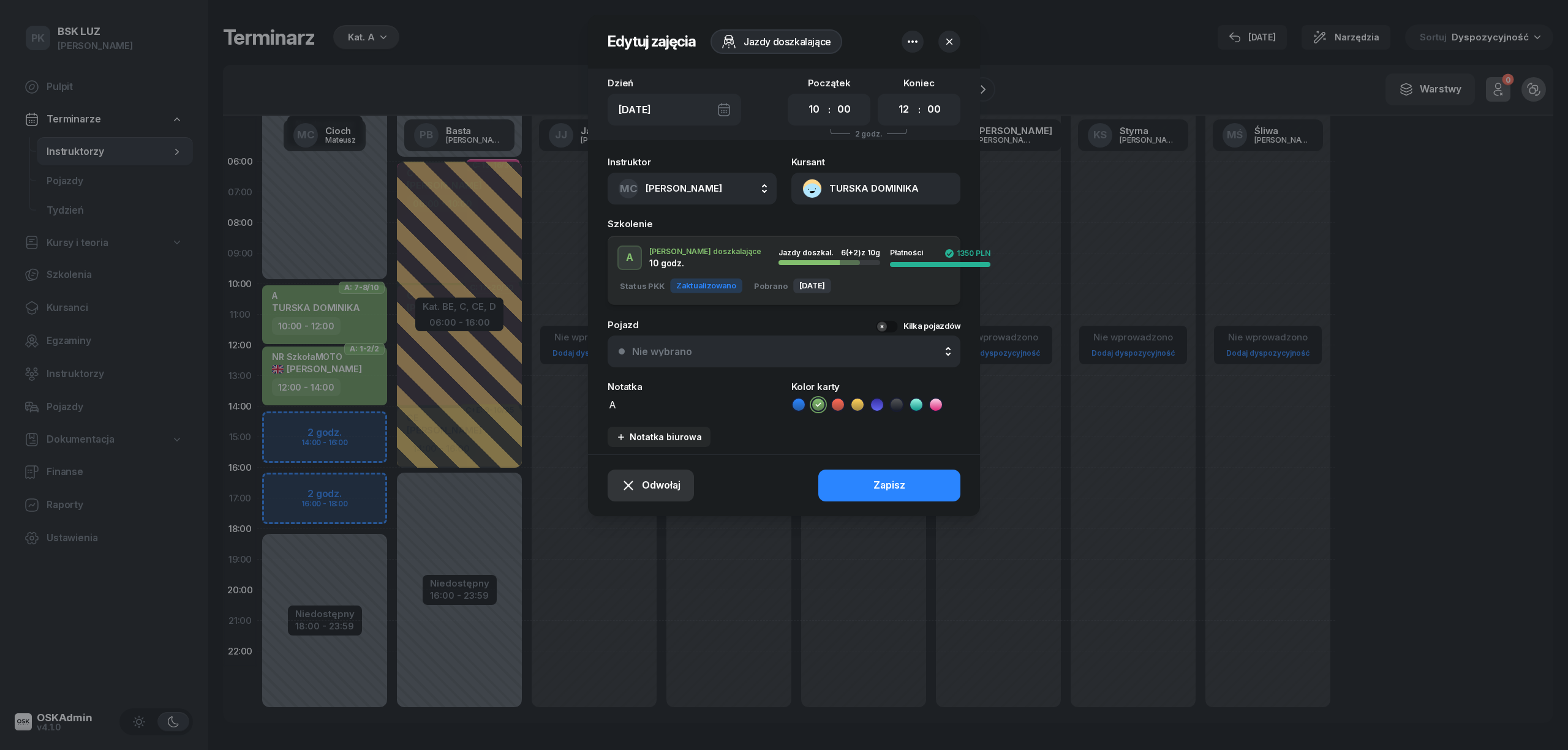
click at [650, 478] on span "Odwołaj" at bounding box center [661, 486] width 39 height 16
click at [659, 409] on div "Kursant odwołał" at bounding box center [629, 411] width 73 height 16
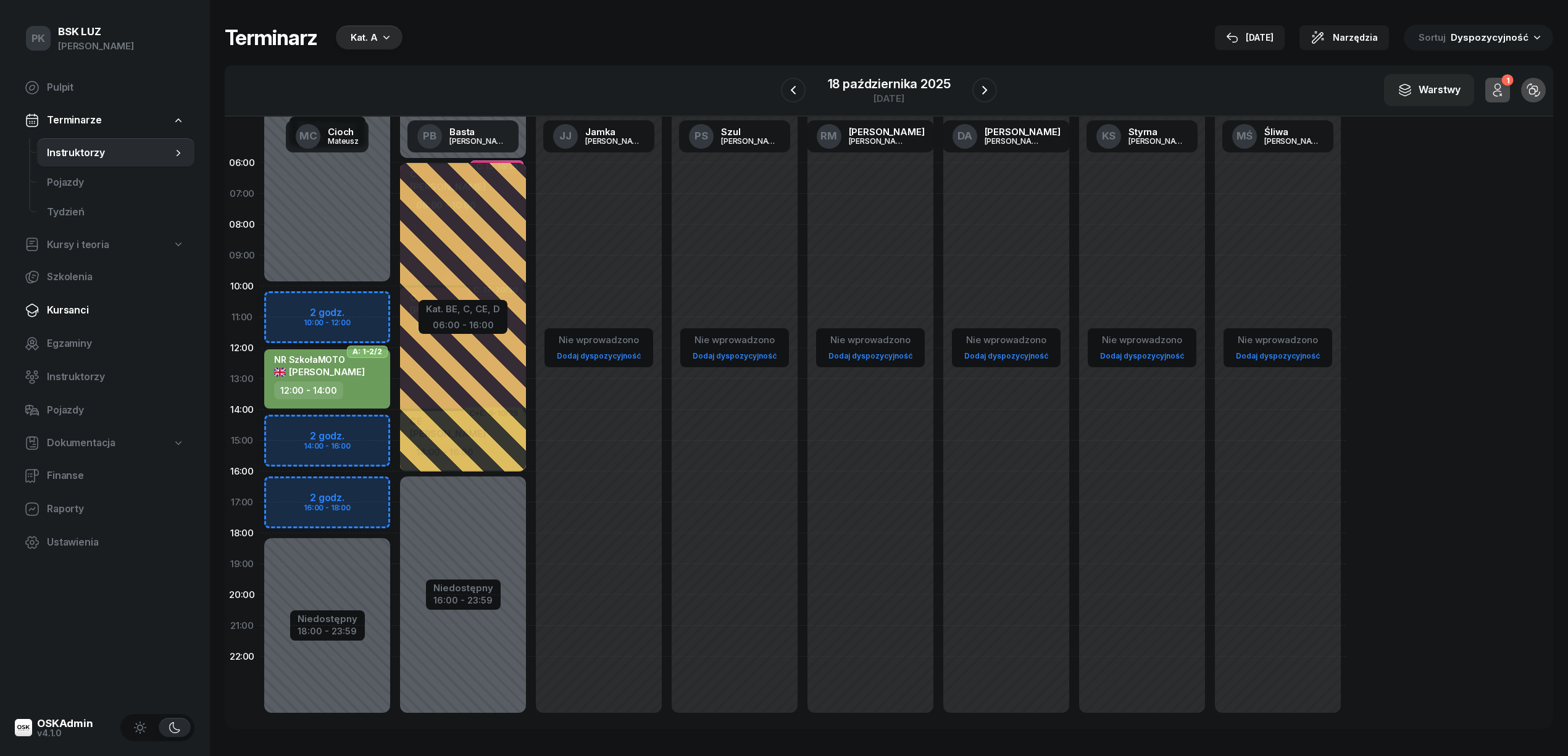
click at [85, 307] on span "Kursanci" at bounding box center [115, 311] width 138 height 16
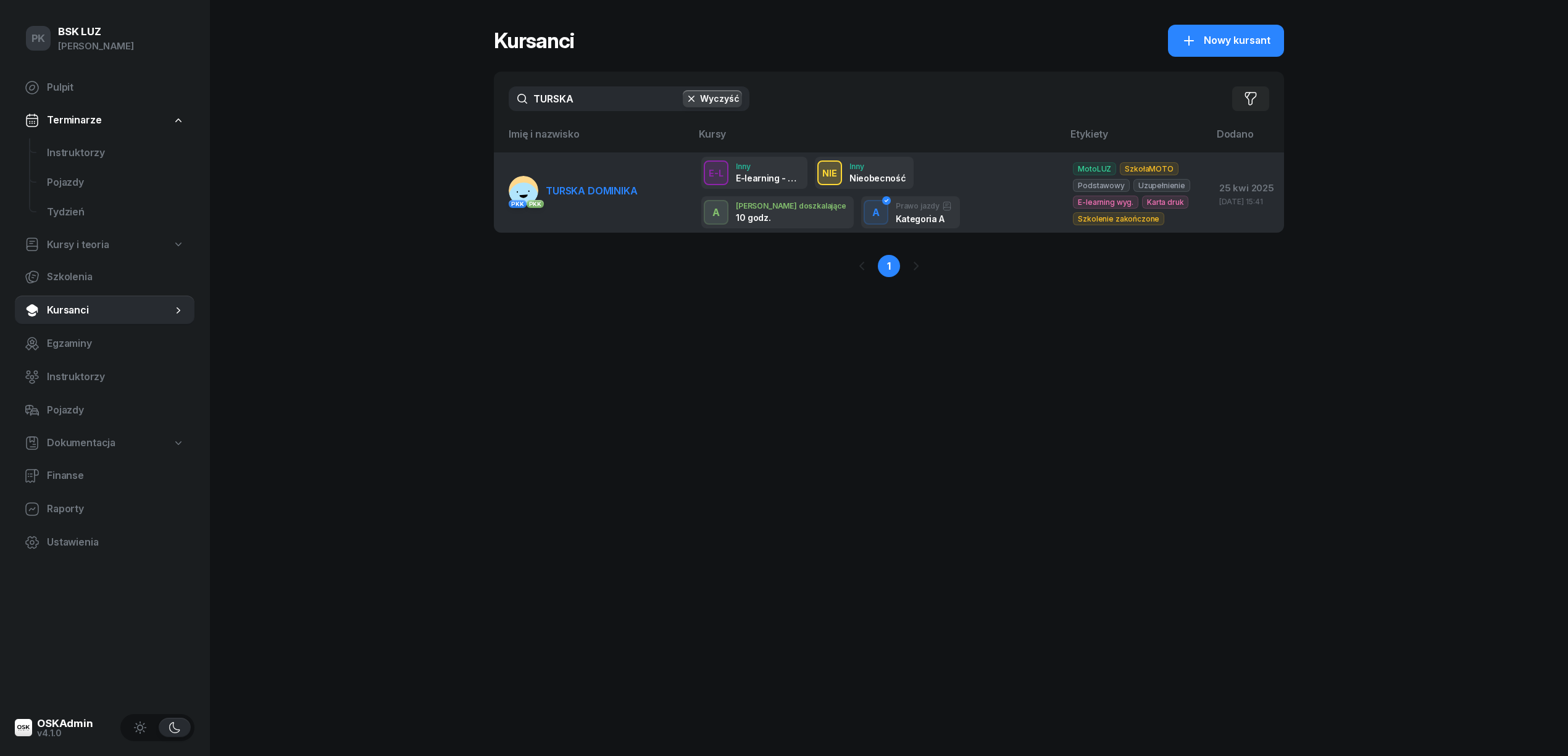
click at [617, 195] on span "TURSKA DOMINIKA" at bounding box center [591, 191] width 92 height 12
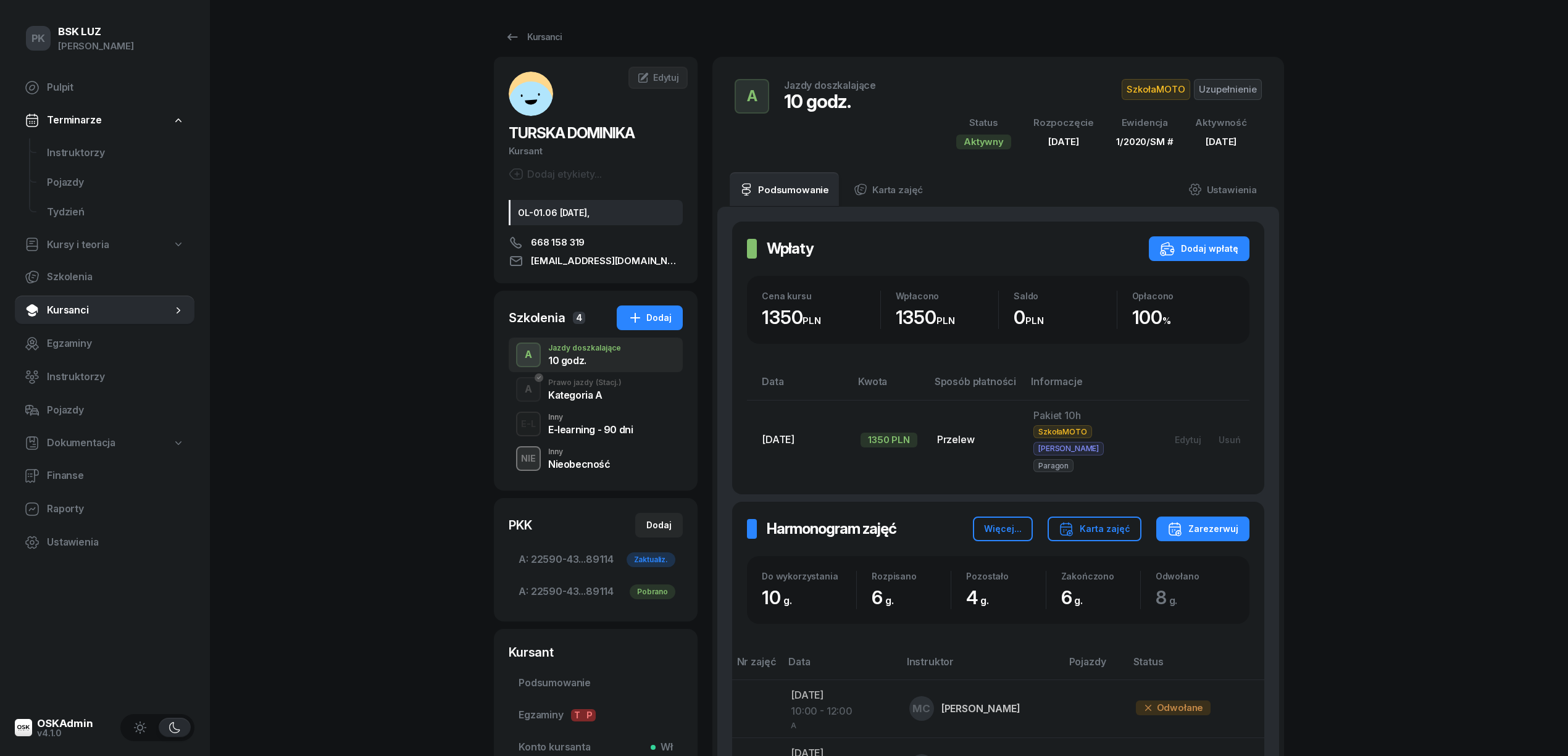
click at [1245, 80] on span "Uzupełnienie" at bounding box center [1227, 89] width 68 height 21
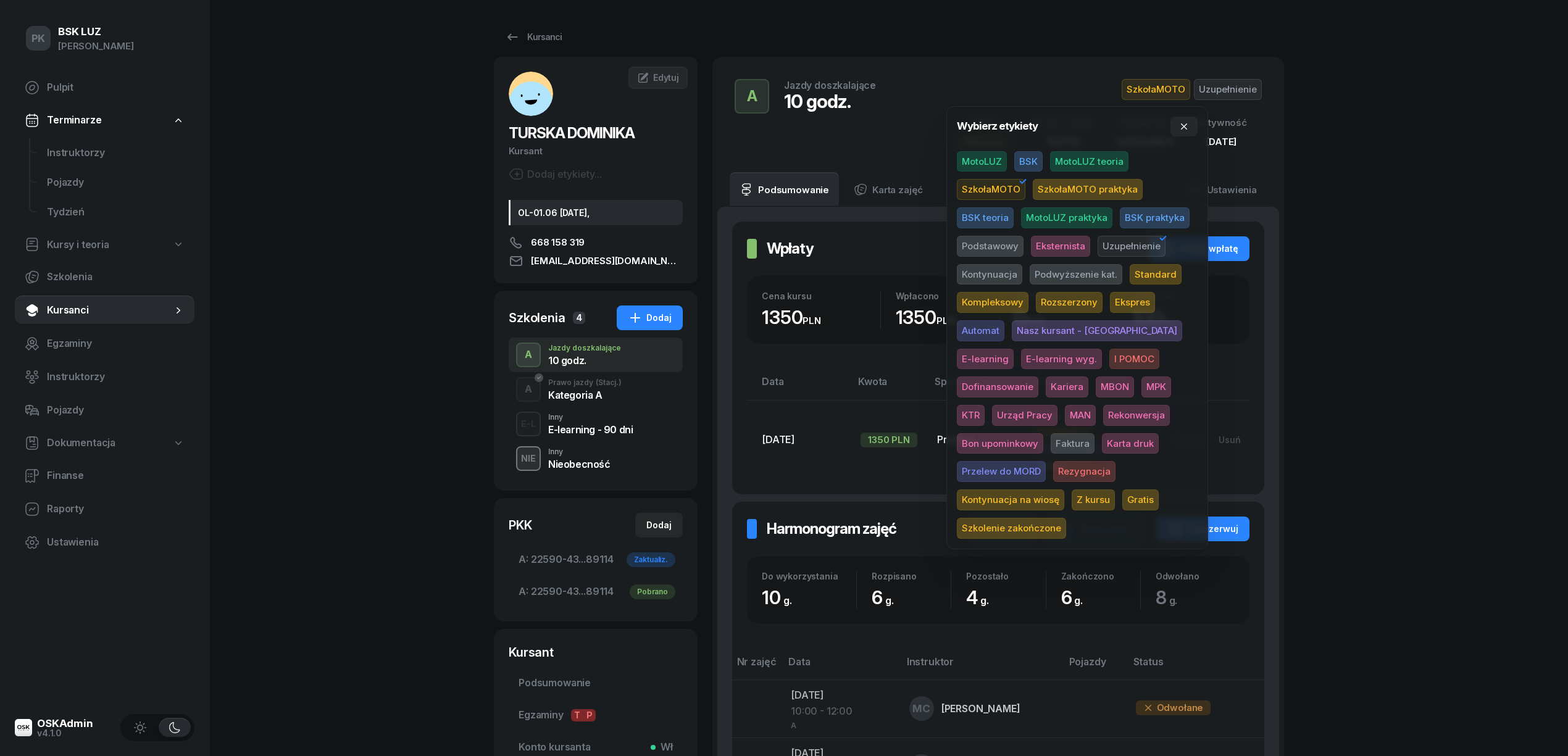
click at [1064, 489] on span "Kontynuacja na wiosę" at bounding box center [1010, 499] width 107 height 21
click at [1355, 366] on div "PK BSK [PERSON_NAME] Pulpit Terminarze Instruktorzy Pojazdy Tydzień Kursy i teo…" at bounding box center [784, 627] width 1568 height 1253
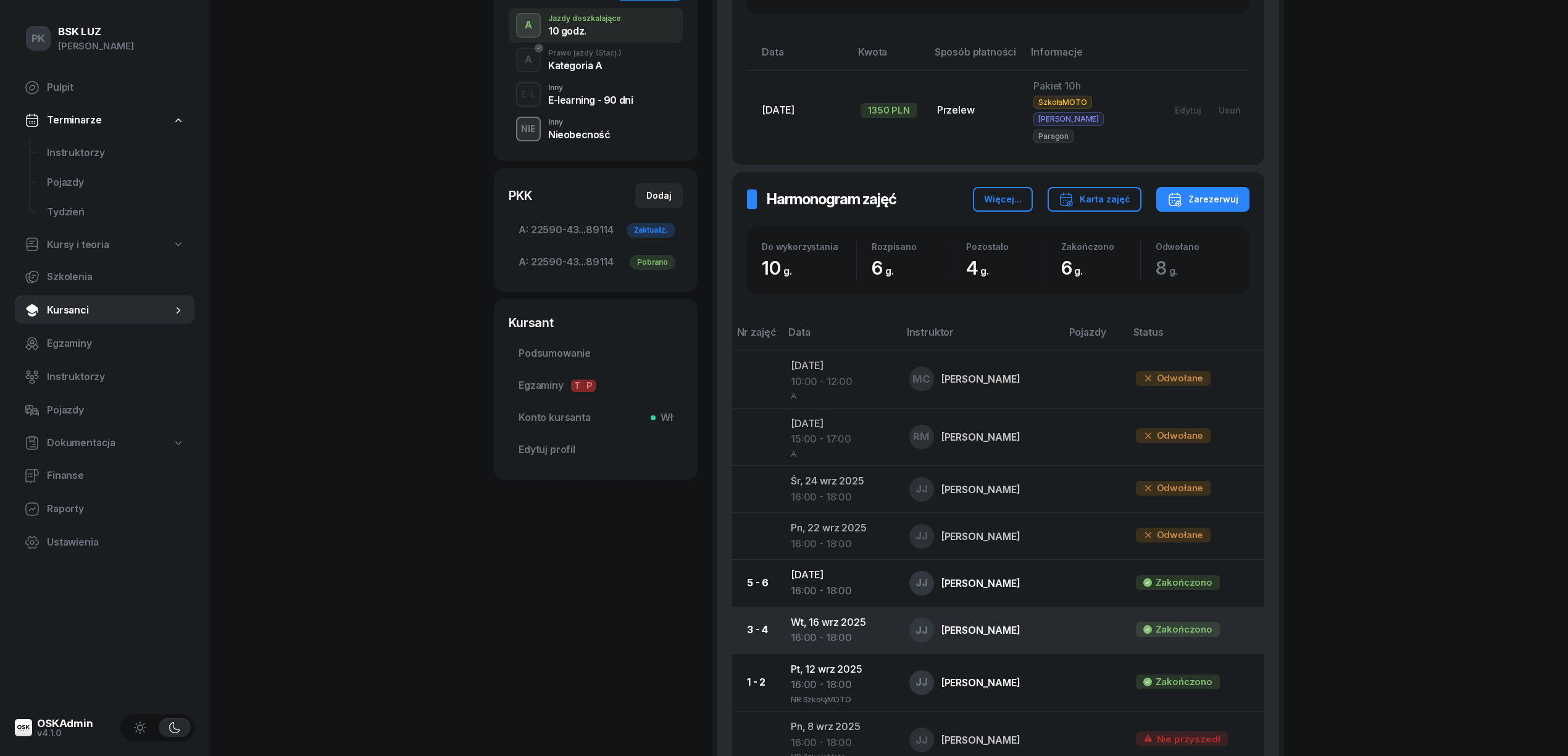
scroll to position [164, 0]
